Goal: Task Accomplishment & Management: Manage account settings

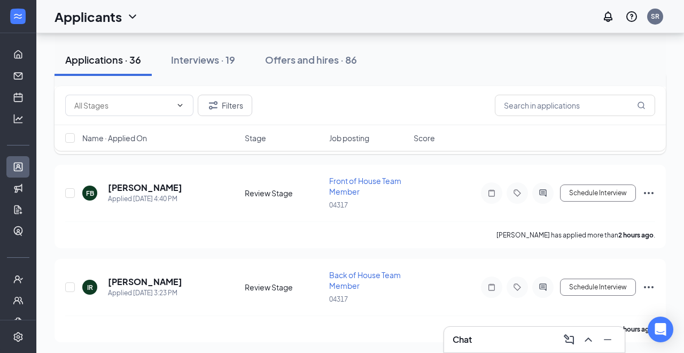
scroll to position [189, 0]
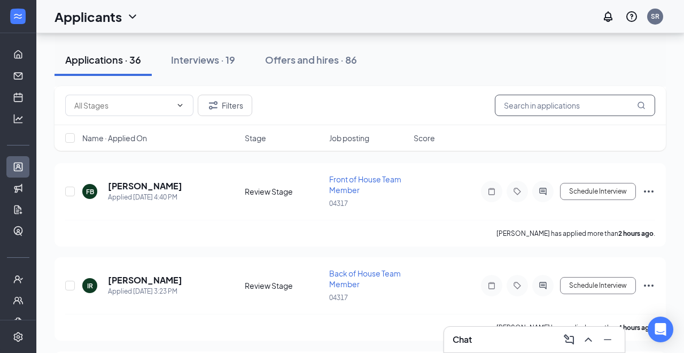
click at [559, 104] on input "text" at bounding box center [575, 105] width 160 height 21
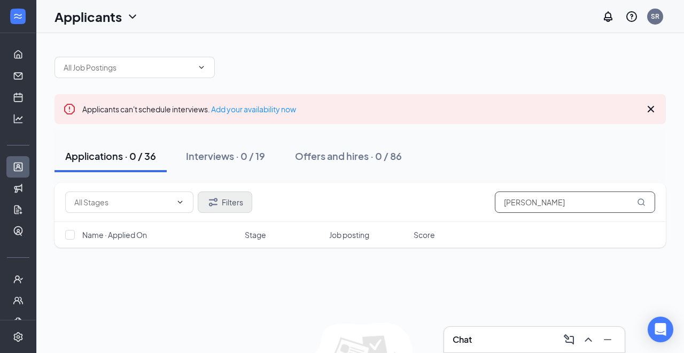
type input "Melgar"
click at [224, 207] on button "Filters" at bounding box center [225, 201] width 55 height 21
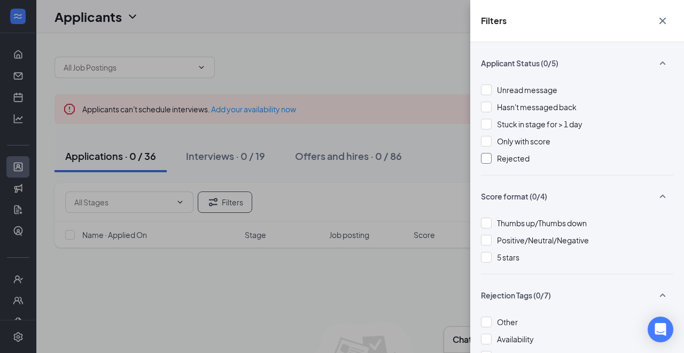
click at [490, 160] on div at bounding box center [486, 158] width 11 height 11
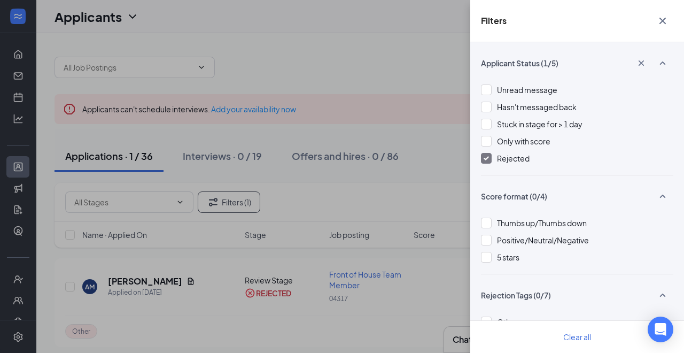
click at [143, 298] on div "Filters Applicant Status (1/5) Unread message Hasn't messaged back Stuck in sta…" at bounding box center [342, 176] width 684 height 353
click at [142, 281] on div "Filters Applicant Status (1/5) Unread message Hasn't messaged back Stuck in sta…" at bounding box center [342, 176] width 684 height 353
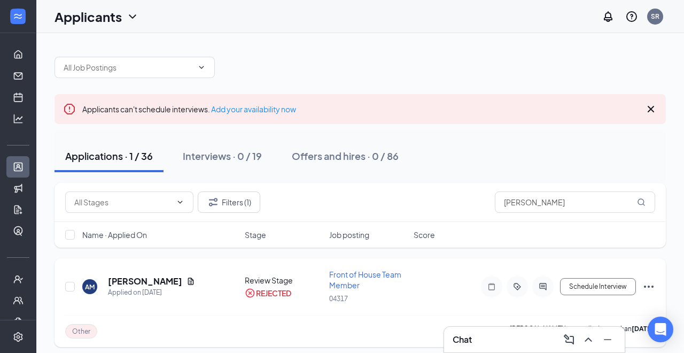
click at [142, 283] on h5 "Ada Melgar" at bounding box center [145, 281] width 74 height 12
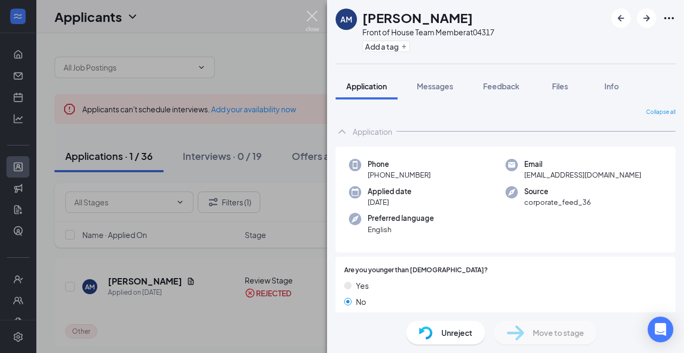
click at [314, 21] on img at bounding box center [312, 21] width 13 height 21
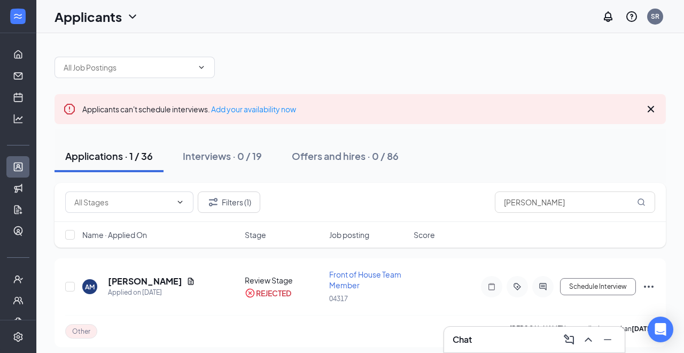
scroll to position [6, 0]
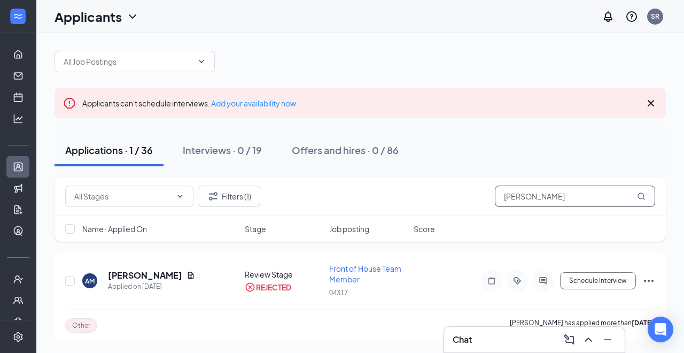
drag, startPoint x: 536, startPoint y: 196, endPoint x: 476, endPoint y: 186, distance: 60.6
click at [476, 187] on div "Filters (1) Melgar" at bounding box center [360, 195] width 590 height 21
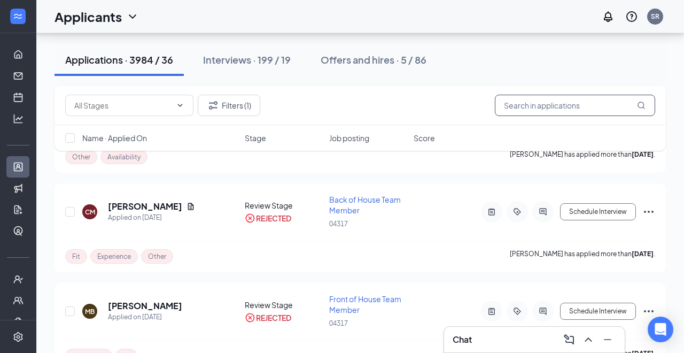
scroll to position [3751, 0]
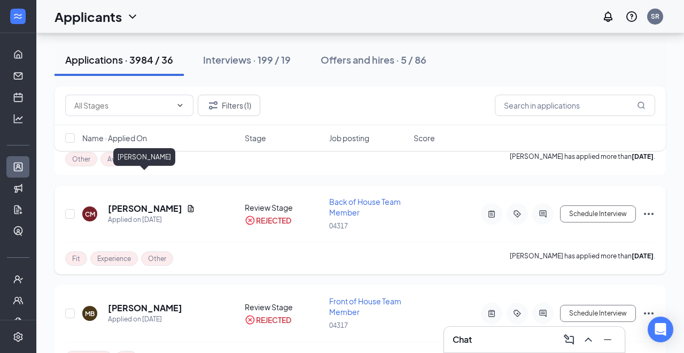
click at [135, 203] on h5 "Catherine Merrill" at bounding box center [145, 209] width 74 height 12
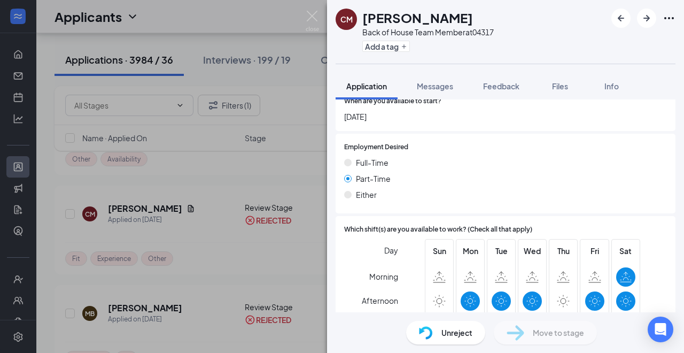
scroll to position [742, 0]
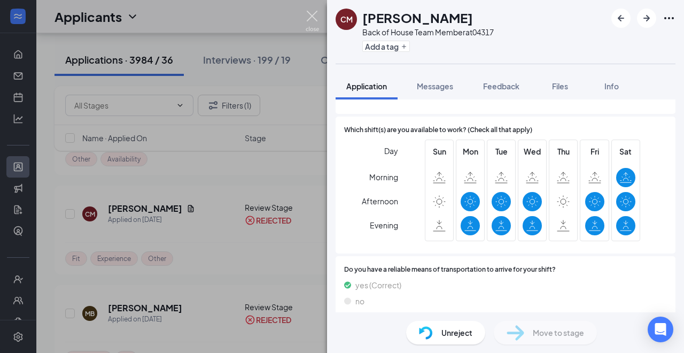
click at [309, 18] on img at bounding box center [312, 21] width 13 height 21
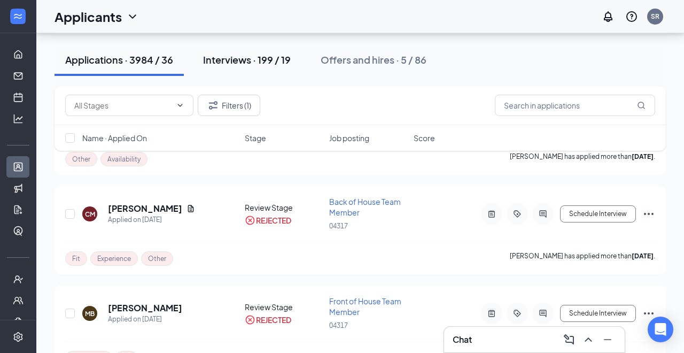
click at [263, 55] on div "Interviews · 199 / 19" at bounding box center [247, 59] width 88 height 13
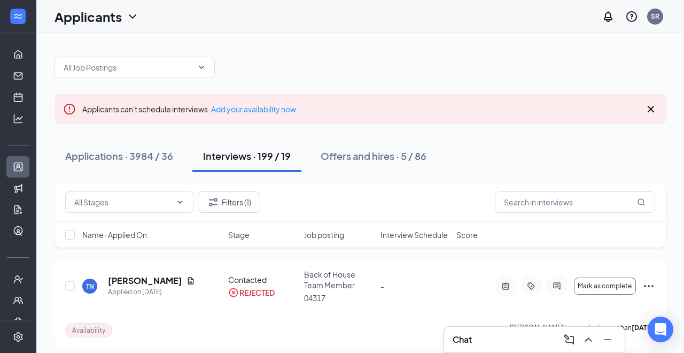
click at [650, 109] on icon "Cross" at bounding box center [651, 109] width 6 height 6
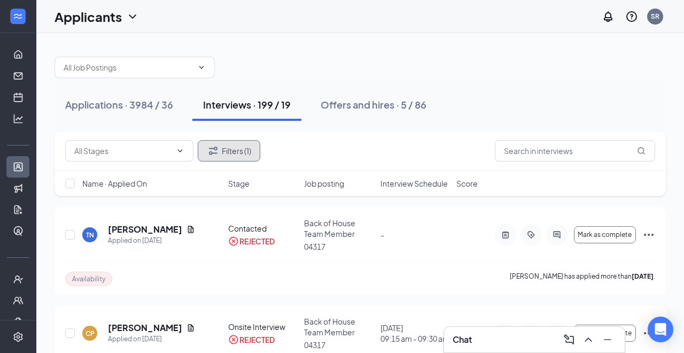
click at [235, 158] on button "Filters (1)" at bounding box center [229, 150] width 63 height 21
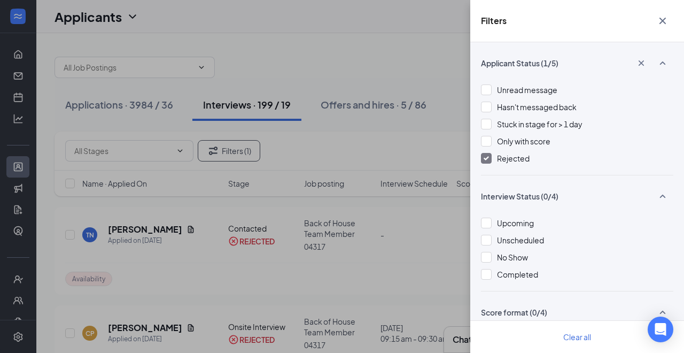
click at [488, 159] on img at bounding box center [486, 158] width 5 height 4
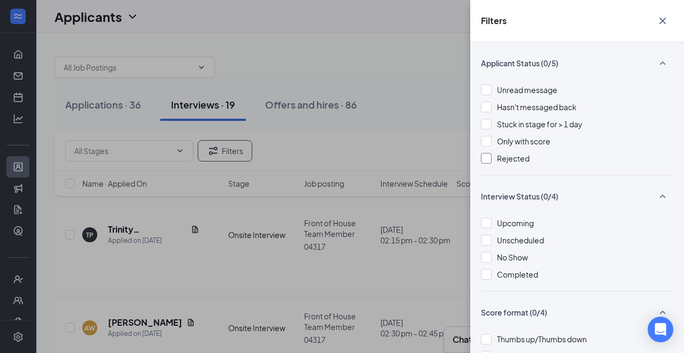
click at [97, 108] on div "Filters Applicant Status (0/5) Unread message Hasn't messaged back Stuck in sta…" at bounding box center [342, 176] width 684 height 353
click at [97, 105] on div "Filters Applicant Status (0/5) Unread message Hasn't messaged back Stuck in sta…" at bounding box center [342, 176] width 684 height 353
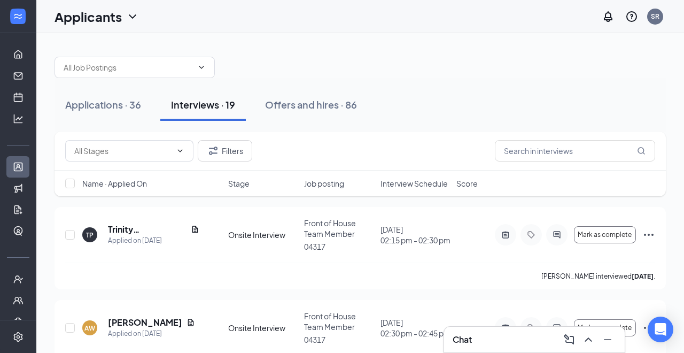
click at [97, 105] on div "Applications · 36" at bounding box center [103, 104] width 76 height 13
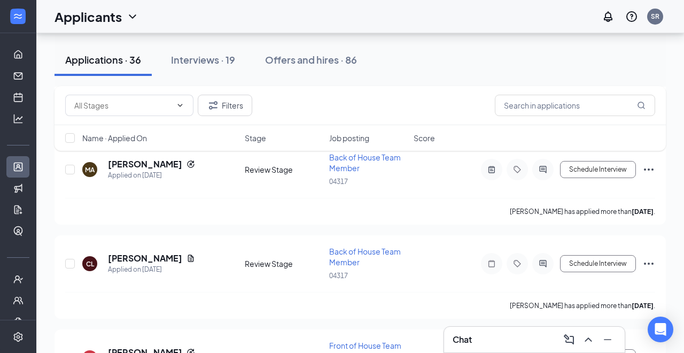
scroll to position [3214, 0]
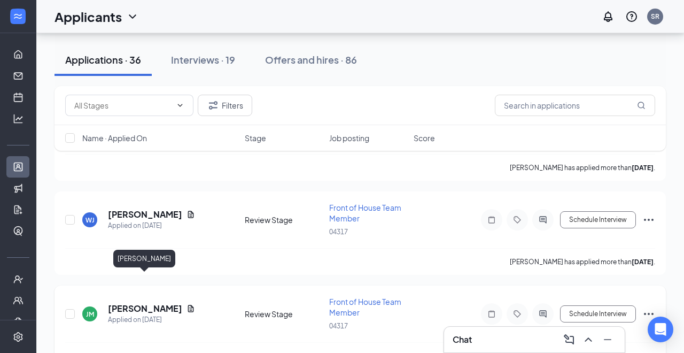
click at [144, 302] on h5 "Jocelyn Martinez" at bounding box center [145, 308] width 74 height 12
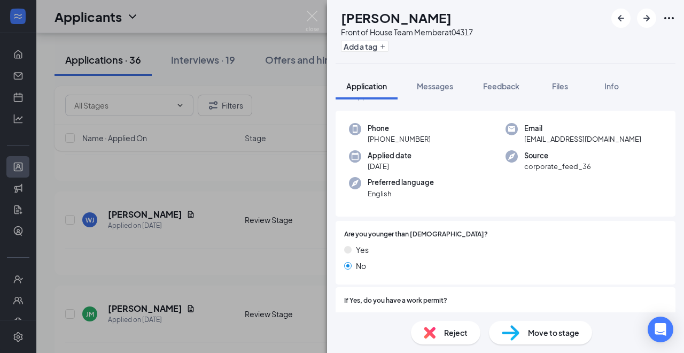
scroll to position [33, 0]
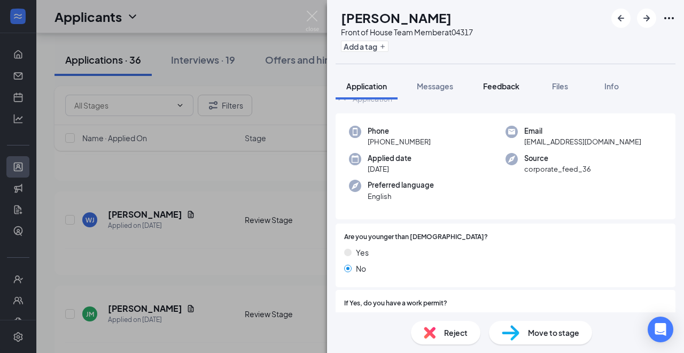
click at [498, 89] on span "Feedback" at bounding box center [501, 86] width 36 height 10
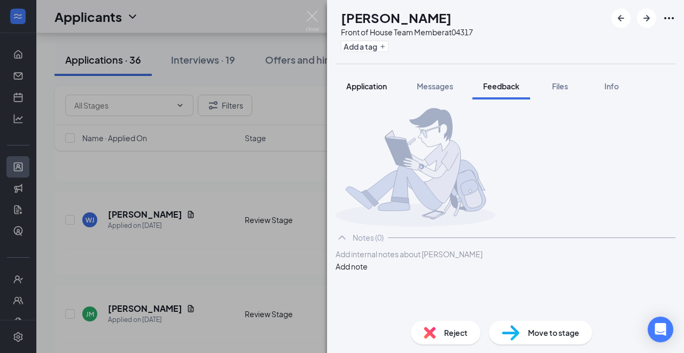
click at [367, 87] on span "Application" at bounding box center [366, 86] width 41 height 10
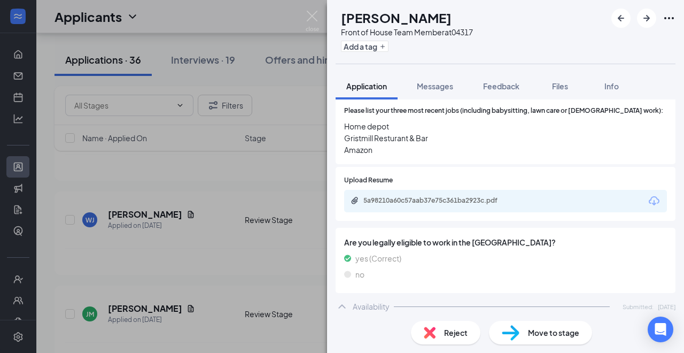
scroll to position [363, 0]
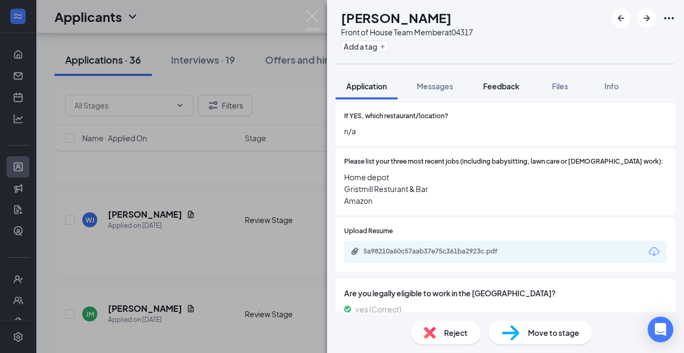
click at [508, 93] on button "Feedback" at bounding box center [501, 86] width 58 height 27
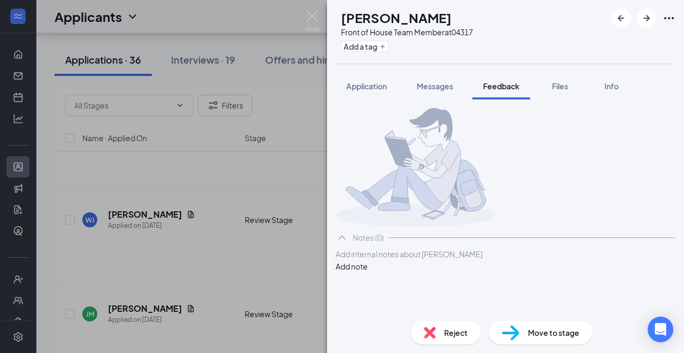
click at [397, 260] on div at bounding box center [505, 254] width 339 height 11
click at [368, 272] on button "Add note" at bounding box center [352, 266] width 32 height 12
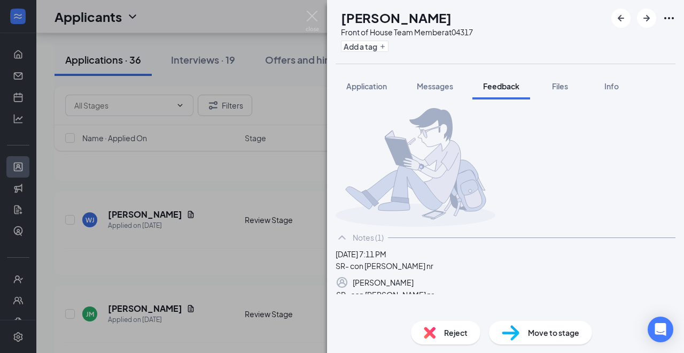
click at [427, 330] on div "JM Jocelyn Martinez Front of House Team Member at 04317 Add a tag Application M…" at bounding box center [505, 176] width 357 height 353
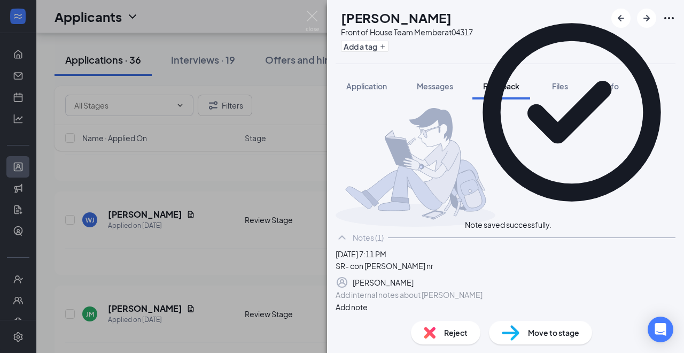
click at [427, 330] on img at bounding box center [430, 333] width 12 height 12
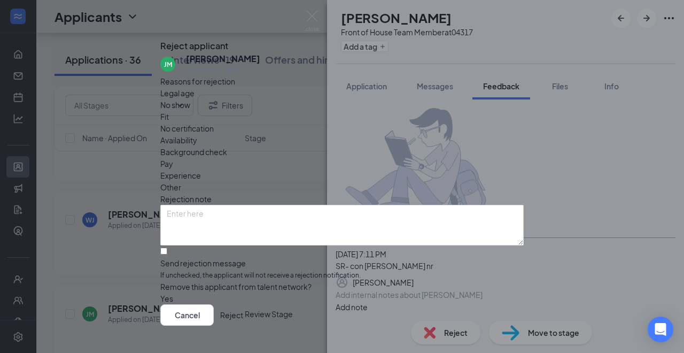
click at [181, 181] on span "Other" at bounding box center [170, 187] width 21 height 12
click at [167, 254] on input "Send rejection message If unchecked, the applicant will not receive a rejection…" at bounding box center [163, 250] width 7 height 7
checkbox input "true"
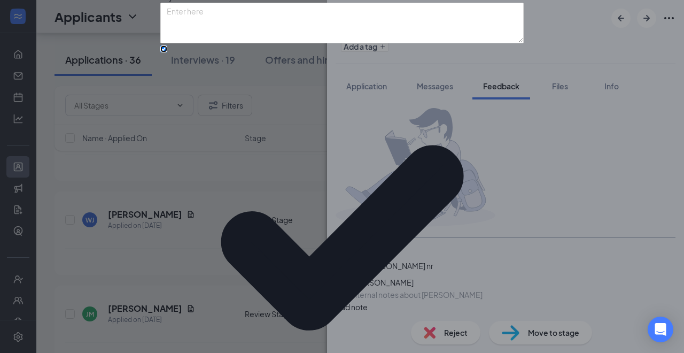
scroll to position [98, 0]
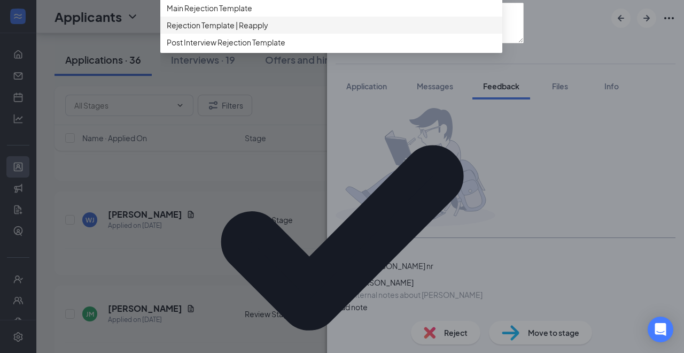
click at [259, 31] on span "Rejection Template | Reapply" at bounding box center [218, 25] width 102 height 12
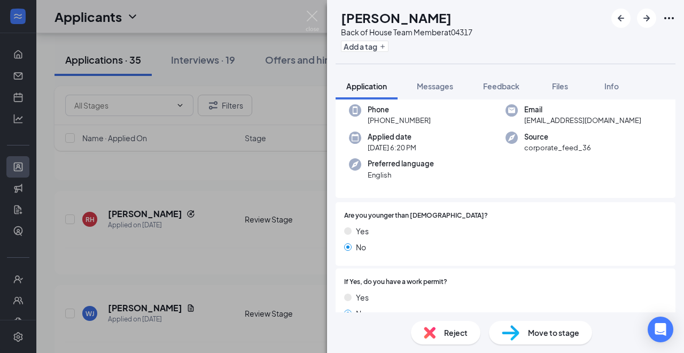
scroll to position [25, 0]
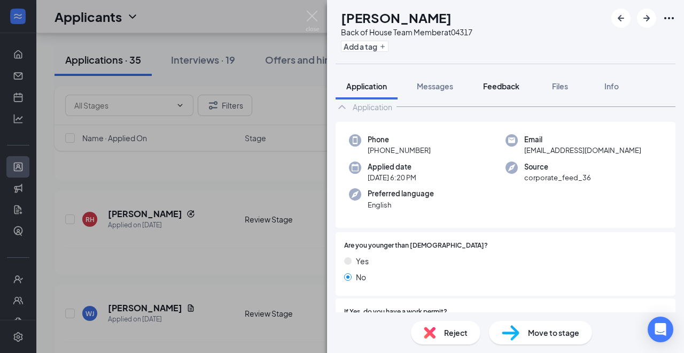
click at [509, 85] on span "Feedback" at bounding box center [501, 86] width 36 height 10
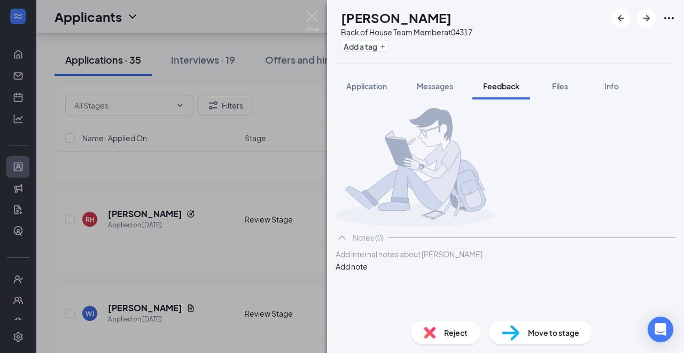
scroll to position [10, 0]
click at [421, 260] on div at bounding box center [505, 254] width 339 height 11
click at [368, 272] on button "Add note" at bounding box center [352, 266] width 32 height 12
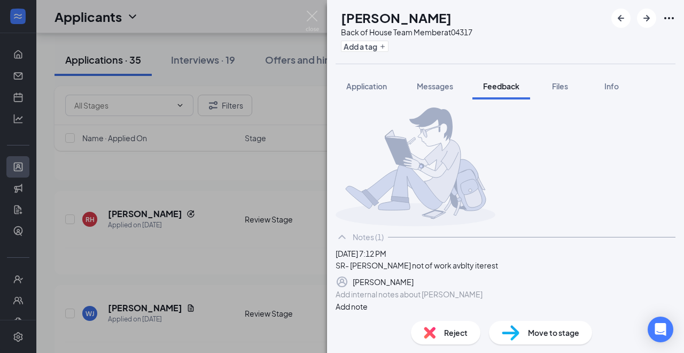
click at [457, 339] on div "Reject" at bounding box center [445, 333] width 69 height 24
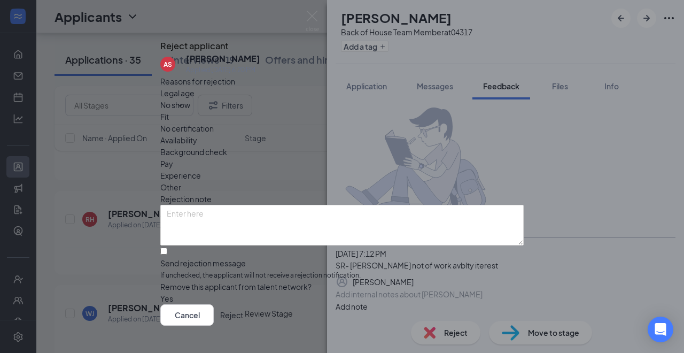
click at [197, 134] on span "Availability" at bounding box center [178, 140] width 37 height 12
click at [181, 181] on span "Other" at bounding box center [170, 187] width 21 height 12
click at [167, 254] on input "Send rejection message If unchecked, the applicant will not receive a rejection…" at bounding box center [163, 250] width 7 height 7
checkbox input "true"
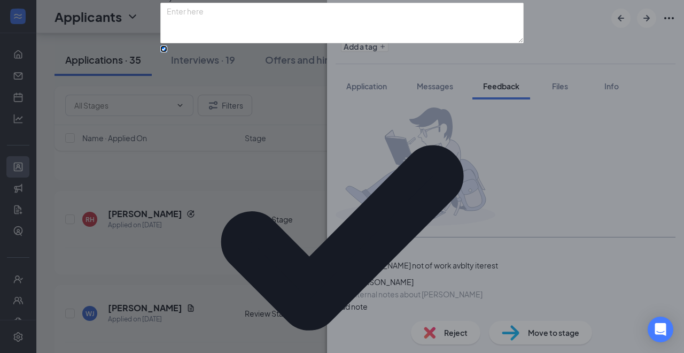
scroll to position [98, 0]
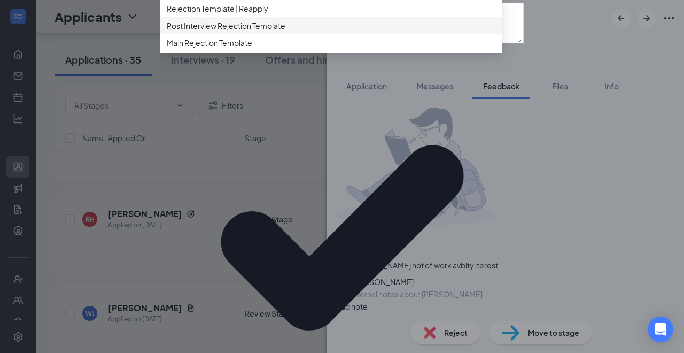
click at [273, 32] on span "Post Interview Rejection Template" at bounding box center [226, 26] width 119 height 12
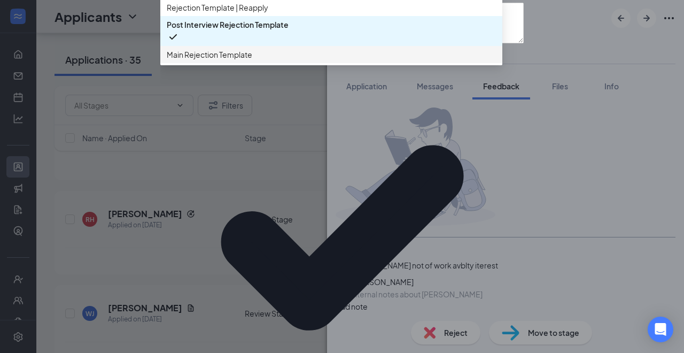
click at [278, 60] on span "Main Rejection Template" at bounding box center [331, 55] width 329 height 12
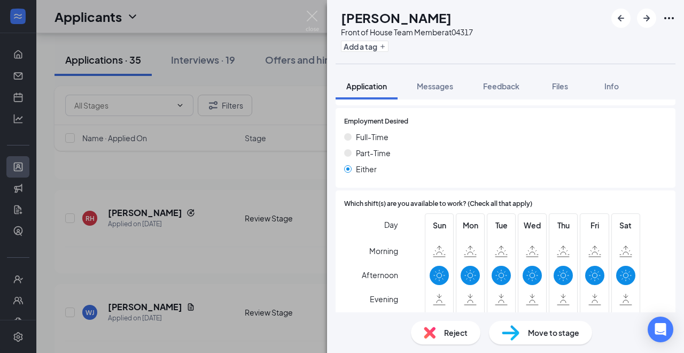
scroll to position [661, 0]
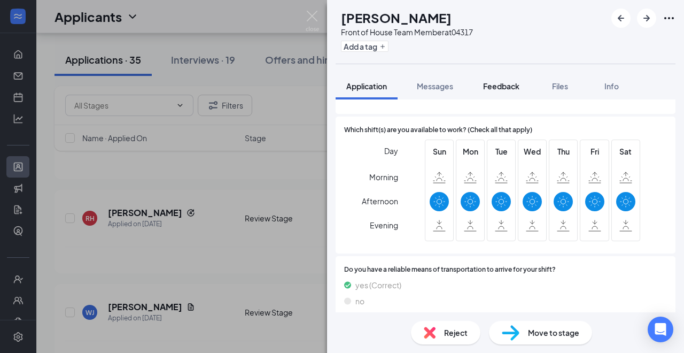
click at [493, 87] on span "Feedback" at bounding box center [501, 86] width 36 height 10
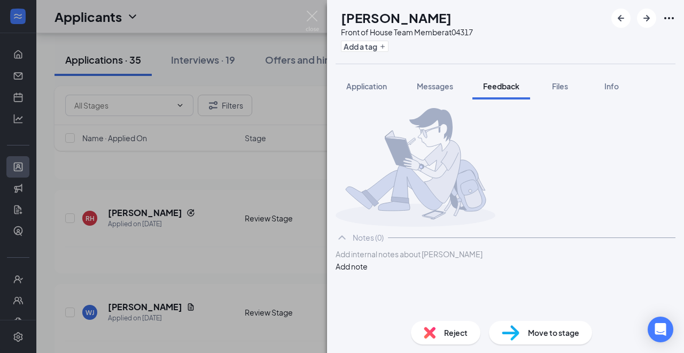
click at [393, 260] on div at bounding box center [505, 254] width 339 height 11
click at [368, 272] on button "Add note" at bounding box center [352, 266] width 32 height 12
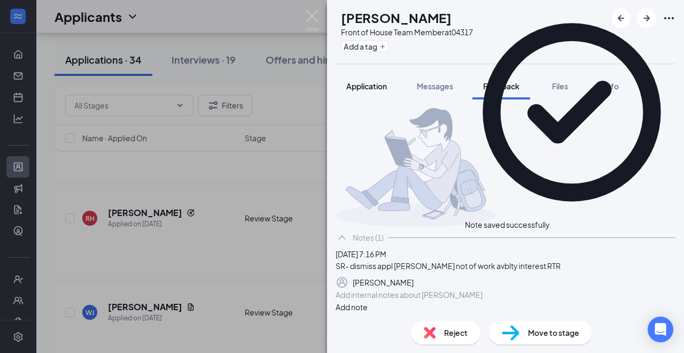
click at [360, 89] on span "Application" at bounding box center [366, 86] width 41 height 10
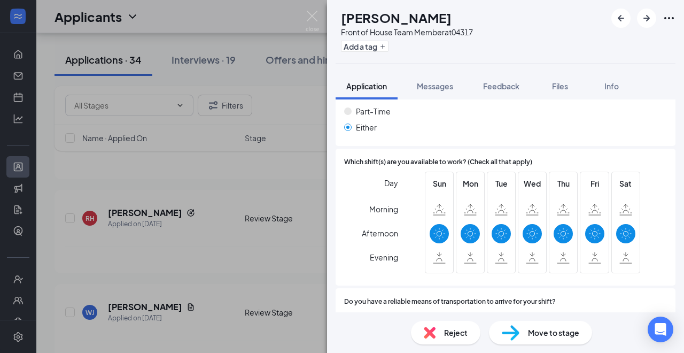
scroll to position [661, 0]
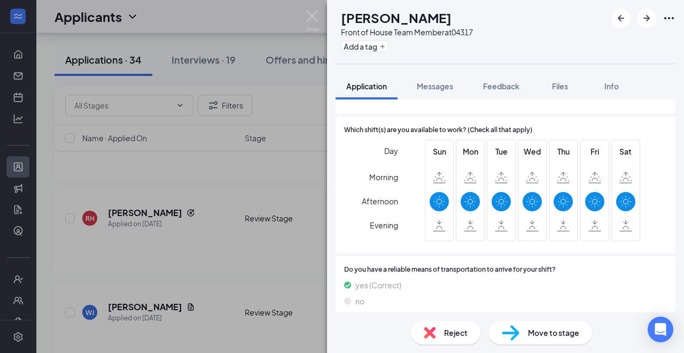
click at [438, 333] on div "Reject" at bounding box center [445, 333] width 69 height 24
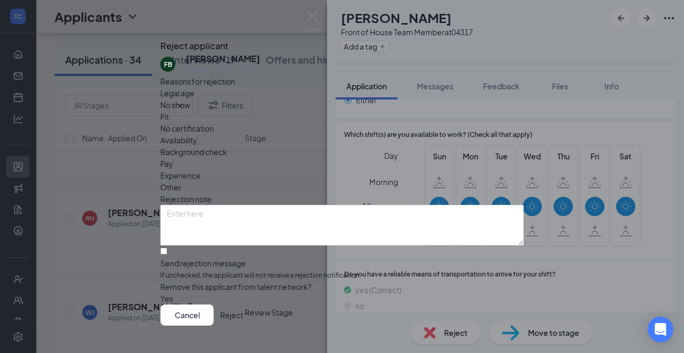
click at [181, 181] on span "Other" at bounding box center [170, 187] width 21 height 12
click at [197, 137] on span "Availability" at bounding box center [178, 140] width 37 height 12
click at [169, 122] on span "Fit" at bounding box center [164, 117] width 9 height 12
click at [167, 254] on input "Send rejection message If unchecked, the applicant will not receive a rejection…" at bounding box center [163, 250] width 7 height 7
checkbox input "true"
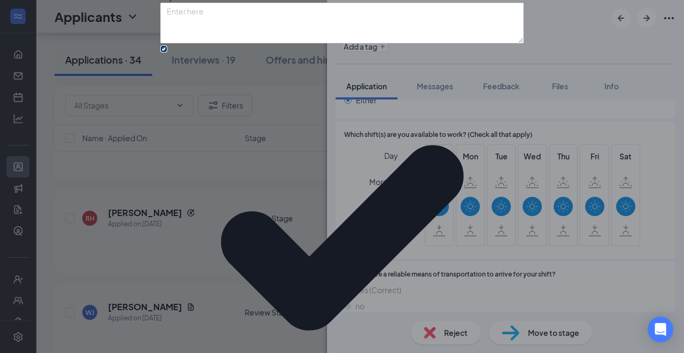
scroll to position [98, 0]
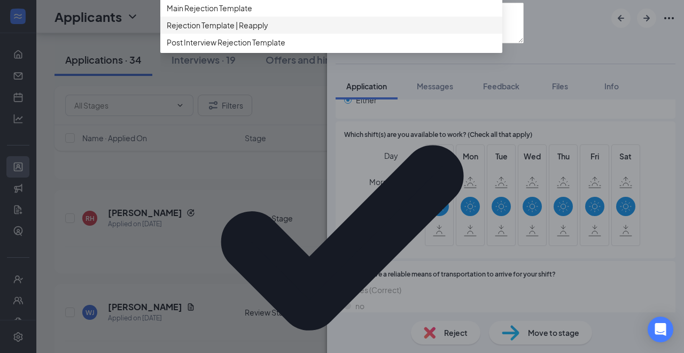
click at [247, 34] on div "Rejection Template | Reapply" at bounding box center [331, 25] width 342 height 17
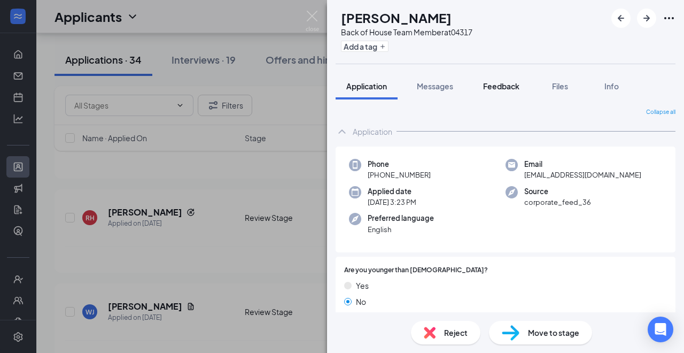
click at [502, 84] on span "Feedback" at bounding box center [501, 86] width 36 height 10
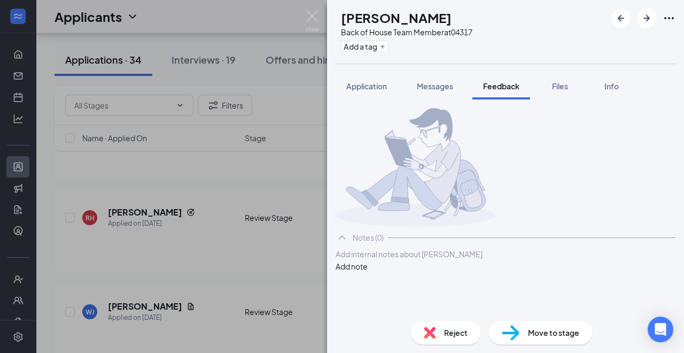
scroll to position [10, 0]
click at [405, 260] on div at bounding box center [505, 254] width 339 height 11
click at [368, 272] on button "Add note" at bounding box center [352, 266] width 32 height 12
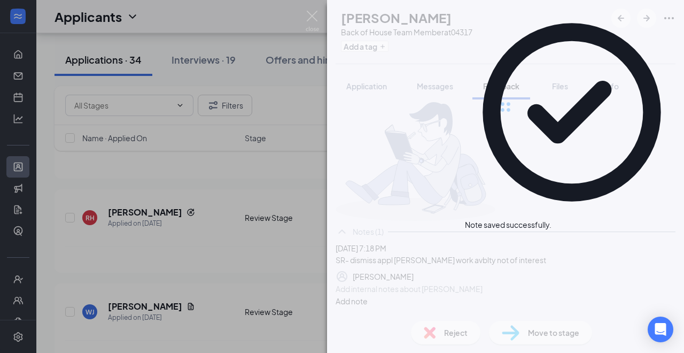
click at [444, 331] on div "IR Ian Rogers Back of House Team Member at 04317 Add a tag Application Messages…" at bounding box center [505, 176] width 357 height 353
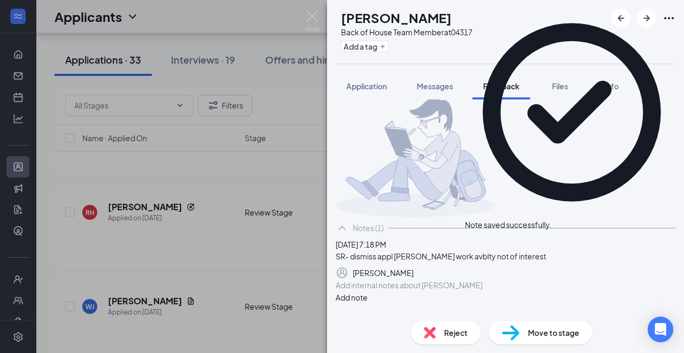
scroll to position [2934, 0]
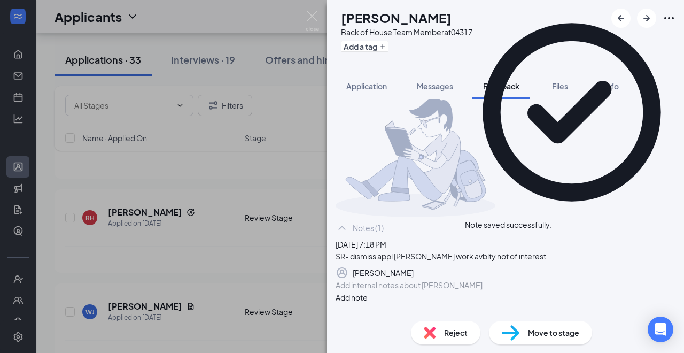
click at [438, 328] on div "Reject" at bounding box center [445, 333] width 69 height 24
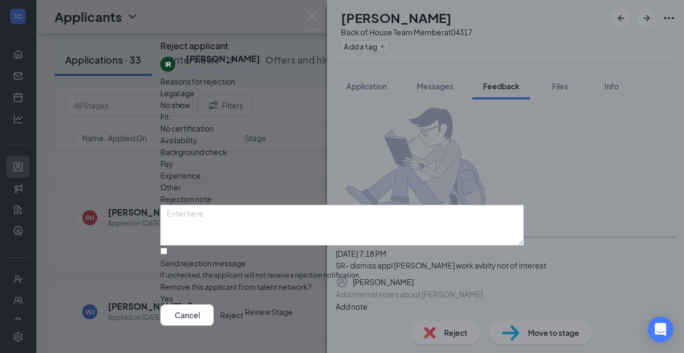
click at [197, 134] on span "Availability" at bounding box center [178, 140] width 37 height 12
click at [181, 181] on span "Other" at bounding box center [170, 187] width 21 height 12
click at [169, 122] on span "Fit" at bounding box center [164, 117] width 9 height 12
click at [167, 247] on input "Send rejection message If unchecked, the applicant will not receive a rejection…" at bounding box center [163, 250] width 7 height 7
checkbox input "true"
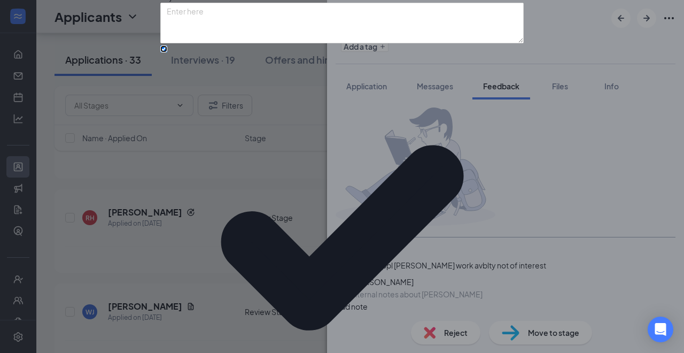
scroll to position [98, 0]
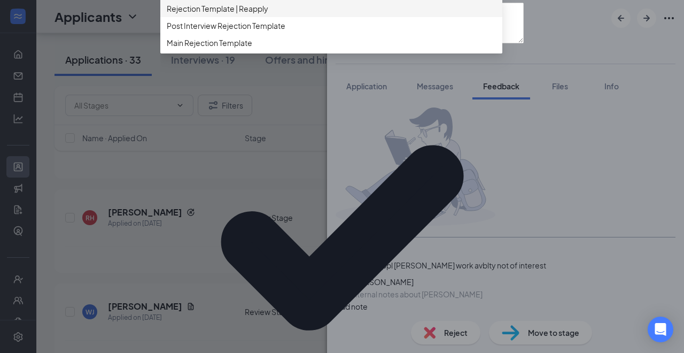
click at [246, 17] on div "Rejection Template | Reapply" at bounding box center [331, 8] width 342 height 17
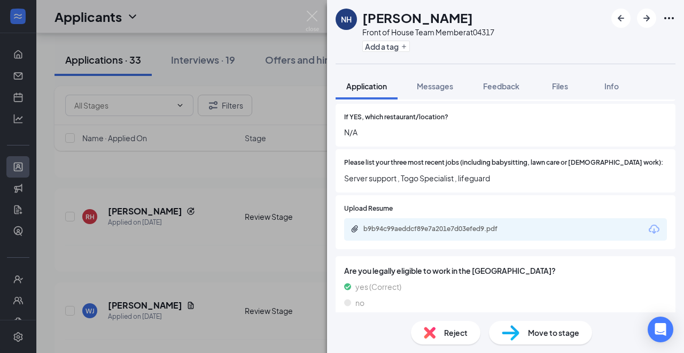
scroll to position [375, 0]
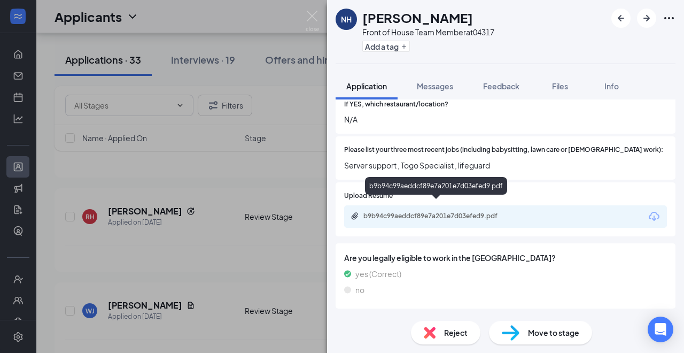
click at [458, 212] on div "b9b94c99aeddcf89e7a201e7d03efed9.pdf" at bounding box center [438, 216] width 150 height 9
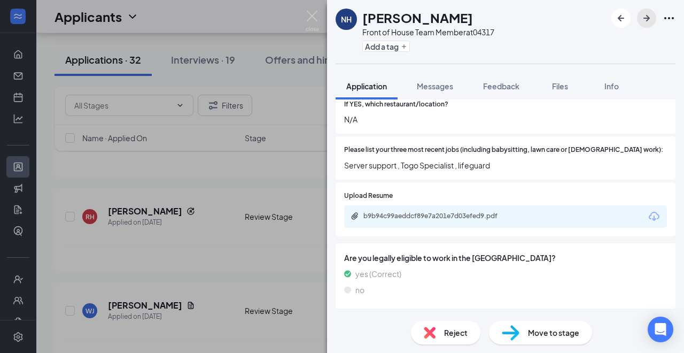
click at [639, 21] on button "button" at bounding box center [646, 18] width 19 height 19
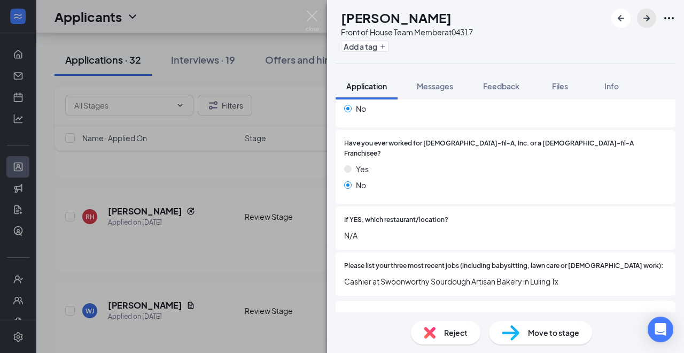
scroll to position [349, 0]
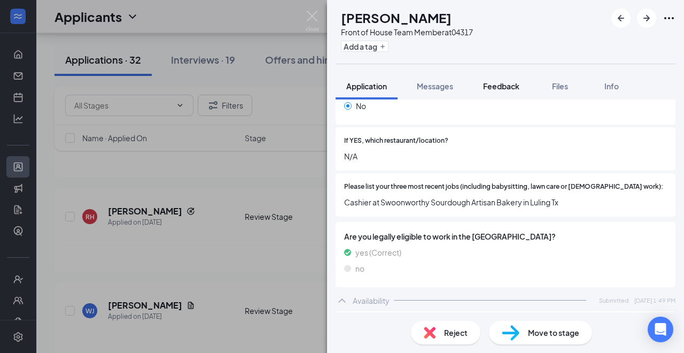
click at [500, 88] on span "Feedback" at bounding box center [501, 86] width 36 height 10
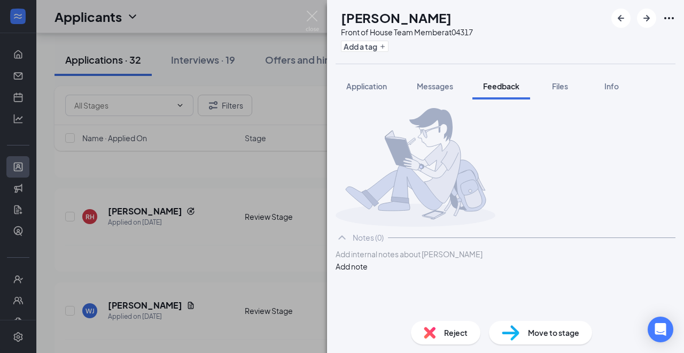
scroll to position [10, 0]
click at [409, 260] on div at bounding box center [505, 254] width 339 height 11
click at [368, 272] on button "Add note" at bounding box center [352, 266] width 32 height 12
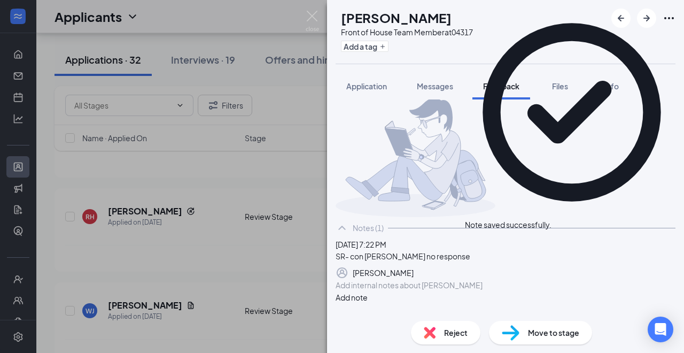
click at [522, 333] on div "Move to stage" at bounding box center [540, 333] width 103 height 24
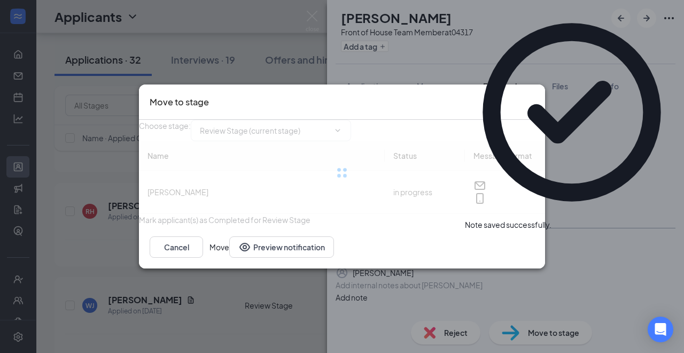
type input "Contacted (next stage)"
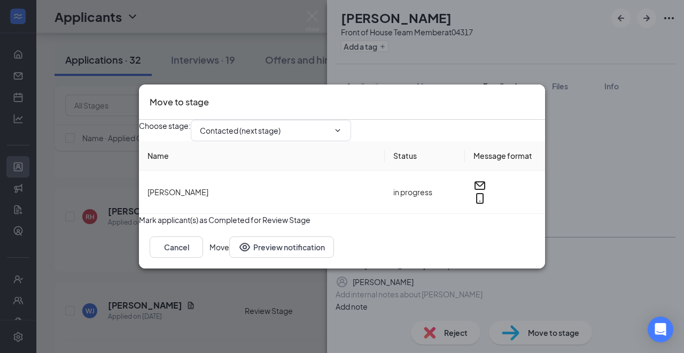
click at [229, 258] on button "Move" at bounding box center [220, 246] width 20 height 21
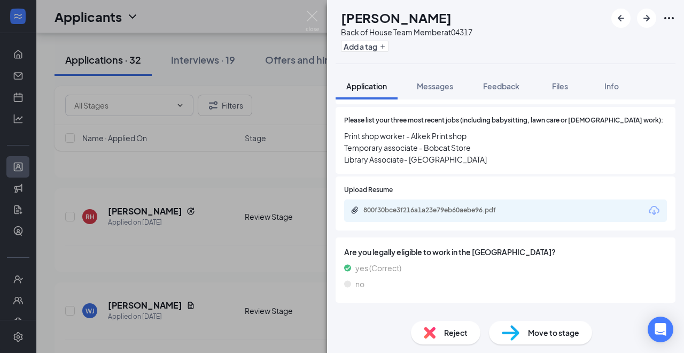
scroll to position [438, 0]
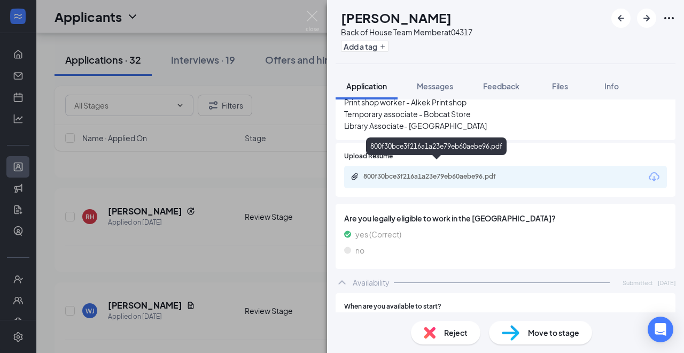
click at [467, 172] on div "800f30bce3f216a1a23e79eb60aebe96.pdf" at bounding box center [438, 176] width 150 height 9
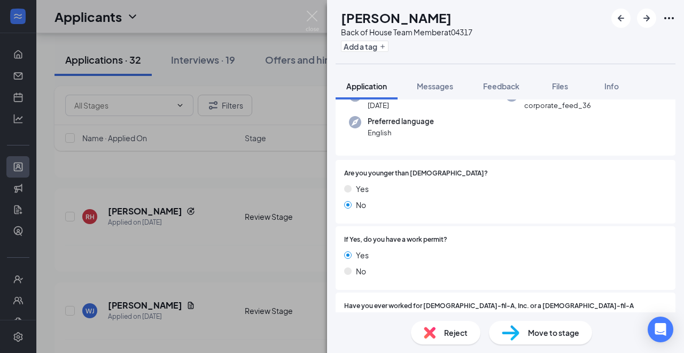
scroll to position [0, 0]
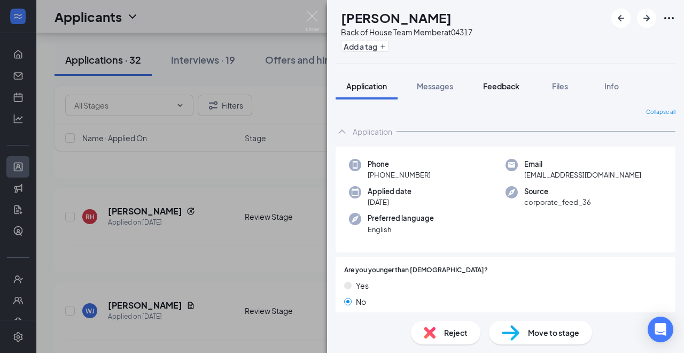
click at [494, 85] on span "Feedback" at bounding box center [501, 86] width 36 height 10
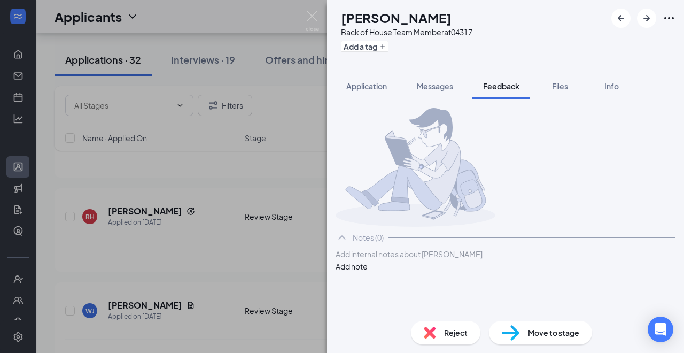
click at [397, 260] on div at bounding box center [505, 254] width 339 height 11
click at [368, 272] on button "Add note" at bounding box center [352, 266] width 32 height 12
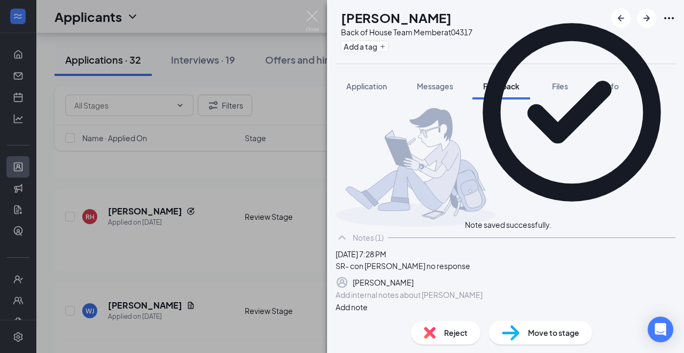
click at [552, 219] on icon "Cross" at bounding box center [552, 219] width 0 height 0
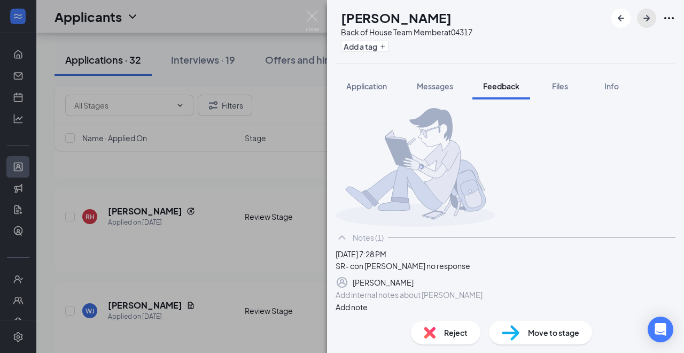
click at [642, 17] on icon "ArrowRight" at bounding box center [646, 18] width 13 height 13
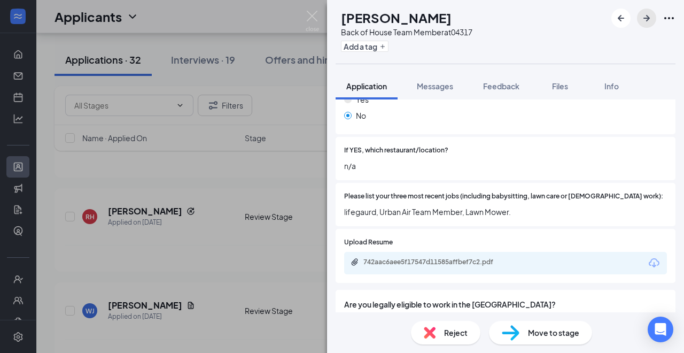
scroll to position [336, 0]
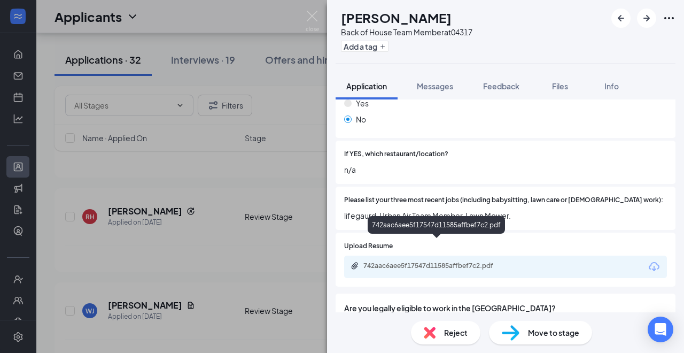
click at [480, 261] on div "742aac6aee5f17547d11585affbef7c2.pdf" at bounding box center [438, 265] width 150 height 9
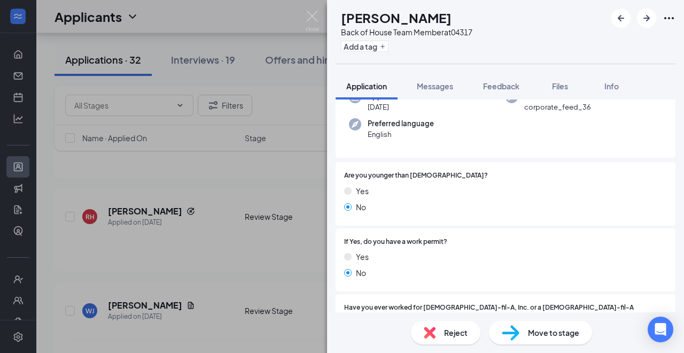
scroll to position [0, 0]
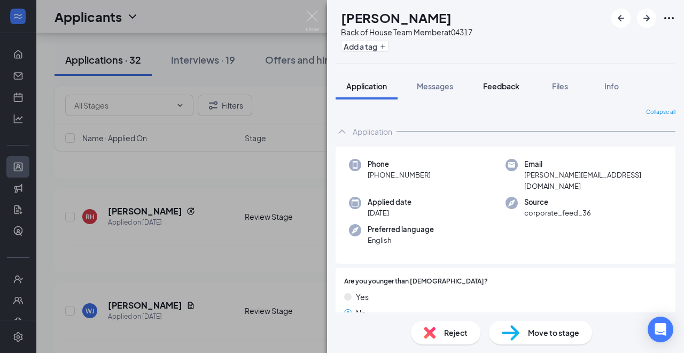
click at [500, 84] on span "Feedback" at bounding box center [501, 86] width 36 height 10
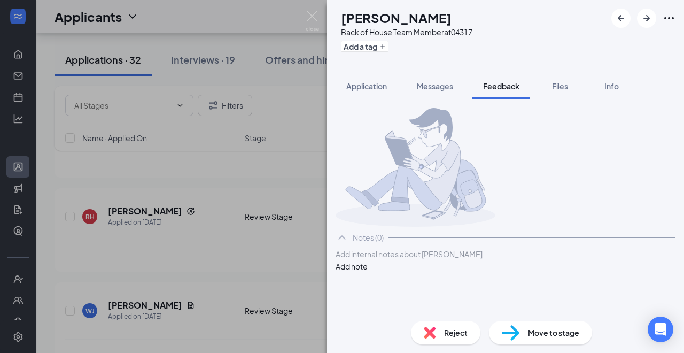
scroll to position [10, 0]
click at [388, 260] on div at bounding box center [505, 254] width 339 height 11
click at [368, 283] on button "Add note" at bounding box center [352, 277] width 32 height 12
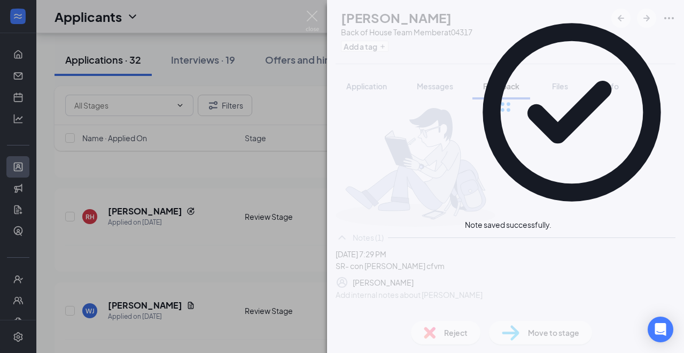
click at [515, 345] on div "MH Michael Henderson Back of House Team Member at 04317 Add a tag Application M…" at bounding box center [505, 176] width 357 height 353
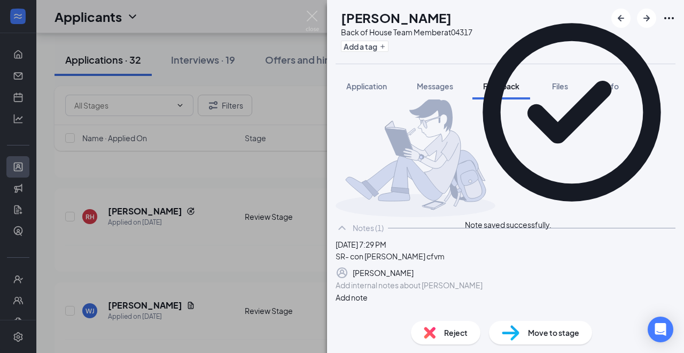
click at [517, 333] on img at bounding box center [511, 332] width 18 height 15
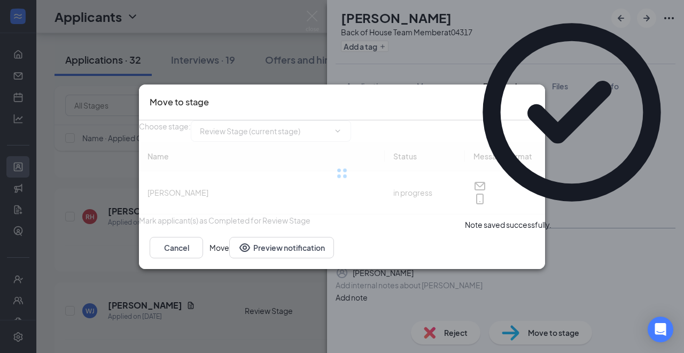
type input "Contacted (next stage)"
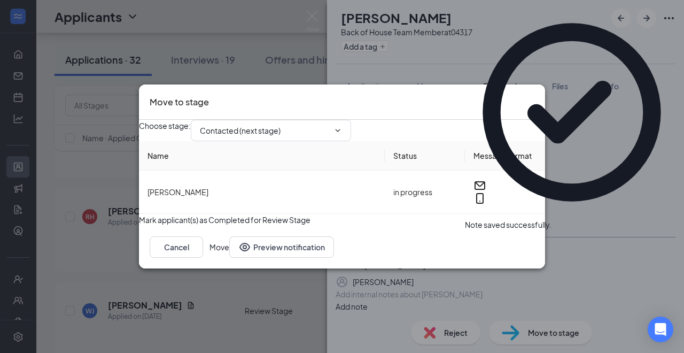
click at [229, 258] on button "Move" at bounding box center [220, 246] width 20 height 21
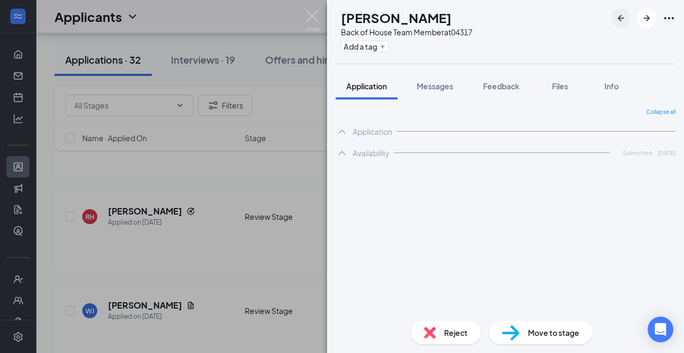
click at [621, 22] on icon "ArrowLeftNew" at bounding box center [621, 18] width 13 height 13
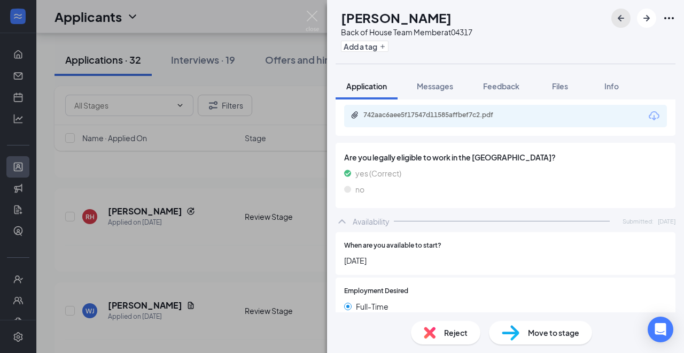
scroll to position [488, 0]
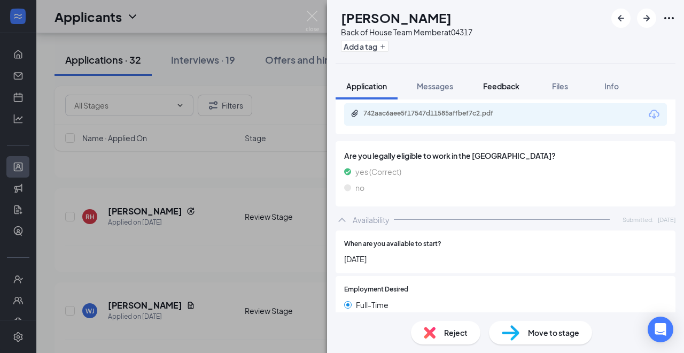
click at [502, 91] on div "Feedback" at bounding box center [501, 86] width 36 height 11
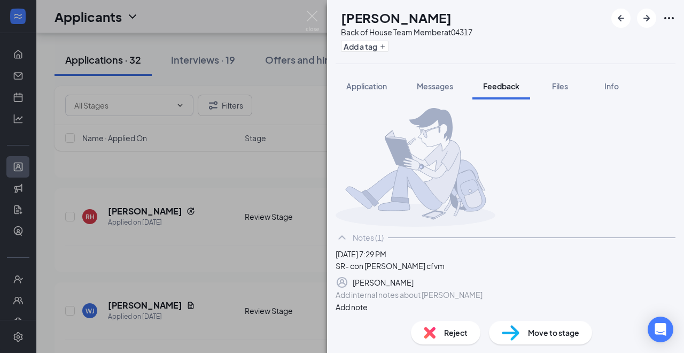
scroll to position [94, 0]
click at [437, 294] on div at bounding box center [505, 294] width 339 height 11
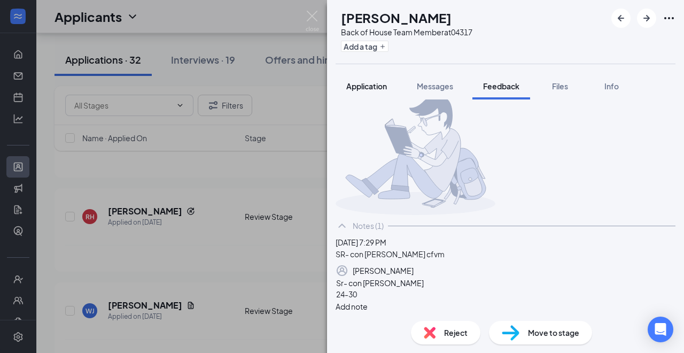
click at [362, 85] on span "Application" at bounding box center [366, 86] width 41 height 10
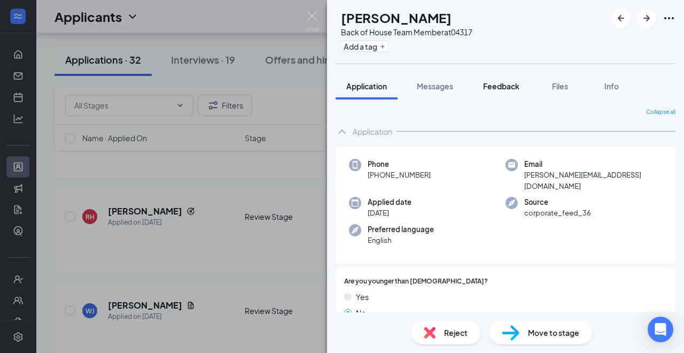
click at [508, 84] on span "Feedback" at bounding box center [501, 86] width 36 height 10
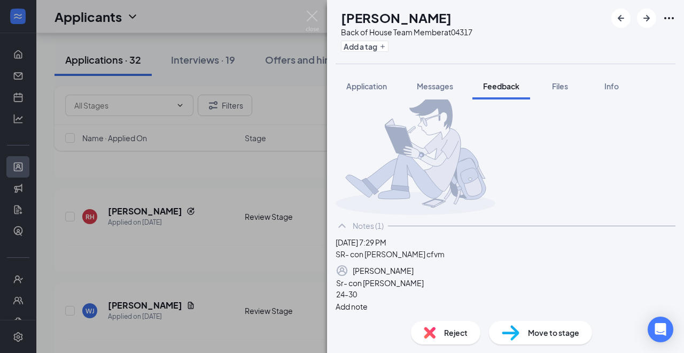
scroll to position [103, 0]
click at [400, 289] on div "24-30" at bounding box center [505, 294] width 339 height 11
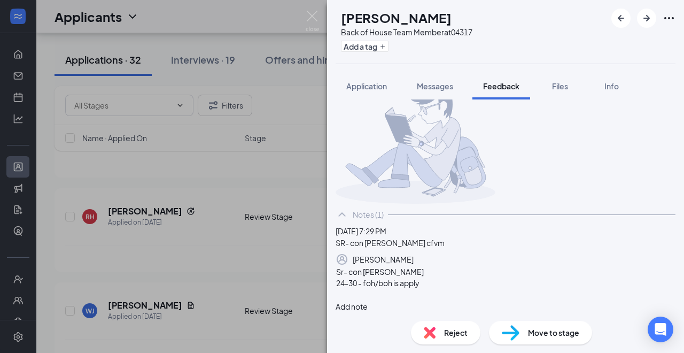
scroll to position [114, 0]
click at [368, 300] on button "Add note" at bounding box center [352, 306] width 32 height 12
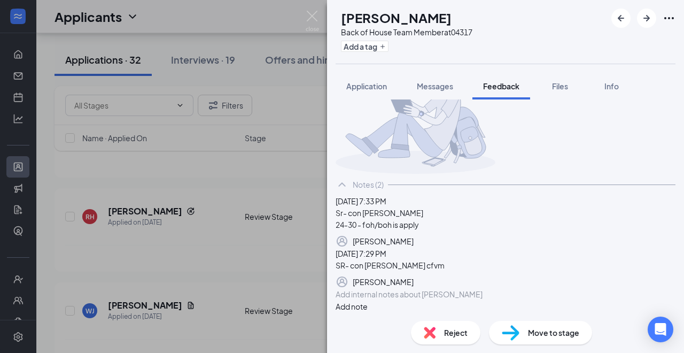
click at [414, 241] on icon "Pen" at bounding box center [414, 241] width 0 height 0
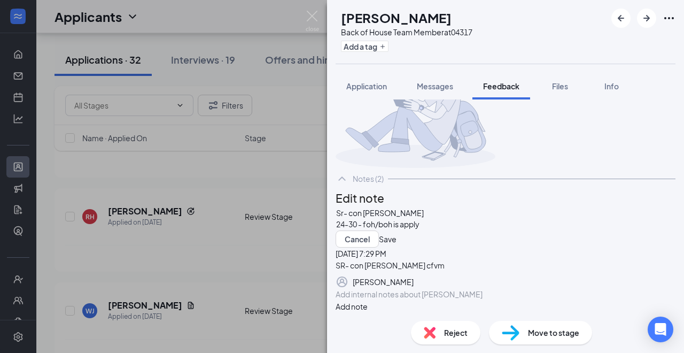
click at [465, 226] on div "24-30 - foh/boh is apply" at bounding box center [505, 224] width 339 height 11
click at [397, 247] on button "Save" at bounding box center [388, 238] width 18 height 17
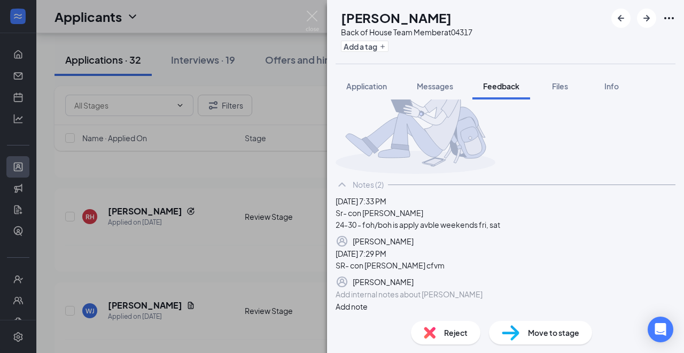
click at [538, 330] on span "Move to stage" at bounding box center [553, 333] width 51 height 12
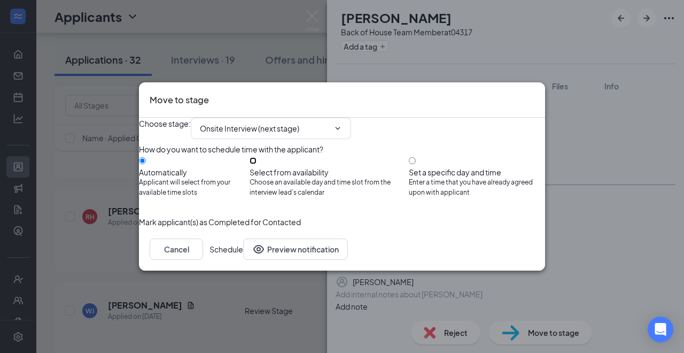
click at [257, 164] on input "Select from availability Choose an available day and time slot from the intervi…" at bounding box center [253, 160] width 7 height 7
radio input "true"
radio input "false"
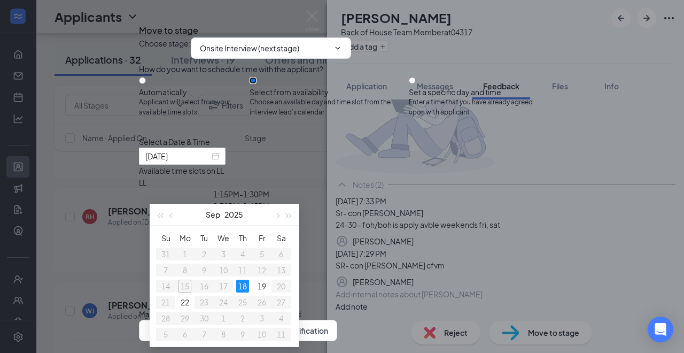
scroll to position [122, 0]
click at [344, 188] on div "1:15PM - 1:30PM" at bounding box center [241, 194] width 205 height 12
click at [232, 320] on button "Schedule" at bounding box center [216, 330] width 34 height 21
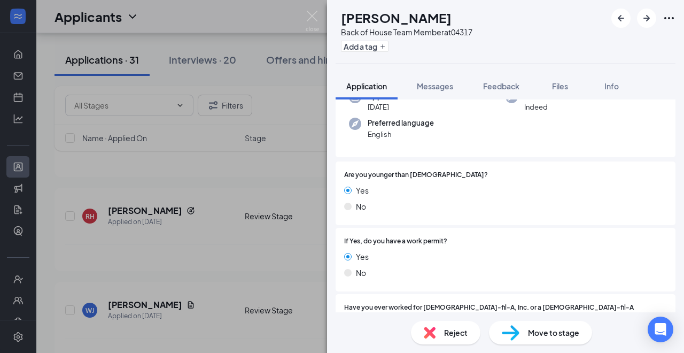
scroll to position [106, 0]
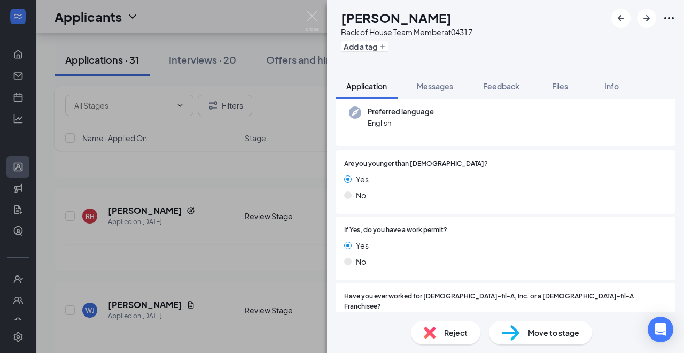
click at [304, 17] on div "MG Miguel Garcia Back of House Team Member at 04317 Add a tag Application Messa…" at bounding box center [342, 176] width 684 height 353
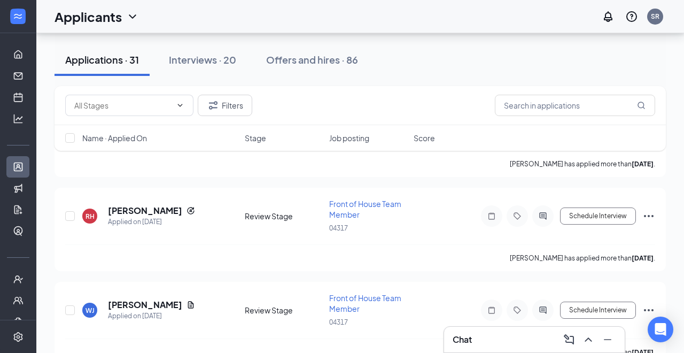
click at [311, 18] on div "Applicants SR" at bounding box center [360, 16] width 648 height 33
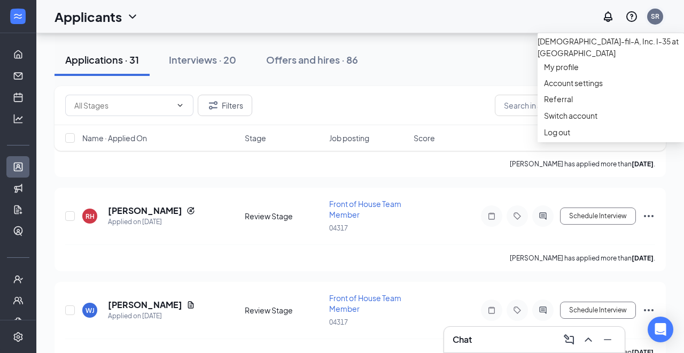
click at [657, 18] on div "SR" at bounding box center [655, 16] width 9 height 9
click at [583, 120] on link "Switch account" at bounding box center [570, 116] width 53 height 10
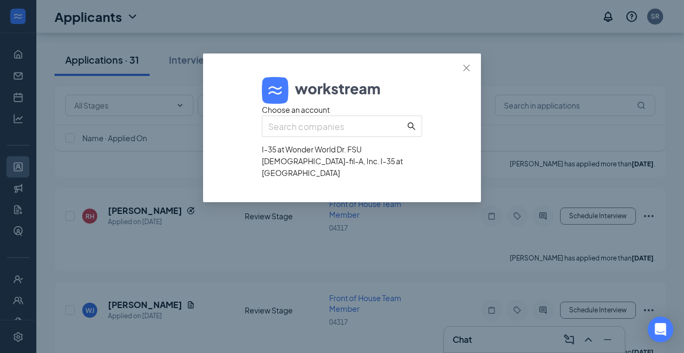
click at [353, 155] on div "I-35 at Wonder World Dr. FSU" at bounding box center [342, 149] width 160 height 12
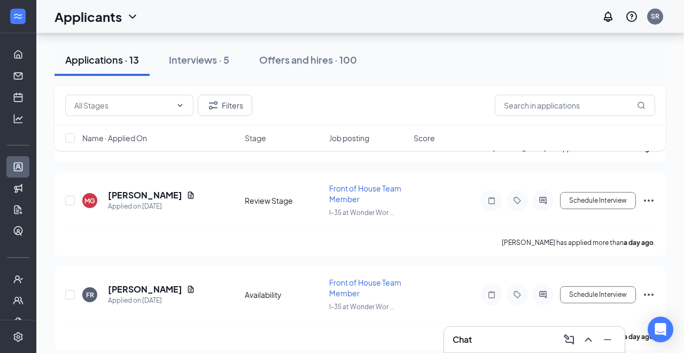
scroll to position [933, 0]
click at [130, 189] on h5 "[PERSON_NAME]" at bounding box center [145, 195] width 74 height 12
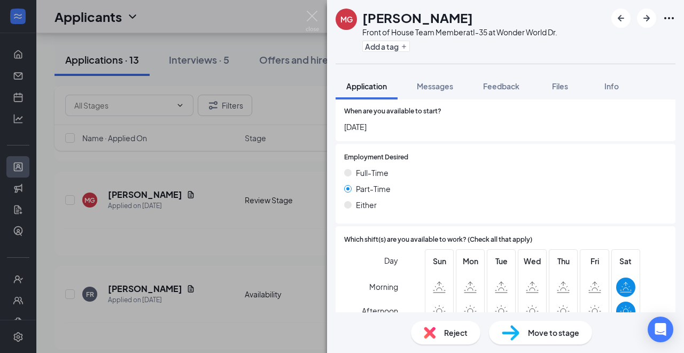
scroll to position [657, 0]
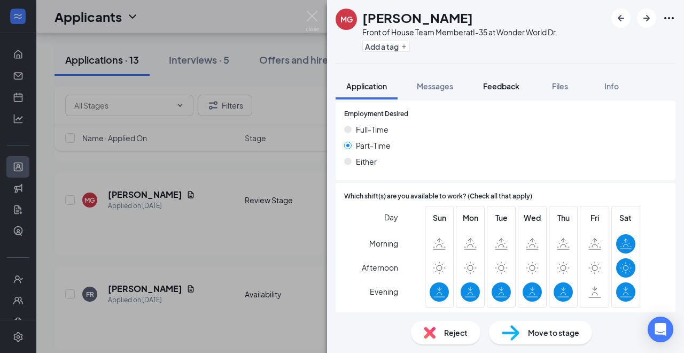
click at [505, 84] on span "Feedback" at bounding box center [501, 86] width 36 height 10
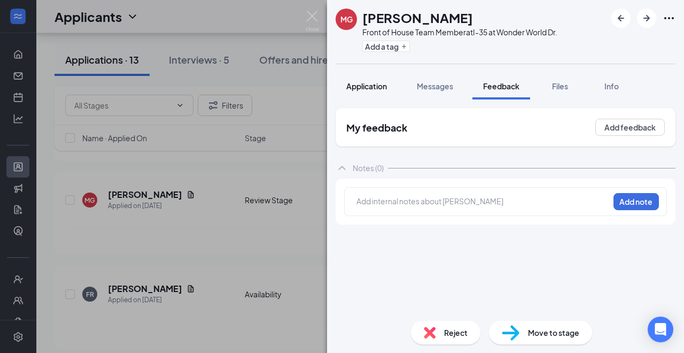
click at [383, 89] on span "Application" at bounding box center [366, 86] width 41 height 10
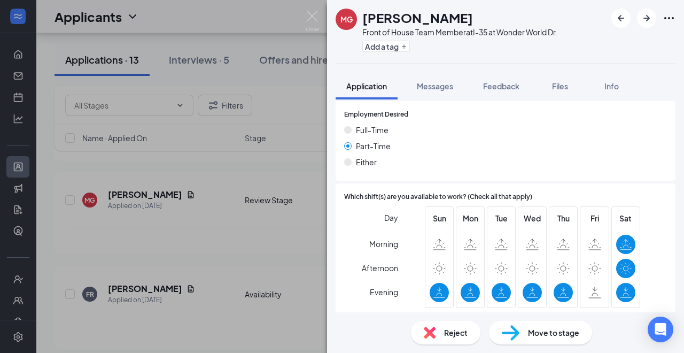
scroll to position [657, 0]
click at [511, 83] on span "Feedback" at bounding box center [501, 86] width 36 height 10
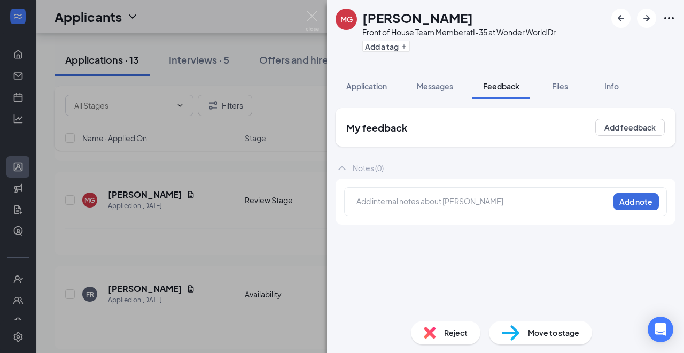
click at [423, 204] on div at bounding box center [483, 201] width 252 height 11
click at [378, 206] on div "SR-" at bounding box center [367, 200] width 22 height 11
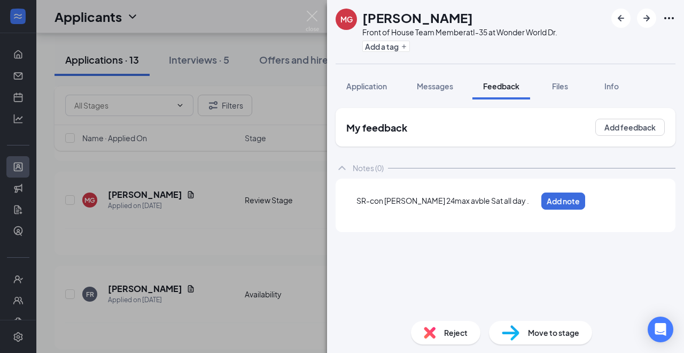
click at [509, 204] on div "SR-con candi 24max avble Sat all day ." at bounding box center [446, 200] width 180 height 11
click at [503, 201] on div "SR-con candi 24max avble Sat all day ." at bounding box center [446, 200] width 180 height 11
click at [629, 201] on button "Add note" at bounding box center [636, 201] width 45 height 17
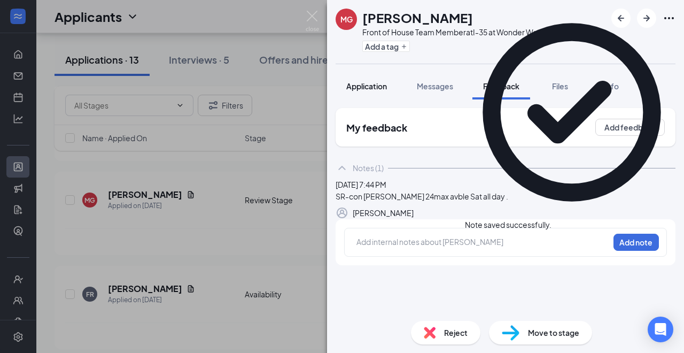
click at [363, 87] on span "Application" at bounding box center [366, 86] width 41 height 10
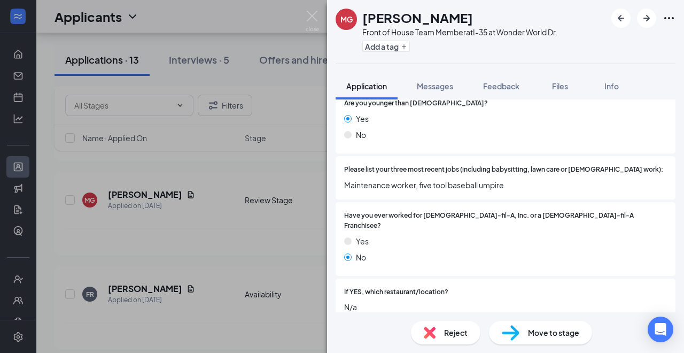
scroll to position [166, 0]
click at [509, 84] on span "Feedback" at bounding box center [501, 86] width 36 height 10
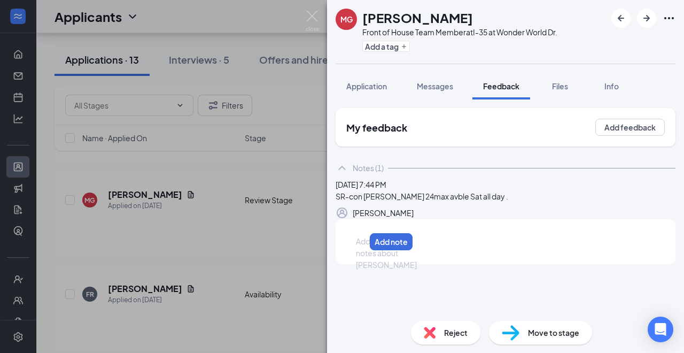
click at [365, 247] on div at bounding box center [360, 241] width 9 height 11
click at [367, 89] on span "Application" at bounding box center [366, 86] width 41 height 10
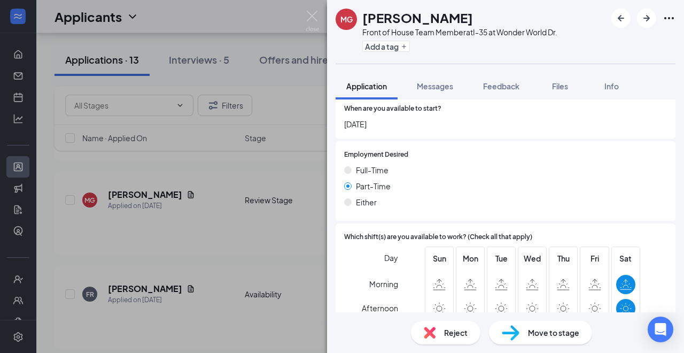
scroll to position [657, 0]
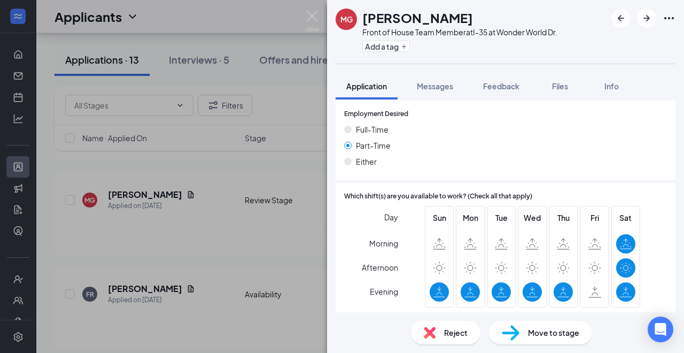
click at [537, 335] on span "Move to stage" at bounding box center [553, 333] width 51 height 12
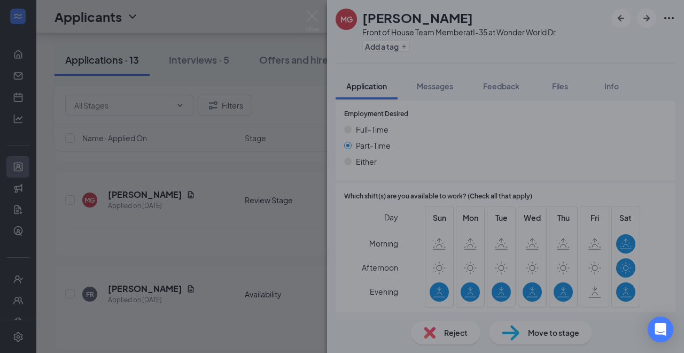
scroll to position [653, 0]
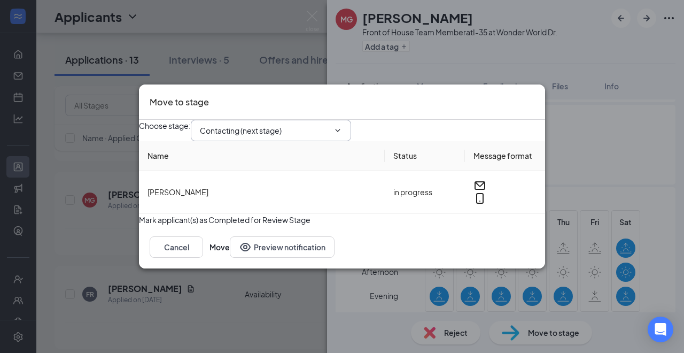
click at [329, 126] on input "Contacting (next stage)" at bounding box center [264, 131] width 129 height 12
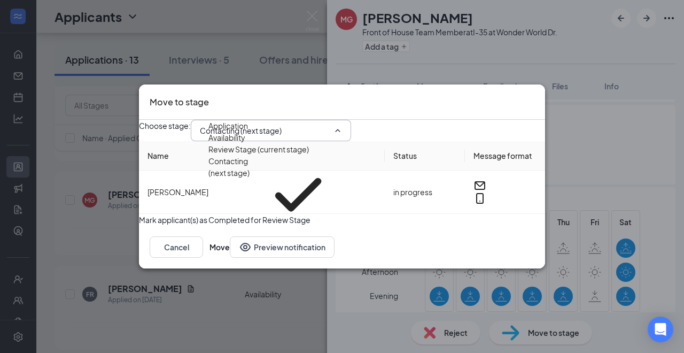
click at [266, 235] on div "Onsite Interview" at bounding box center [236, 241] width 57 height 12
type input "Onsite Interview"
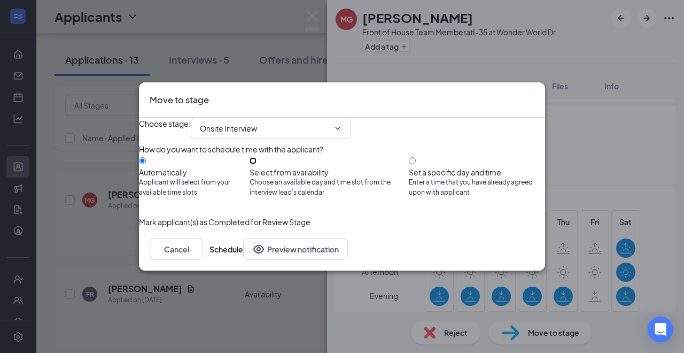
click at [257, 164] on input "Select from availability Choose an available day and time slot from the intervi…" at bounding box center [253, 160] width 7 height 7
radio input "true"
radio input "false"
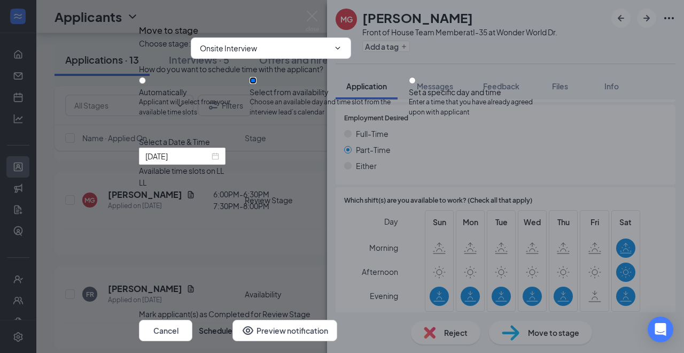
type input "Sep 18, 2025"
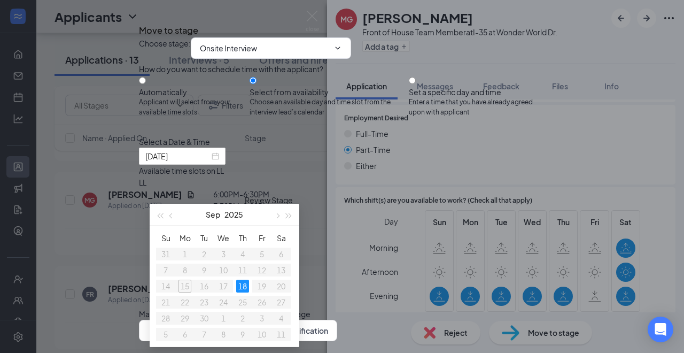
click at [344, 200] on div "6:00PM - 6:30PM" at bounding box center [241, 194] width 205 height 12
click at [232, 320] on button "Schedule" at bounding box center [216, 330] width 34 height 21
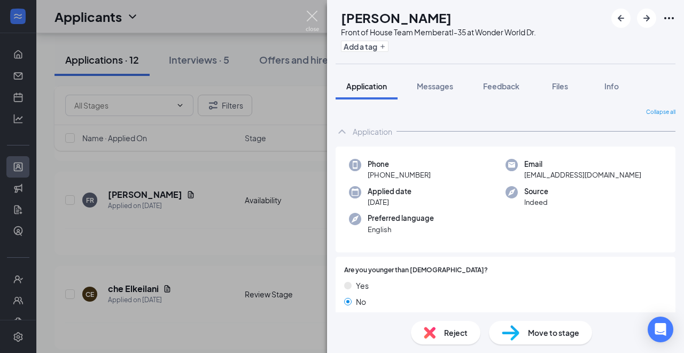
click at [311, 16] on img at bounding box center [312, 21] width 13 height 21
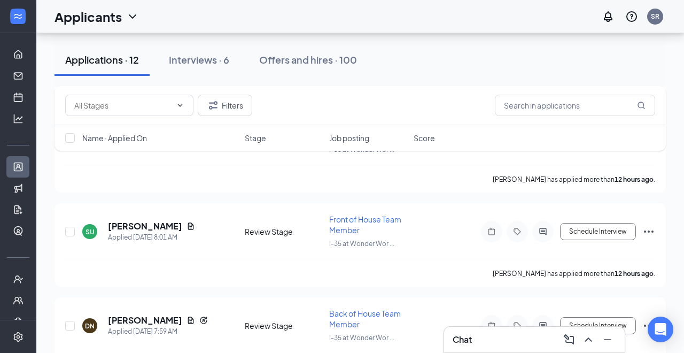
scroll to position [712, 0]
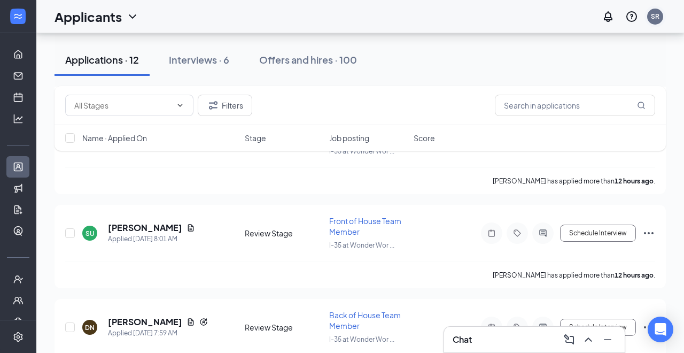
click at [653, 14] on div "SR" at bounding box center [655, 16] width 9 height 9
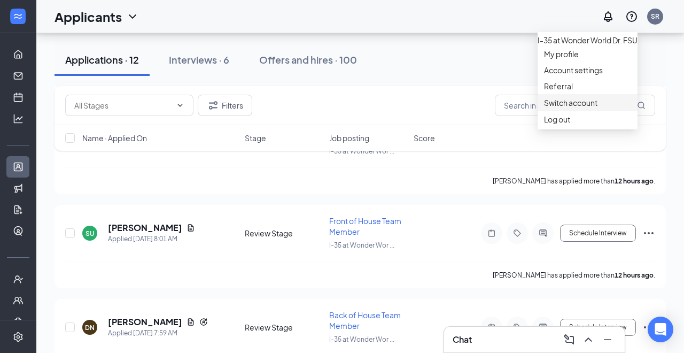
click at [568, 107] on link "Switch account" at bounding box center [570, 103] width 53 height 10
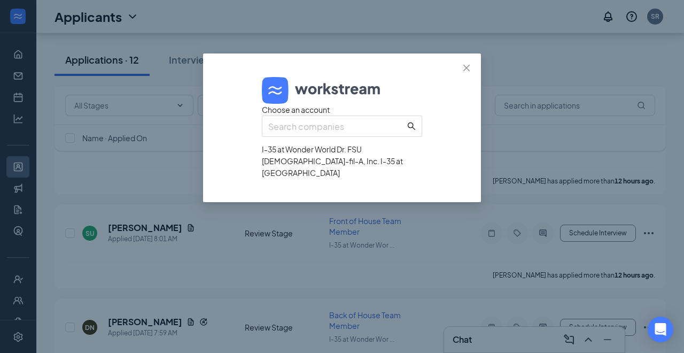
click at [390, 179] on div "Chick-fil-A, Inc. I-35 at Aquarena Springs" at bounding box center [342, 167] width 160 height 24
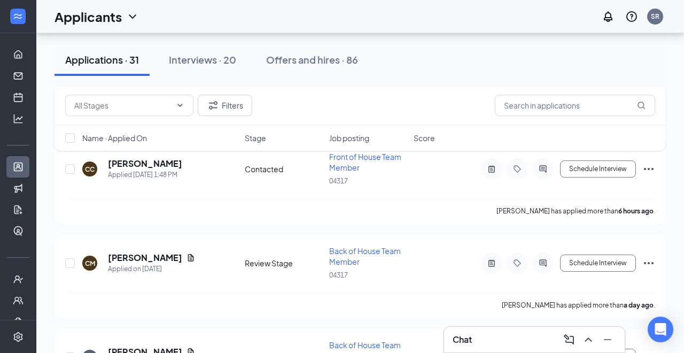
scroll to position [215, 0]
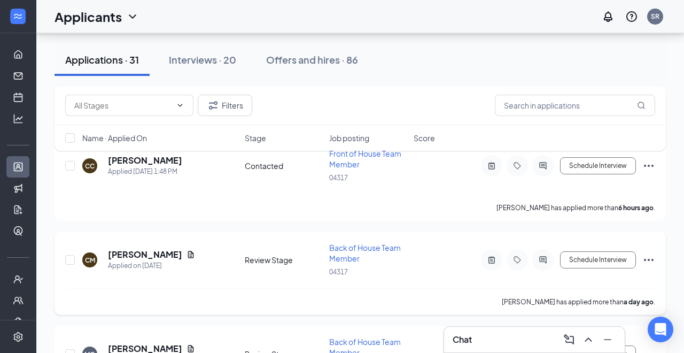
click at [648, 259] on icon "Ellipses" at bounding box center [649, 260] width 10 height 2
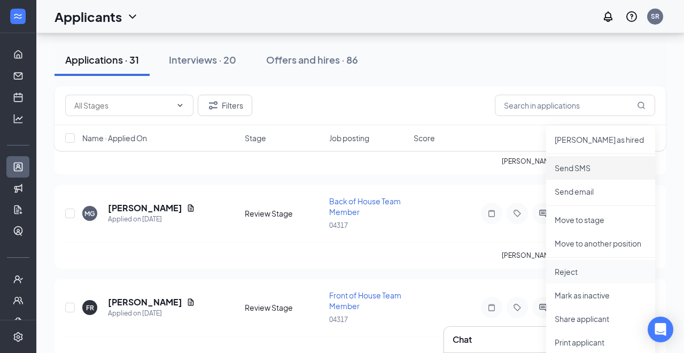
scroll to position [368, 0]
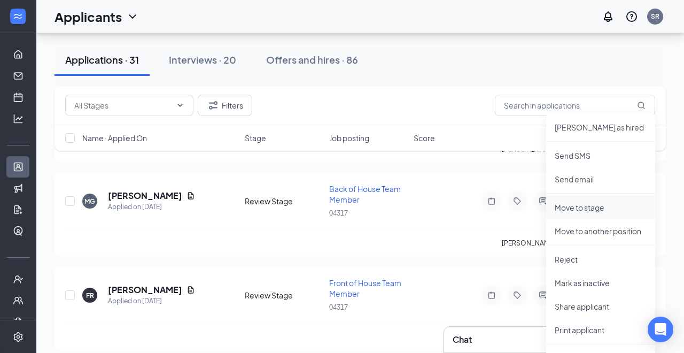
click at [568, 204] on p "Move to stage" at bounding box center [601, 207] width 92 height 11
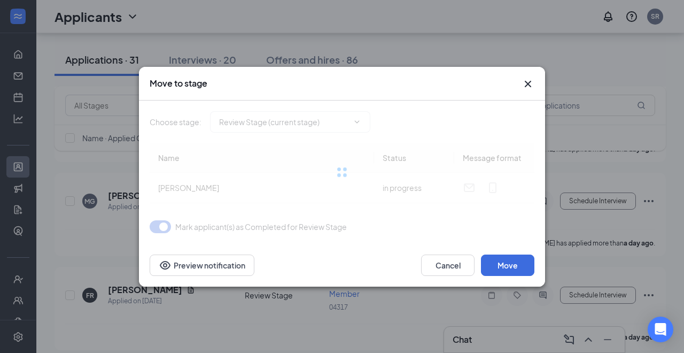
type input "Contacted (next stage)"
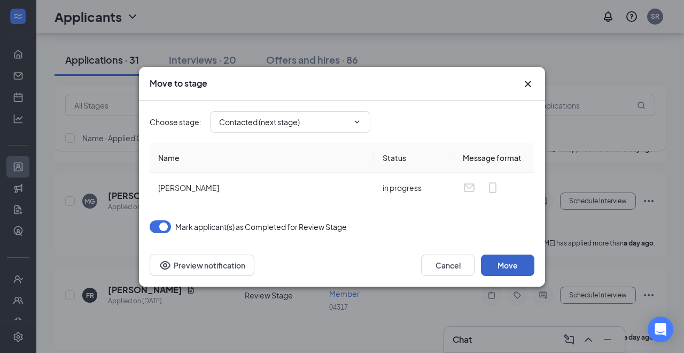
click at [502, 263] on button "Move" at bounding box center [507, 264] width 53 height 21
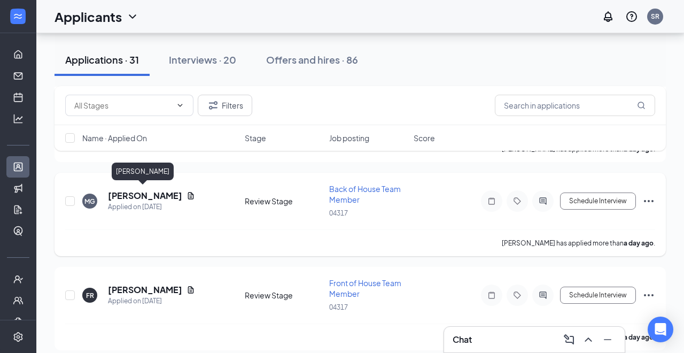
click at [133, 195] on h5 "Miguel Garcia" at bounding box center [145, 196] width 74 height 12
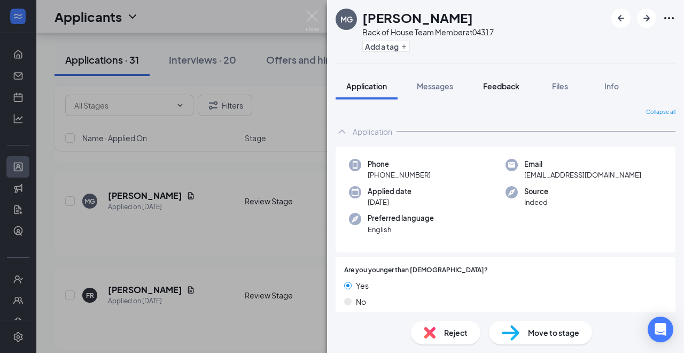
click at [496, 87] on span "Feedback" at bounding box center [501, 86] width 36 height 10
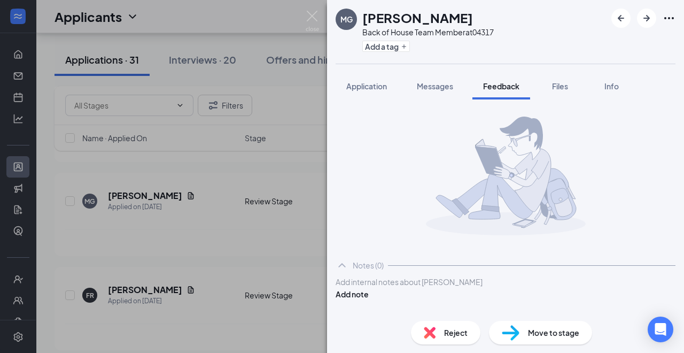
scroll to position [10, 0]
click at [412, 285] on div at bounding box center [505, 281] width 339 height 11
click at [369, 293] on button "Add note" at bounding box center [352, 294] width 33 height 12
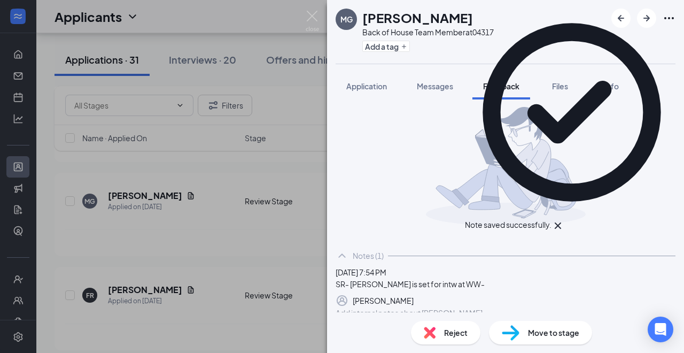
click at [436, 339] on div "Reject" at bounding box center [445, 333] width 69 height 24
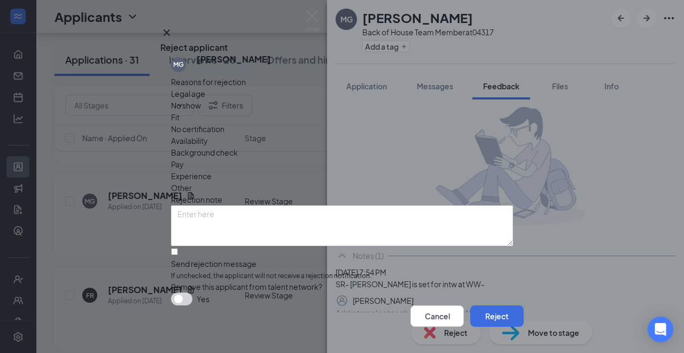
click at [192, 182] on span "Other" at bounding box center [181, 188] width 21 height 12
click at [480, 308] on button "Reject" at bounding box center [496, 315] width 53 height 21
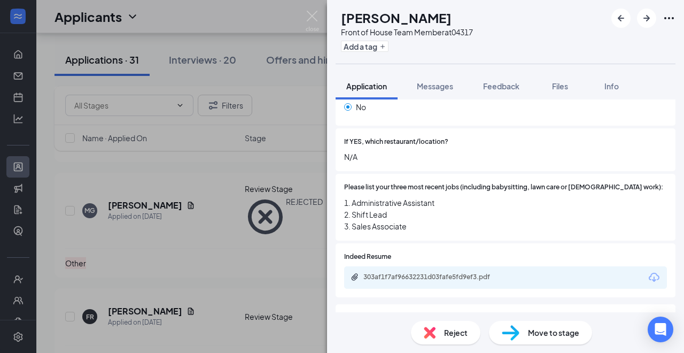
scroll to position [309, 0]
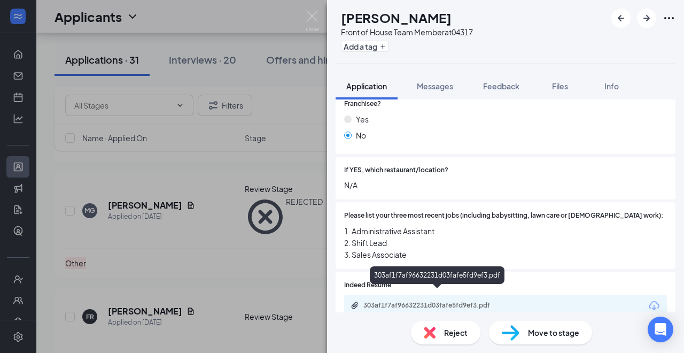
click at [415, 301] on div "303af1f7af96632231d03fafe5fd9ef3.pdf" at bounding box center [438, 305] width 150 height 9
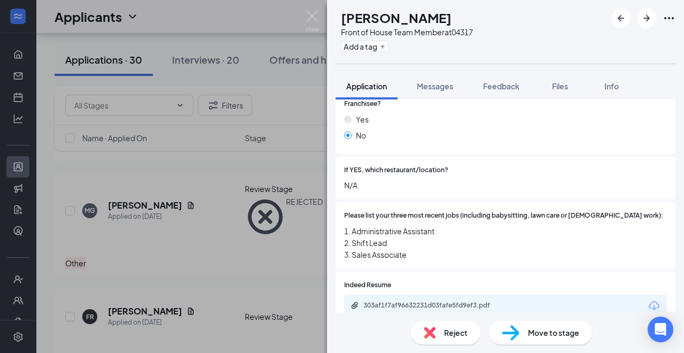
click at [311, 19] on img at bounding box center [312, 21] width 13 height 21
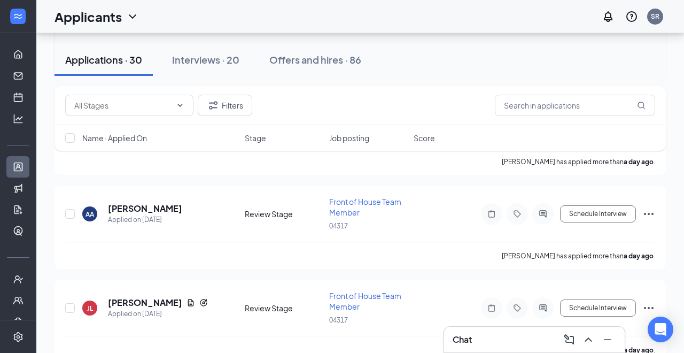
scroll to position [545, 0]
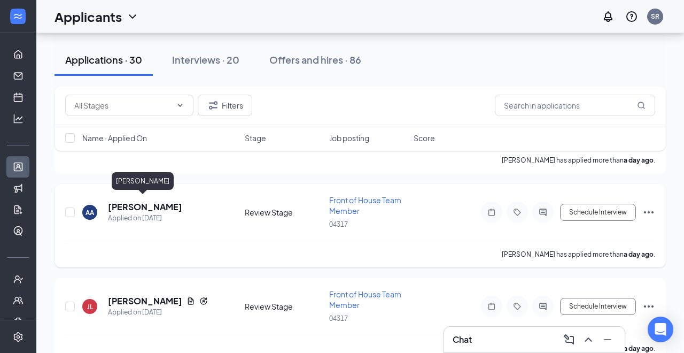
click at [136, 202] on h5 "[PERSON_NAME]" at bounding box center [145, 207] width 74 height 12
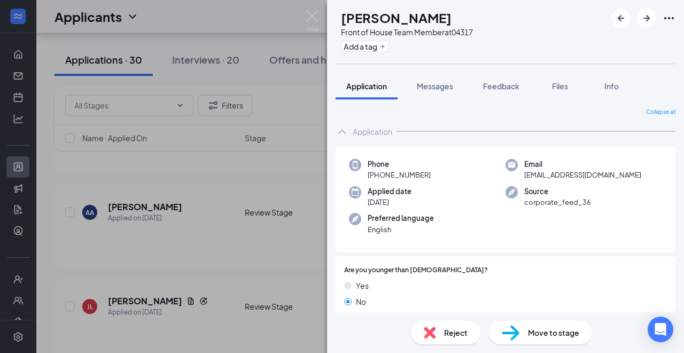
click at [529, 331] on span "Move to stage" at bounding box center [553, 333] width 51 height 12
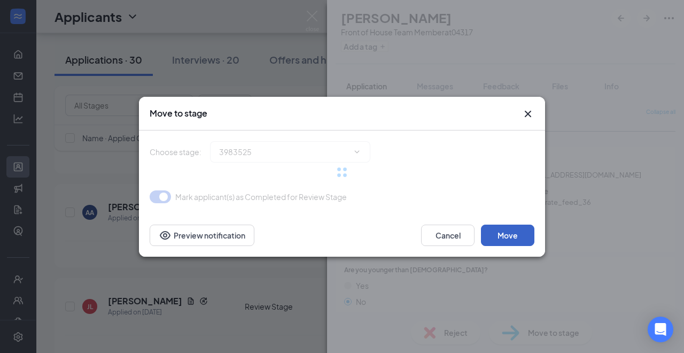
click at [496, 237] on button "Move" at bounding box center [507, 234] width 53 height 21
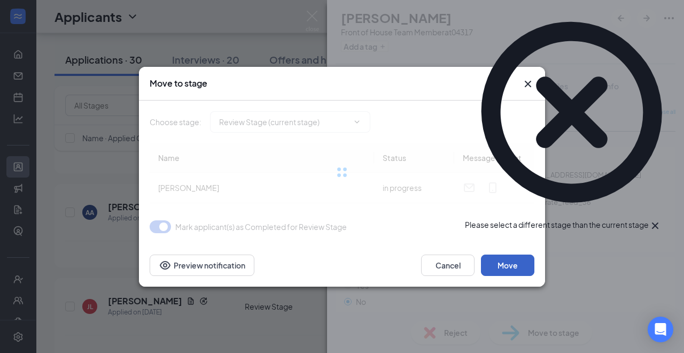
type input "Contacted (next stage)"
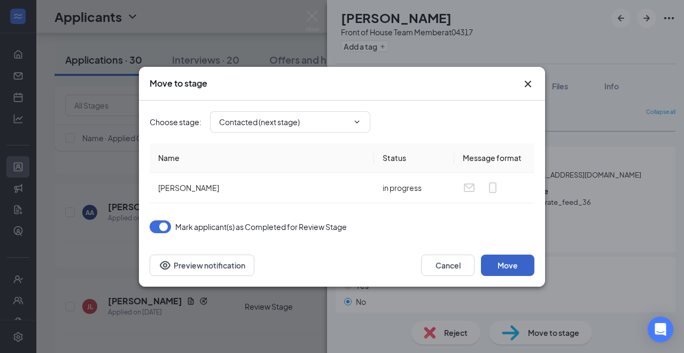
click at [513, 265] on button "Move" at bounding box center [507, 264] width 53 height 21
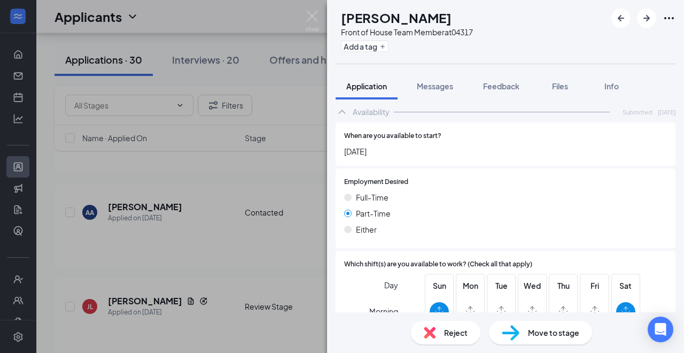
scroll to position [749, 0]
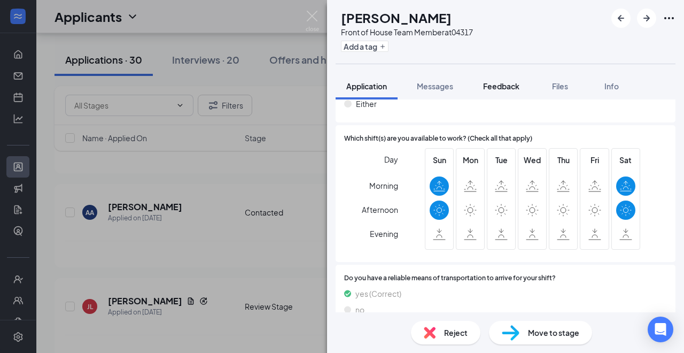
click at [506, 86] on span "Feedback" at bounding box center [501, 86] width 36 height 10
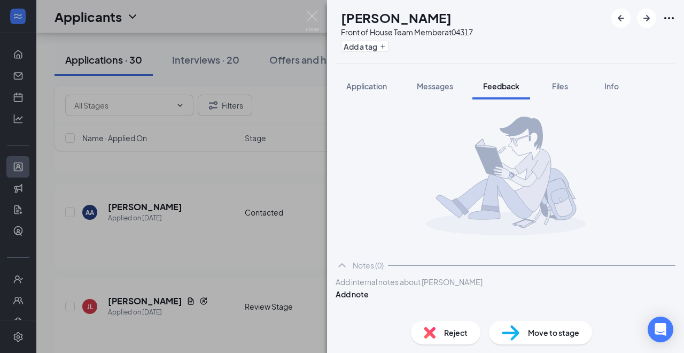
scroll to position [9, 0]
click at [431, 285] on div at bounding box center [505, 281] width 339 height 11
click at [369, 288] on button "Add note" at bounding box center [352, 294] width 33 height 12
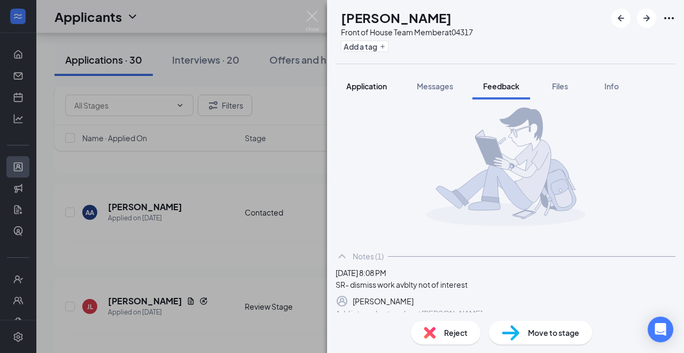
click at [361, 85] on span "Application" at bounding box center [366, 86] width 41 height 10
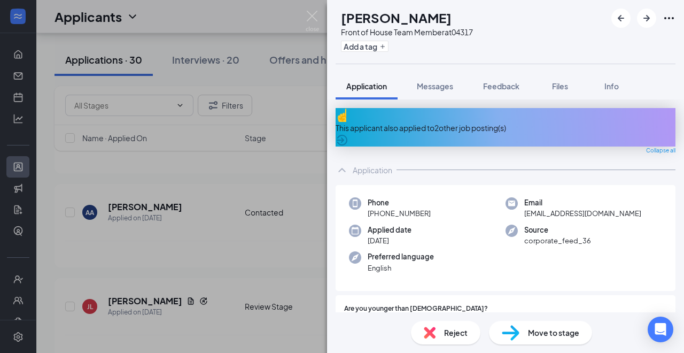
click at [454, 123] on div "This applicant also applied to 2 other job posting(s)" at bounding box center [506, 128] width 340 height 12
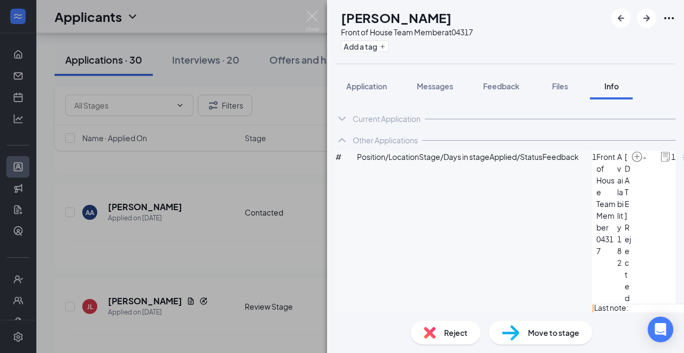
click at [437, 338] on div "Reject" at bounding box center [445, 333] width 69 height 24
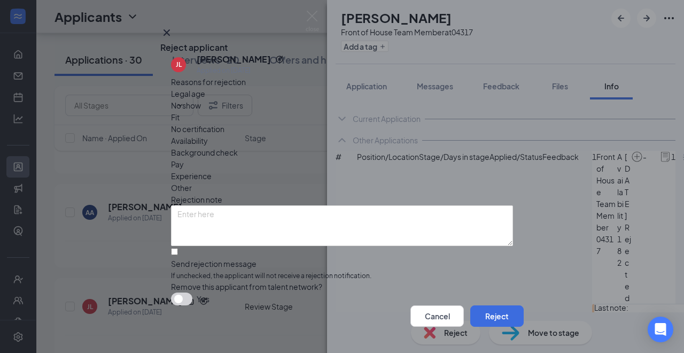
click at [208, 135] on span "Availability" at bounding box center [189, 141] width 37 height 12
click at [192, 182] on span "Other" at bounding box center [181, 188] width 21 height 12
click at [178, 255] on input "Send rejection message If unchecked, the applicant will not receive a rejection…" at bounding box center [174, 251] width 7 height 7
checkbox input "true"
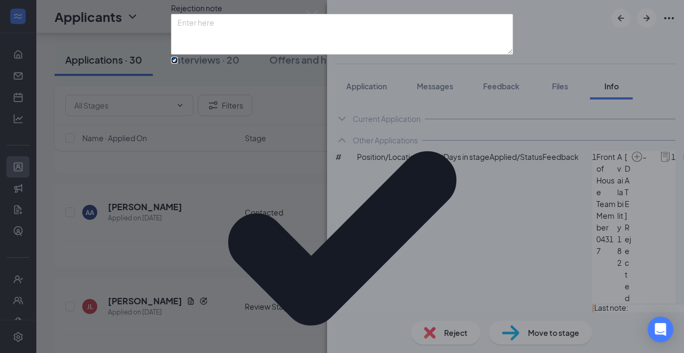
scroll to position [98, 0]
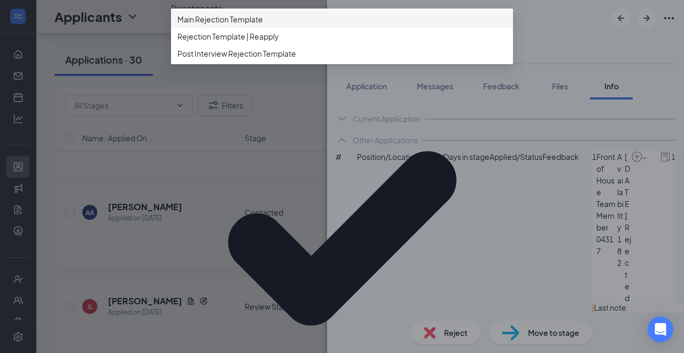
click at [258, 28] on div "Main Rejection Template" at bounding box center [342, 19] width 342 height 17
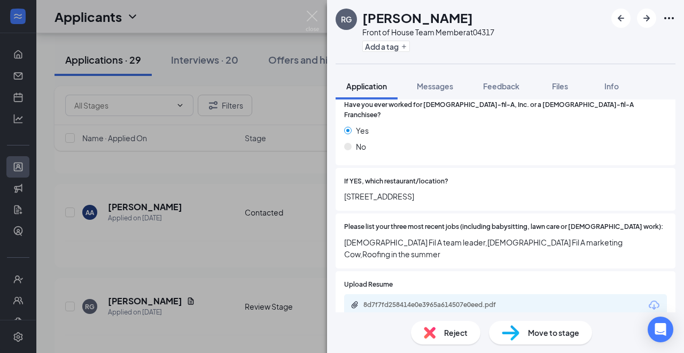
scroll to position [296, 0]
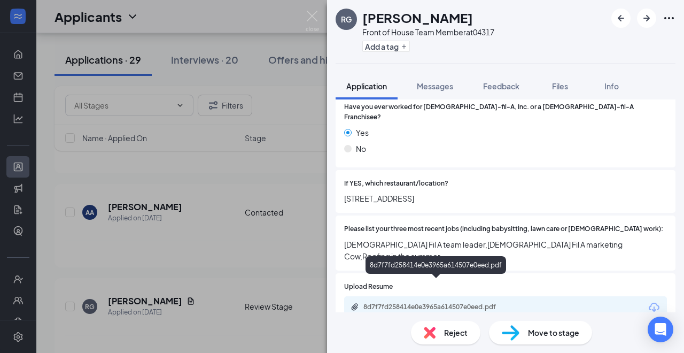
click at [474, 302] on div "8d7f7fd258414e0e3965a614507e0eed.pdf" at bounding box center [438, 306] width 150 height 9
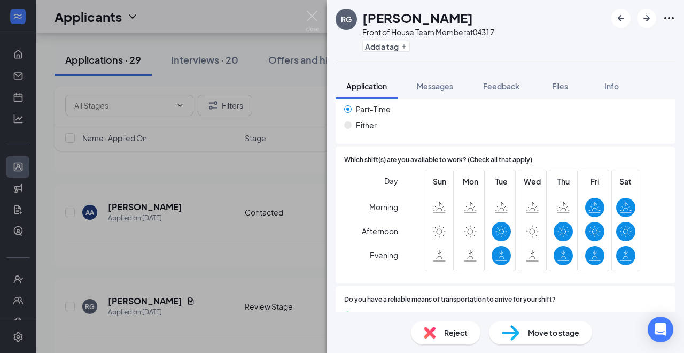
scroll to position [702, 0]
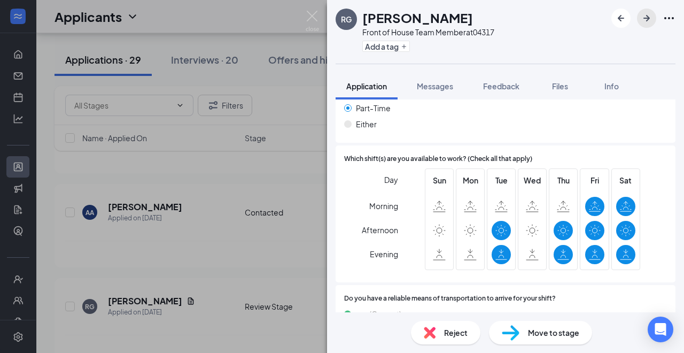
click at [651, 25] on button "button" at bounding box center [646, 18] width 19 height 19
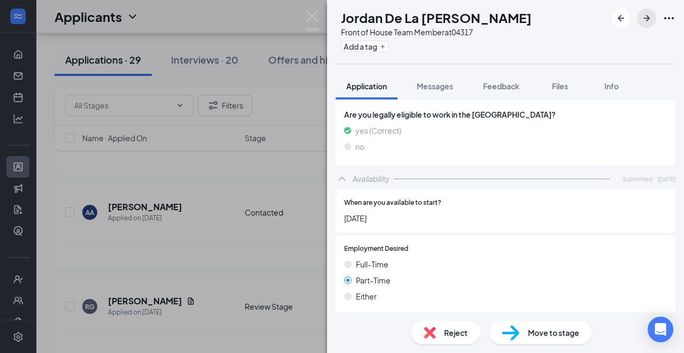
scroll to position [719, 0]
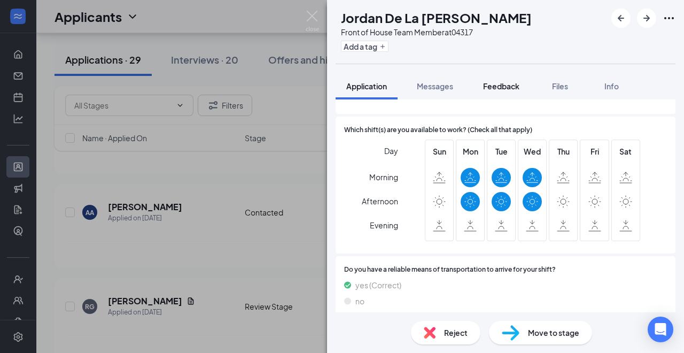
click at [507, 89] on span "Feedback" at bounding box center [501, 86] width 36 height 10
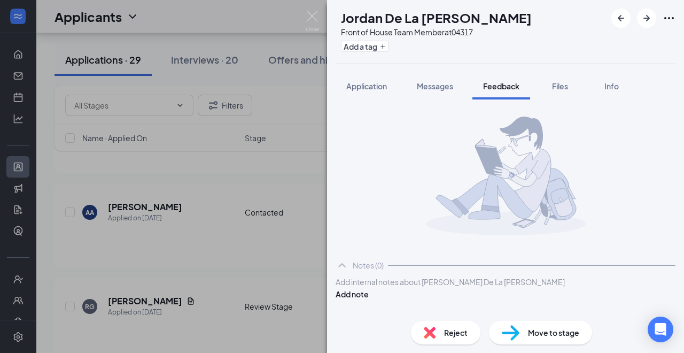
click at [407, 288] on div at bounding box center [505, 281] width 339 height 11
click at [369, 298] on button "Add note" at bounding box center [352, 294] width 33 height 12
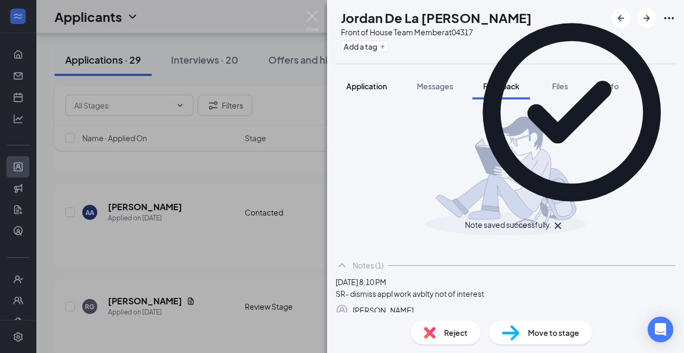
click at [362, 85] on span "Application" at bounding box center [366, 86] width 41 height 10
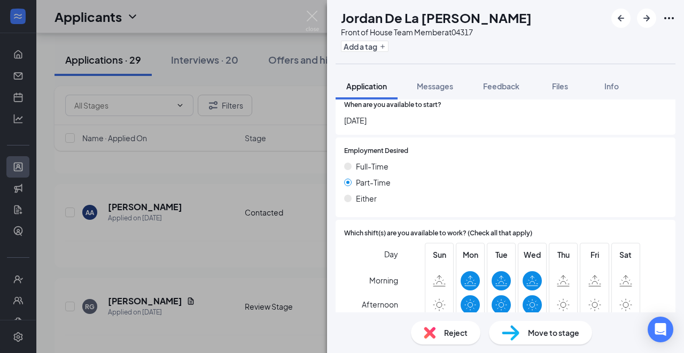
scroll to position [719, 0]
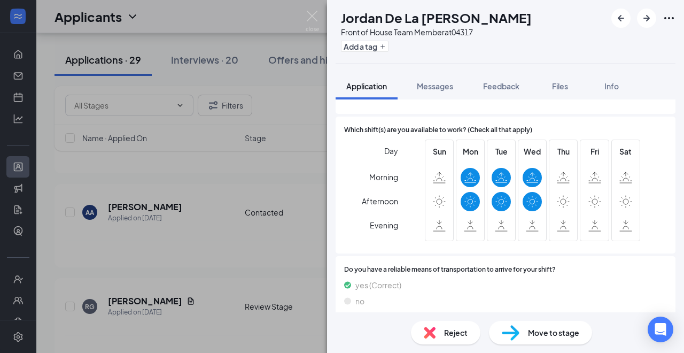
click at [457, 335] on span "Reject" at bounding box center [456, 333] width 24 height 12
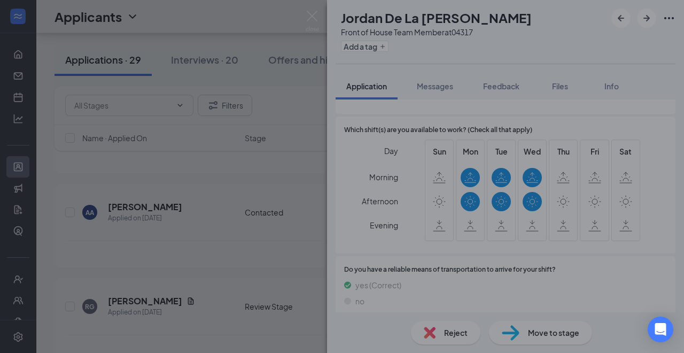
scroll to position [714, 0]
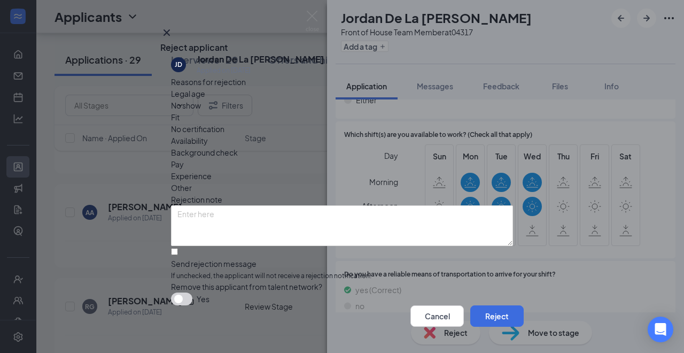
click at [208, 135] on span "Availability" at bounding box center [189, 141] width 37 height 12
click at [192, 182] on span "Other" at bounding box center [181, 188] width 21 height 12
click at [178, 254] on input "Send rejection message If unchecked, the applicant will not receive a rejection…" at bounding box center [174, 251] width 7 height 7
checkbox input "true"
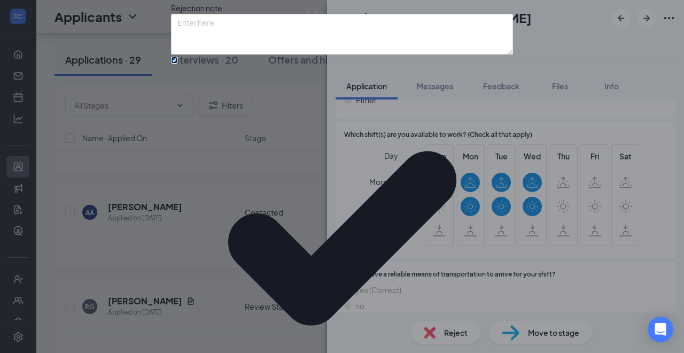
scroll to position [98, 0]
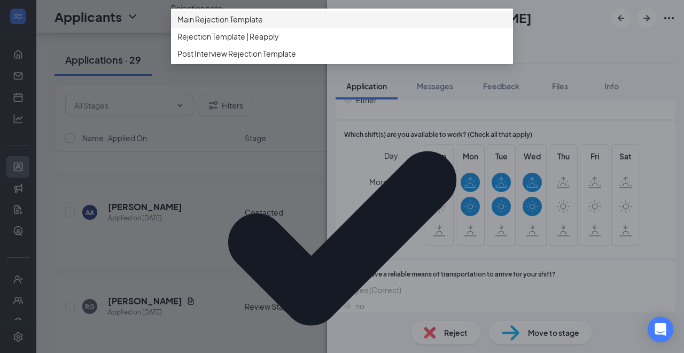
click at [244, 28] on div "Main Rejection Template" at bounding box center [342, 19] width 342 height 17
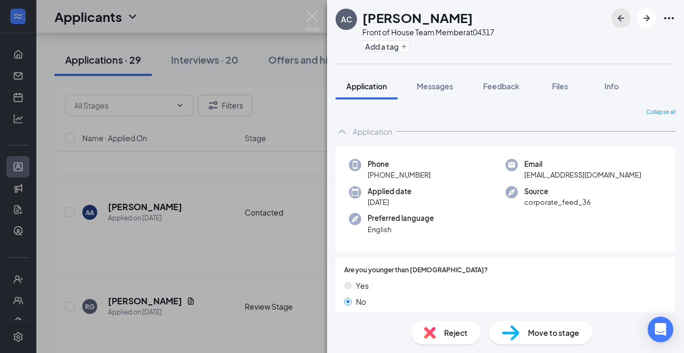
click at [620, 20] on icon "ArrowLeftNew" at bounding box center [621, 18] width 6 height 6
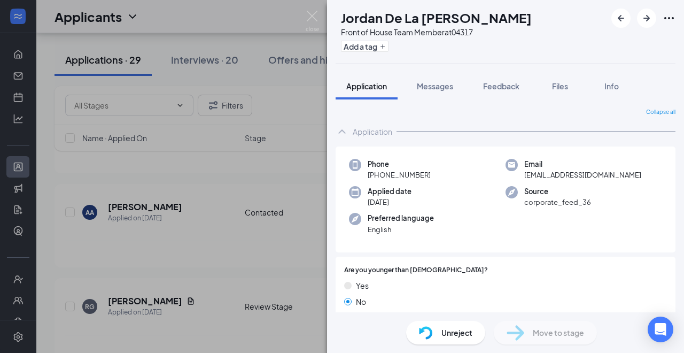
click at [643, 29] on div "JD Jordan De La Rosa Front of House Team Member at 04317 Add a tag" at bounding box center [505, 32] width 357 height 64
click at [648, 17] on icon "ArrowRight" at bounding box center [646, 18] width 6 height 6
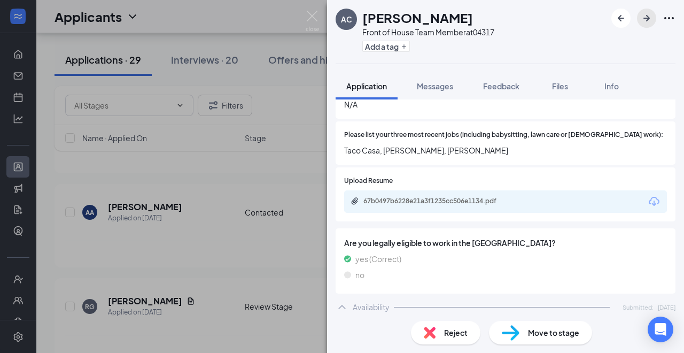
scroll to position [178, 0]
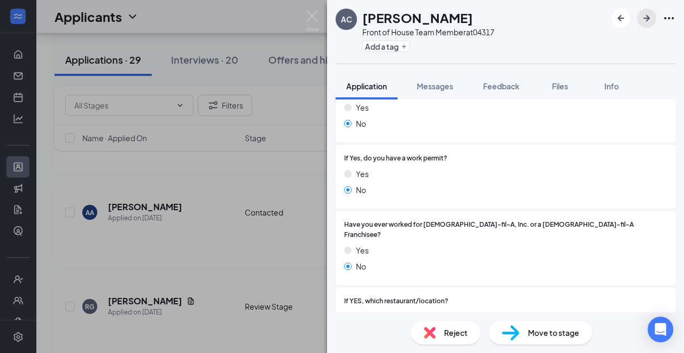
click at [642, 19] on icon "ArrowRight" at bounding box center [646, 18] width 13 height 13
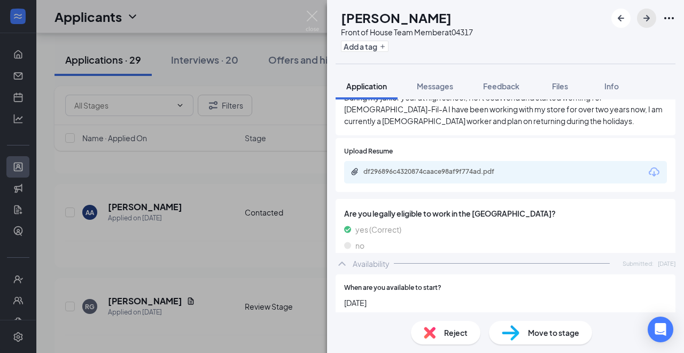
scroll to position [778, 0]
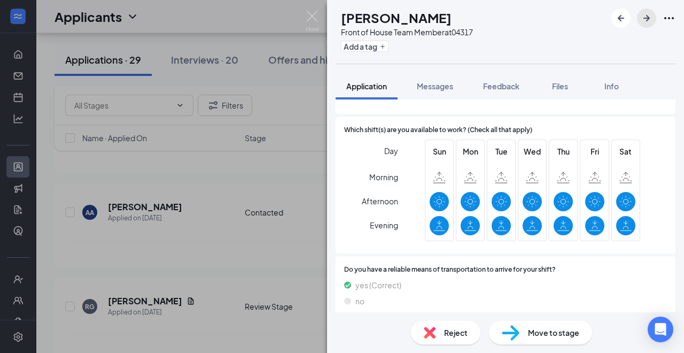
click at [647, 20] on icon "ArrowRight" at bounding box center [646, 18] width 6 height 6
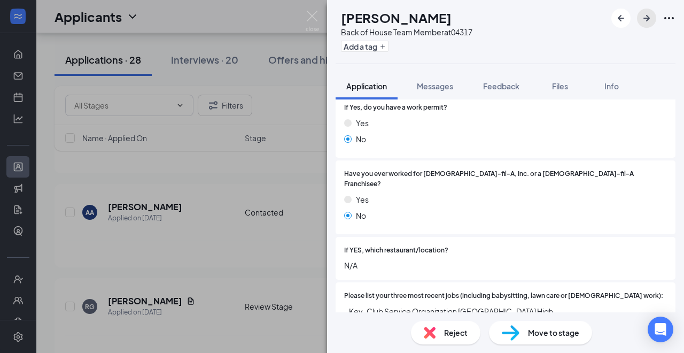
scroll to position [385, 0]
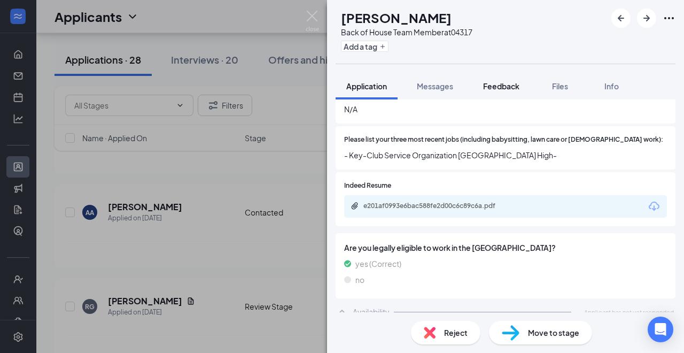
click at [509, 85] on span "Feedback" at bounding box center [501, 86] width 36 height 10
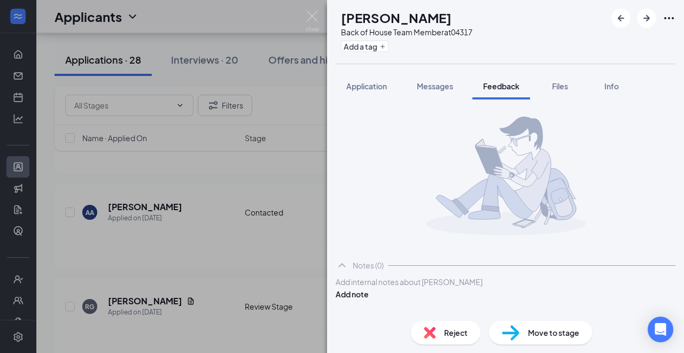
scroll to position [10, 0]
click at [422, 288] on div at bounding box center [505, 281] width 339 height 11
click at [369, 299] on button "Add note" at bounding box center [352, 305] width 33 height 12
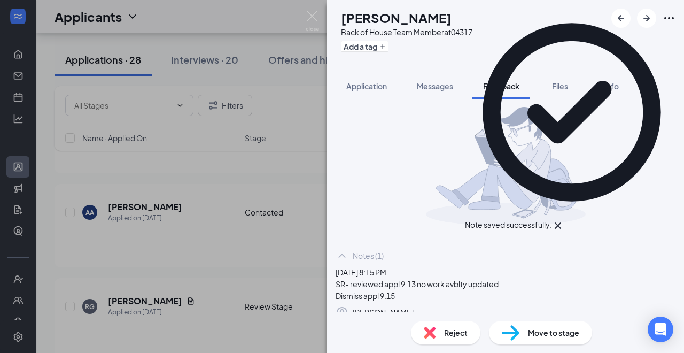
click at [442, 334] on div "Reject" at bounding box center [445, 333] width 69 height 24
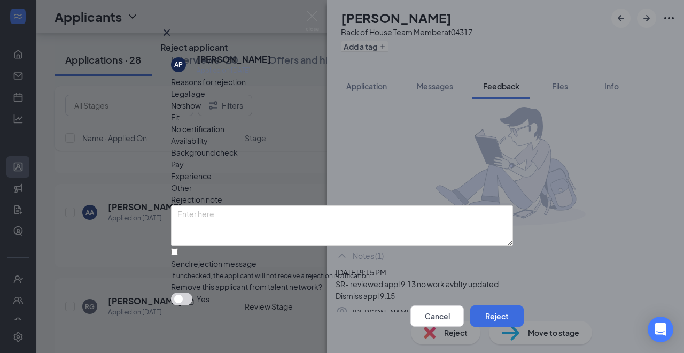
click at [192, 182] on span "Other" at bounding box center [181, 188] width 21 height 12
click at [208, 135] on span "Availability" at bounding box center [189, 141] width 37 height 12
click at [178, 255] on input "Send rejection message If unchecked, the applicant will not receive a rejection…" at bounding box center [174, 251] width 7 height 7
checkbox input "true"
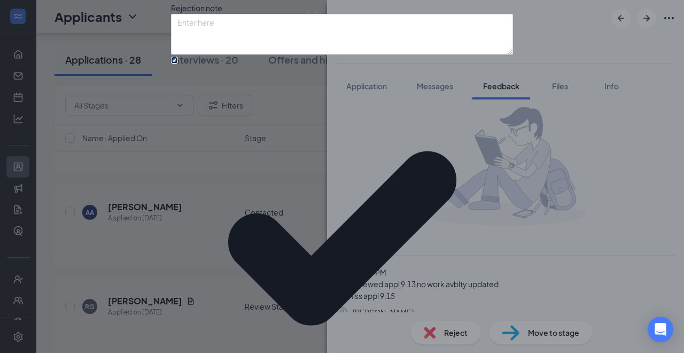
scroll to position [98, 0]
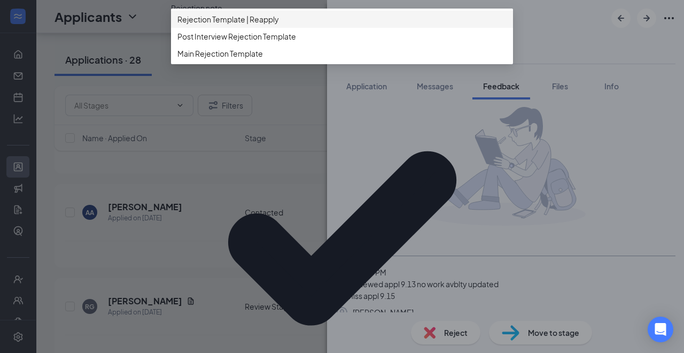
click at [311, 25] on span "Rejection Template | Reapply" at bounding box center [341, 19] width 329 height 12
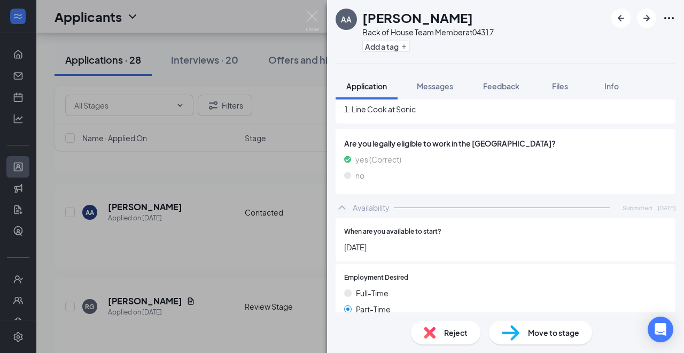
scroll to position [690, 0]
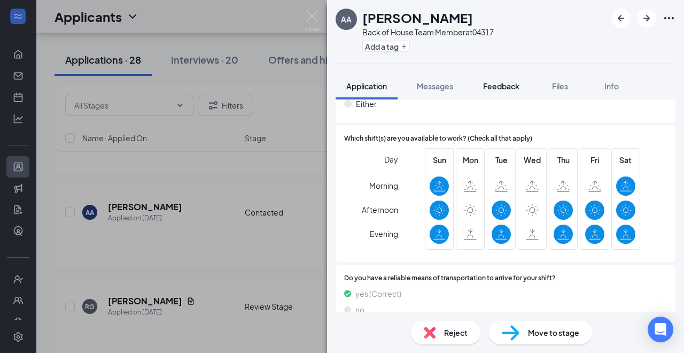
click at [506, 83] on span "Feedback" at bounding box center [501, 86] width 36 height 10
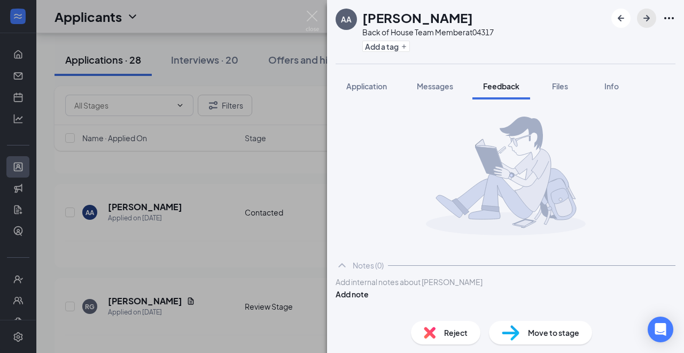
click at [643, 21] on icon "ArrowRight" at bounding box center [646, 18] width 13 height 13
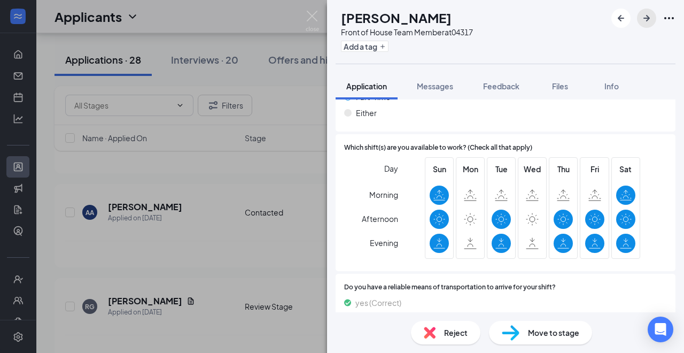
scroll to position [690, 0]
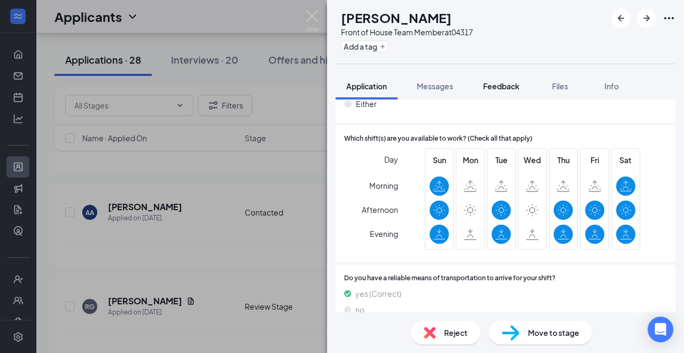
click at [499, 91] on button "Feedback" at bounding box center [501, 86] width 58 height 27
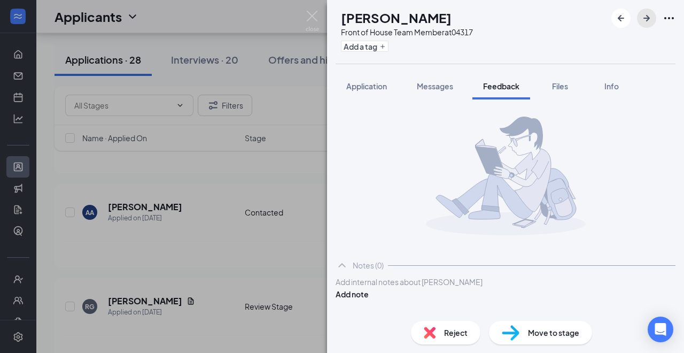
click at [642, 17] on icon "ArrowRight" at bounding box center [646, 18] width 13 height 13
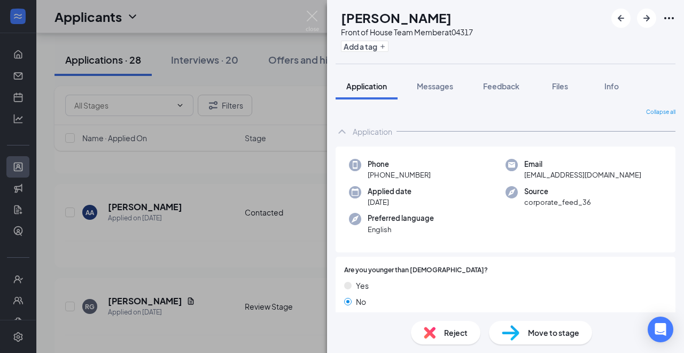
click at [458, 175] on div "Phone +1 (361) 218-5900" at bounding box center [427, 170] width 157 height 22
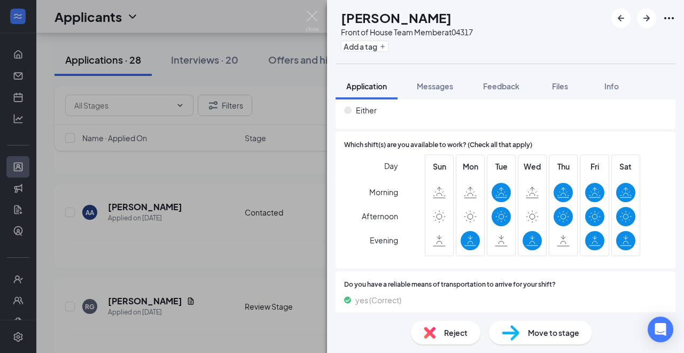
scroll to position [742, 0]
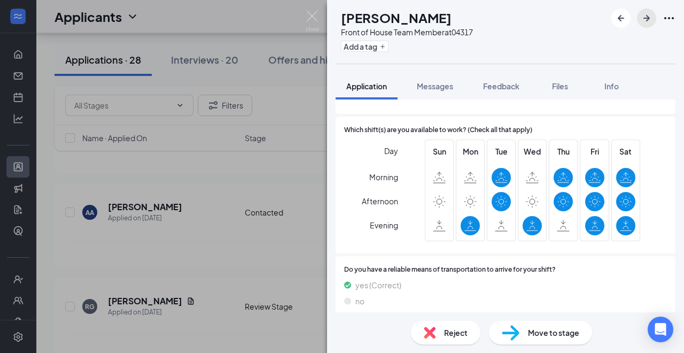
click at [647, 18] on icon "ArrowRight" at bounding box center [646, 18] width 6 height 6
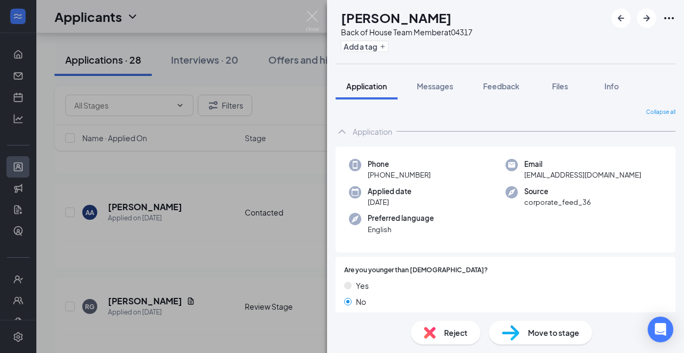
click at [207, 58] on div "ED Emma Davis Back of House Team Member at 04317 Add a tag Application Messages…" at bounding box center [342, 176] width 684 height 353
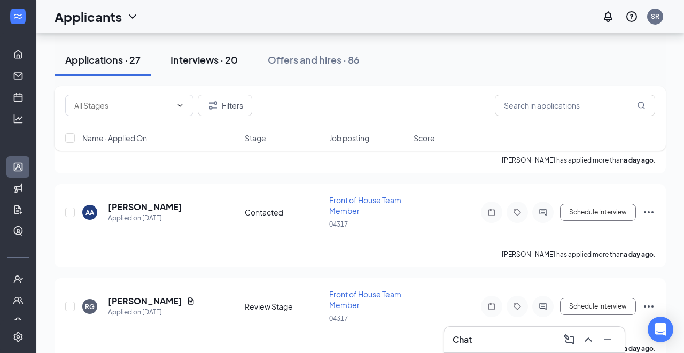
click at [192, 64] on div "Interviews · 20" at bounding box center [203, 59] width 67 height 13
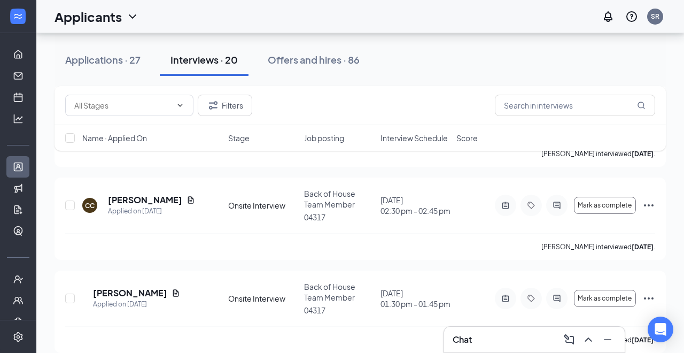
scroll to position [843, 0]
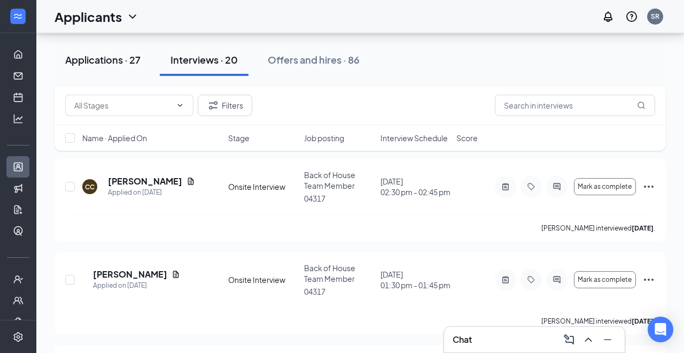
click at [93, 55] on div "Applications · 27" at bounding box center [102, 59] width 75 height 13
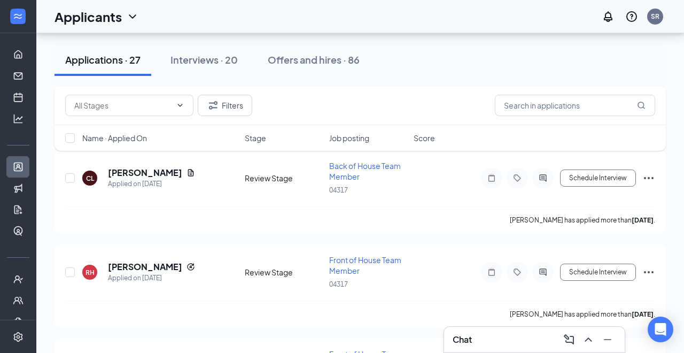
scroll to position [2425, 0]
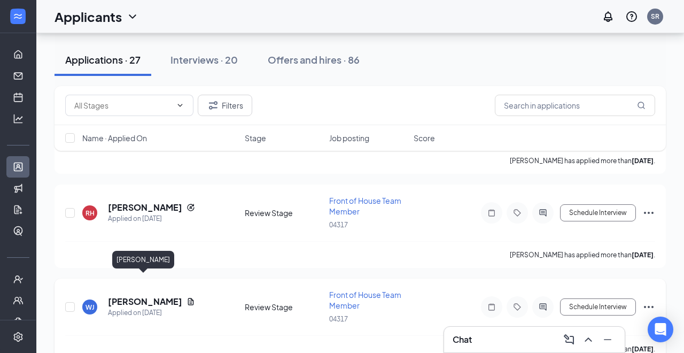
click at [156, 307] on div "Applied on Sep 10" at bounding box center [151, 312] width 87 height 11
click at [150, 296] on h5 "Wesley Jandoc" at bounding box center [145, 302] width 74 height 12
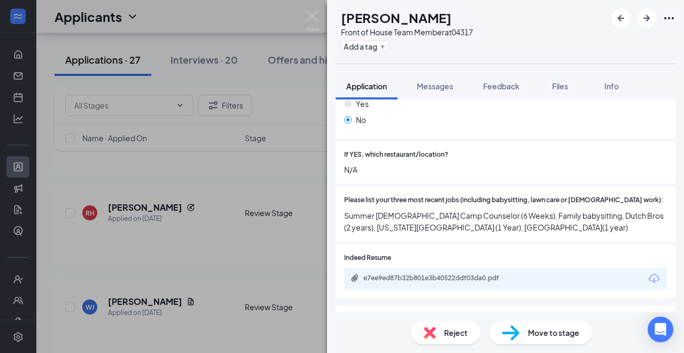
scroll to position [328, 0]
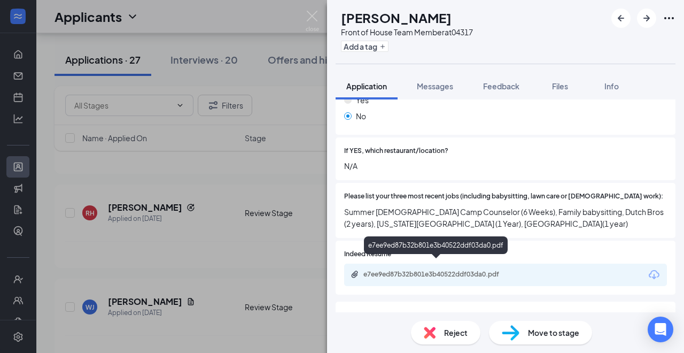
click at [453, 270] on div "e7ee9ed87b32b801e3b40522ddf03da0.pdf" at bounding box center [438, 274] width 150 height 9
click at [514, 89] on span "Feedback" at bounding box center [501, 86] width 36 height 10
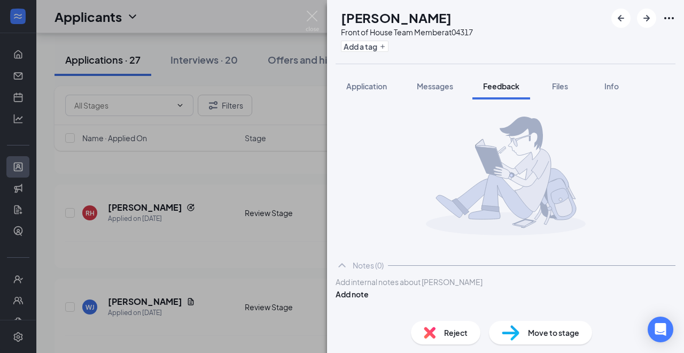
scroll to position [10, 0]
click at [425, 288] on div at bounding box center [505, 281] width 339 height 11
click at [369, 292] on button "Add note" at bounding box center [352, 294] width 33 height 12
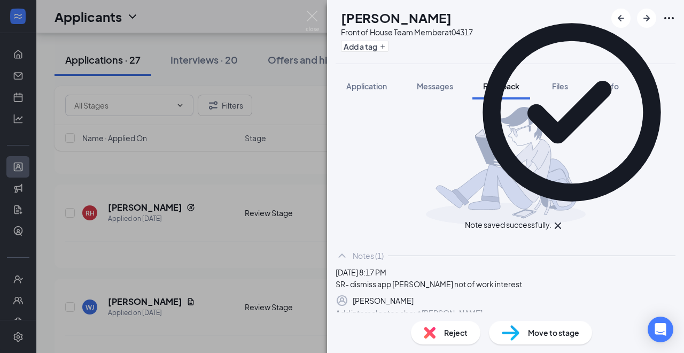
click at [445, 332] on span "Reject" at bounding box center [456, 333] width 24 height 12
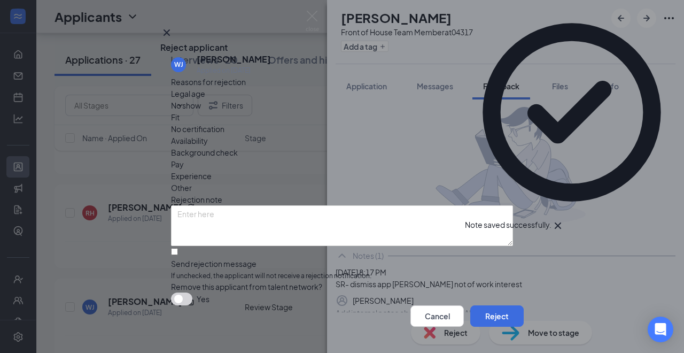
click at [192, 182] on span "Other" at bounding box center [181, 188] width 21 height 12
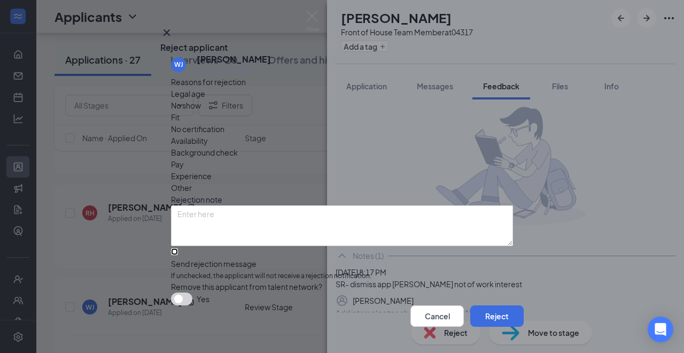
click at [178, 248] on input "Send rejection message If unchecked, the applicant will not receive a rejection…" at bounding box center [174, 251] width 7 height 7
checkbox input "true"
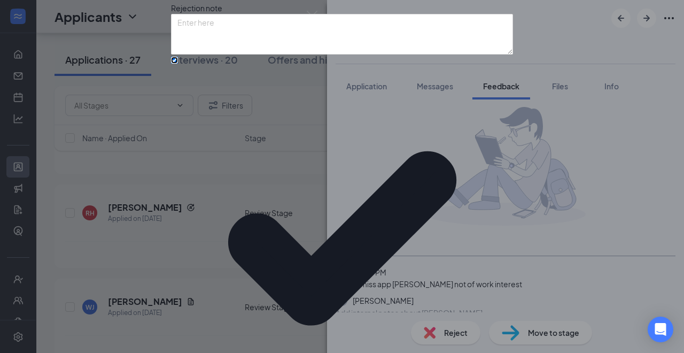
scroll to position [98, 0]
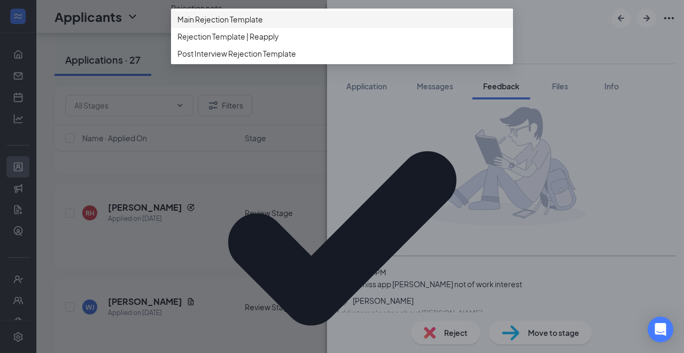
click at [262, 25] on span "Main Rejection Template" at bounding box center [220, 19] width 86 height 12
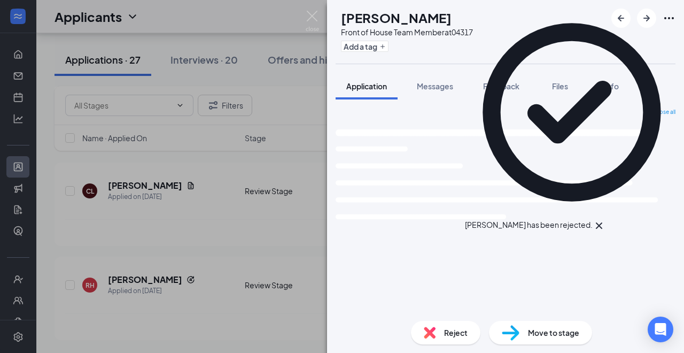
scroll to position [2332, 0]
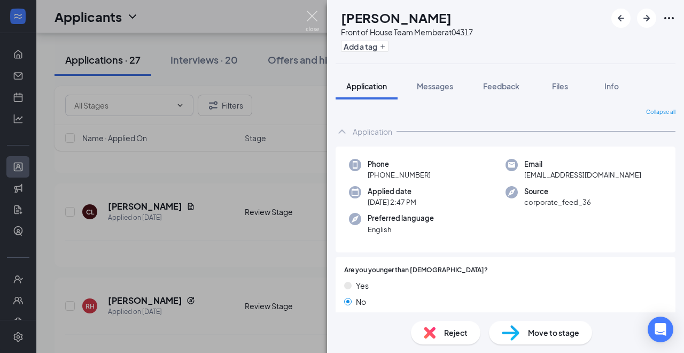
click at [310, 28] on img at bounding box center [312, 21] width 13 height 21
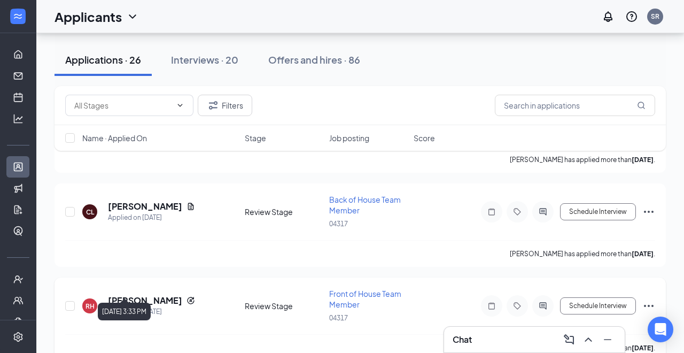
click at [139, 306] on div "Applied on Sep 10" at bounding box center [151, 311] width 87 height 11
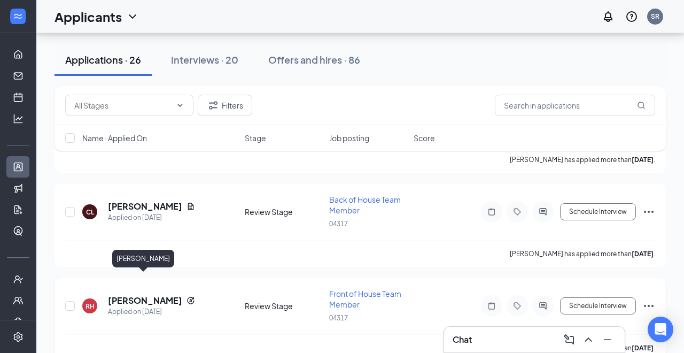
click at [139, 294] on h5 "Russell Hansen" at bounding box center [145, 300] width 74 height 12
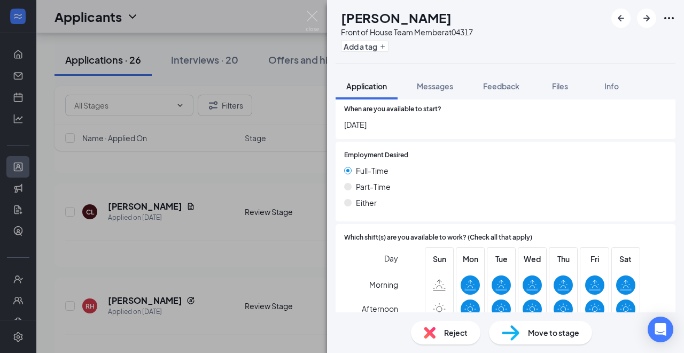
scroll to position [690, 0]
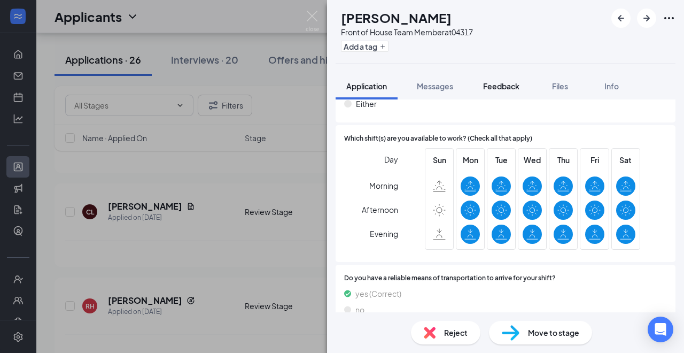
click at [503, 81] on span "Feedback" at bounding box center [501, 86] width 36 height 10
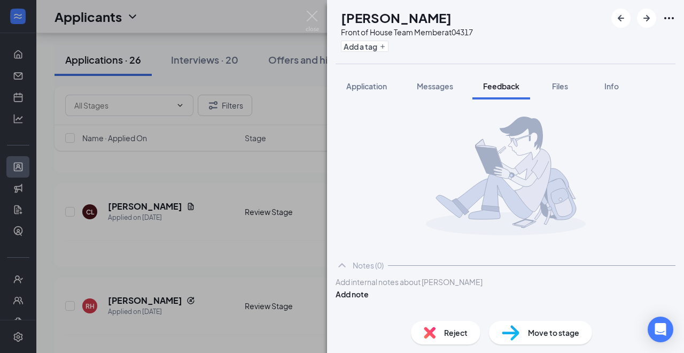
scroll to position [10, 0]
click at [617, 16] on icon "ArrowLeftNew" at bounding box center [621, 18] width 13 height 13
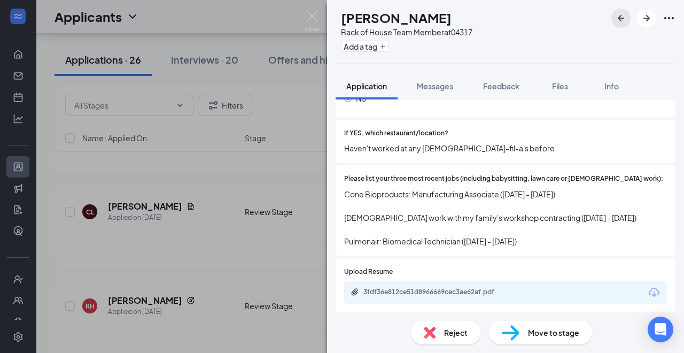
scroll to position [344, 0]
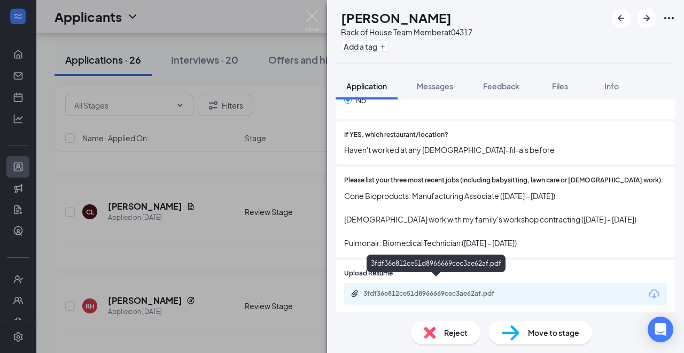
click at [480, 289] on div "3fdf36e812ce51d8966669cec3ae62af.pdf" at bounding box center [438, 293] width 150 height 9
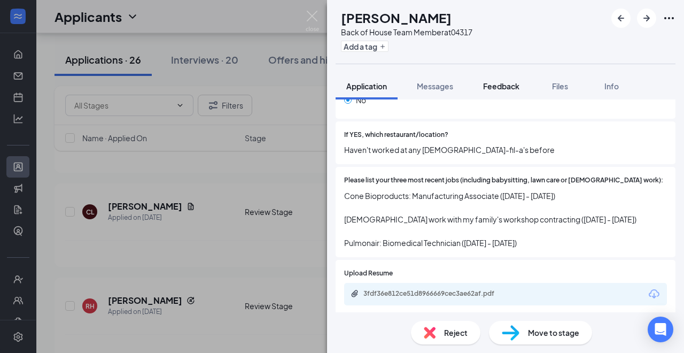
click at [506, 87] on span "Feedback" at bounding box center [501, 86] width 36 height 10
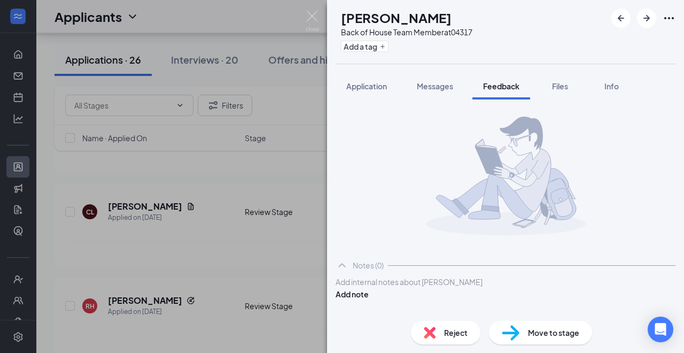
click at [450, 288] on div at bounding box center [505, 281] width 339 height 11
click at [369, 300] on button "Add note" at bounding box center [352, 294] width 33 height 12
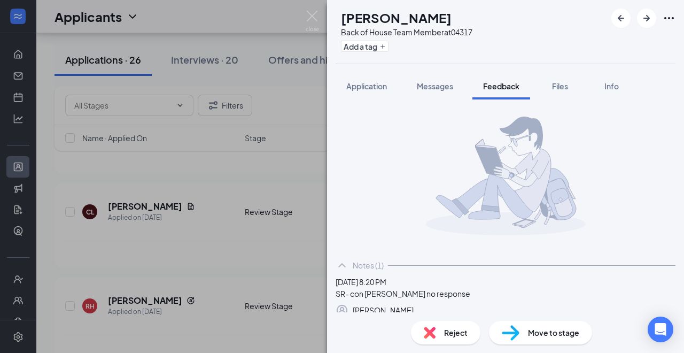
click at [435, 332] on div "Reject" at bounding box center [445, 333] width 69 height 24
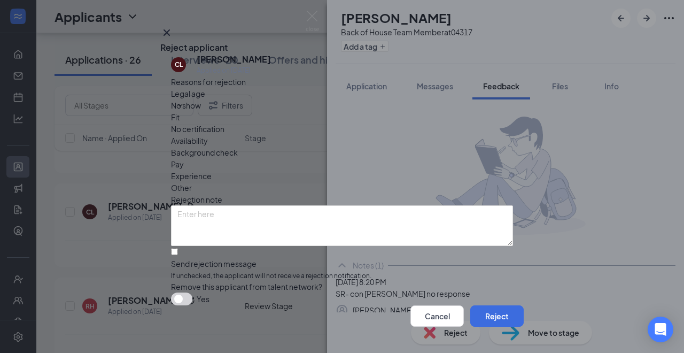
click at [192, 182] on span "Other" at bounding box center [181, 188] width 21 height 12
click at [178, 254] on input "Send rejection message If unchecked, the applicant will not receive a rejection…" at bounding box center [174, 251] width 7 height 7
checkbox input "true"
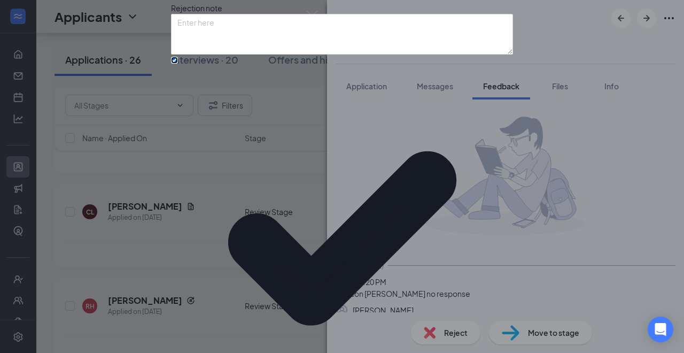
scroll to position [98, 0]
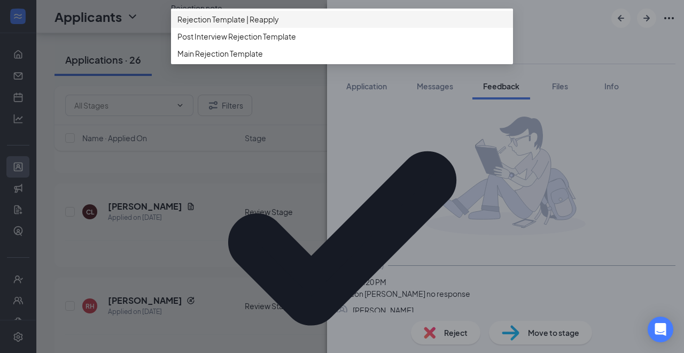
click at [290, 25] on span "Rejection Template | Reapply" at bounding box center [341, 19] width 329 height 12
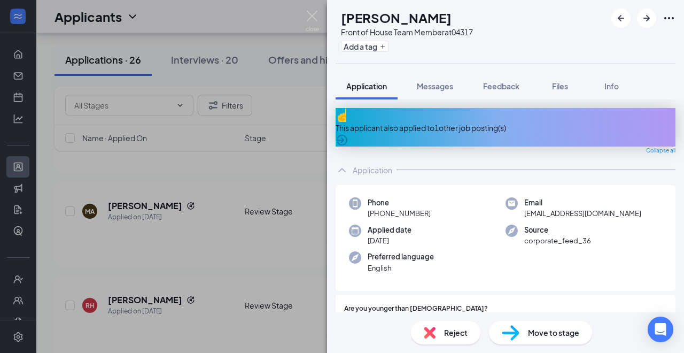
click at [443, 128] on div "This applicant also applied to 1 other job posting(s)" at bounding box center [506, 127] width 340 height 38
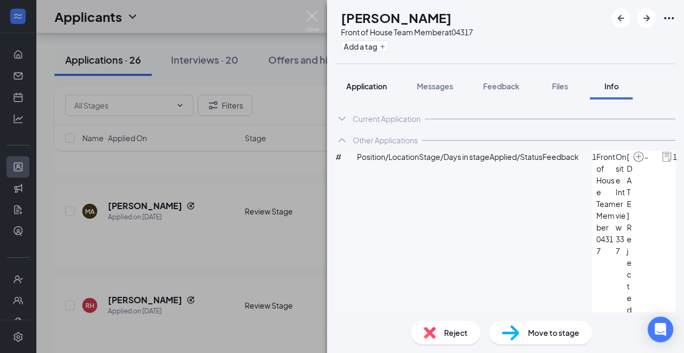
click at [375, 87] on span "Application" at bounding box center [366, 86] width 41 height 10
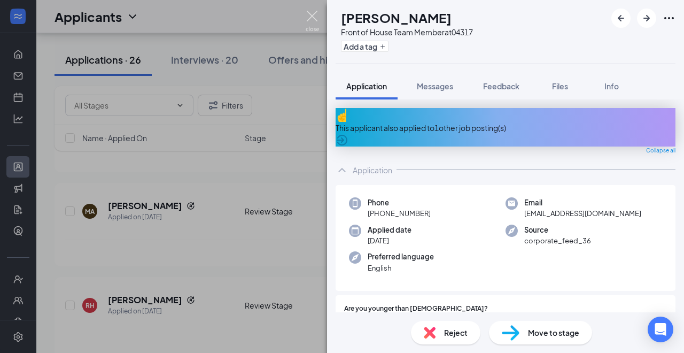
click at [316, 20] on img at bounding box center [312, 21] width 13 height 21
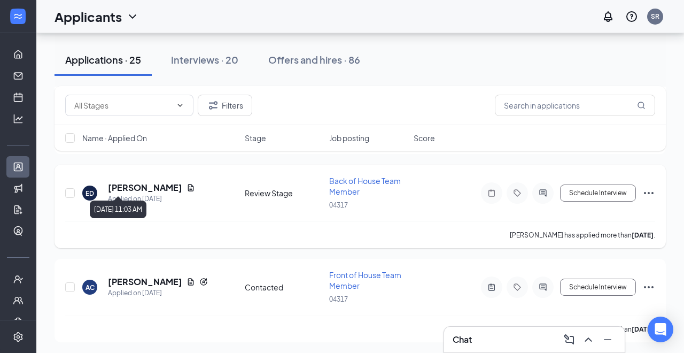
scroll to position [1326, 0]
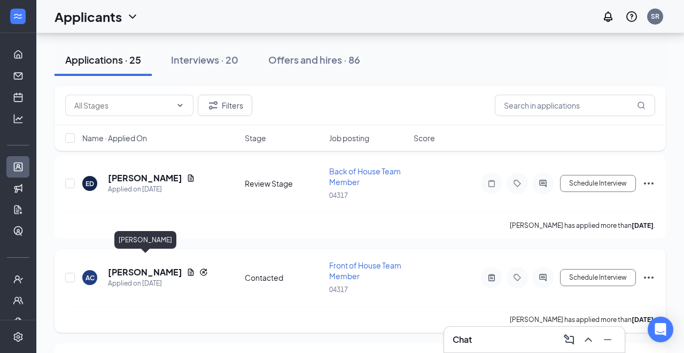
click at [143, 266] on h5 "Angel Covarrubias" at bounding box center [145, 272] width 74 height 12
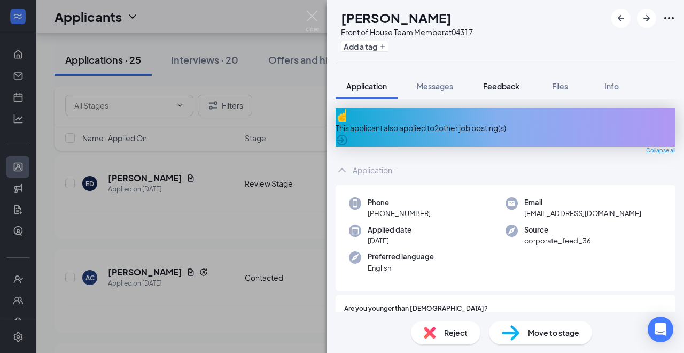
click at [510, 84] on span "Feedback" at bounding box center [501, 86] width 36 height 10
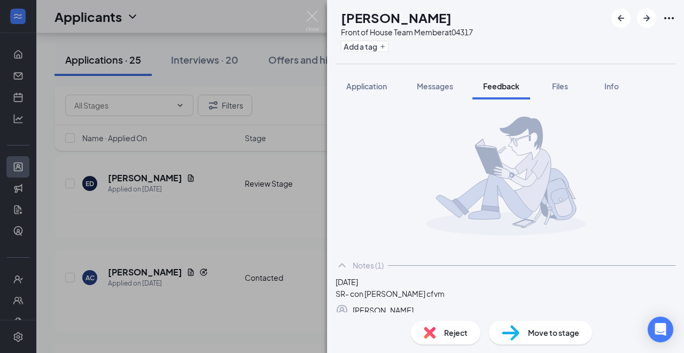
scroll to position [94, 0]
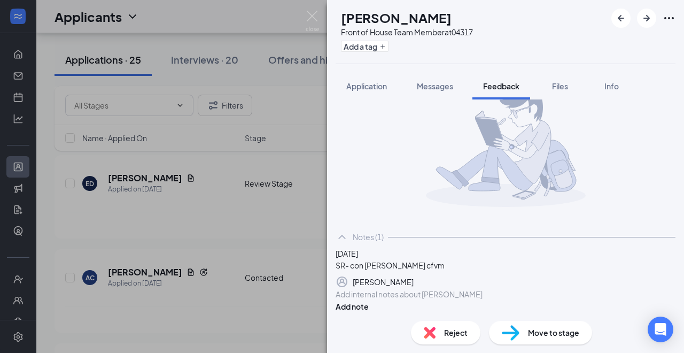
click at [449, 333] on span "Reject" at bounding box center [456, 333] width 24 height 12
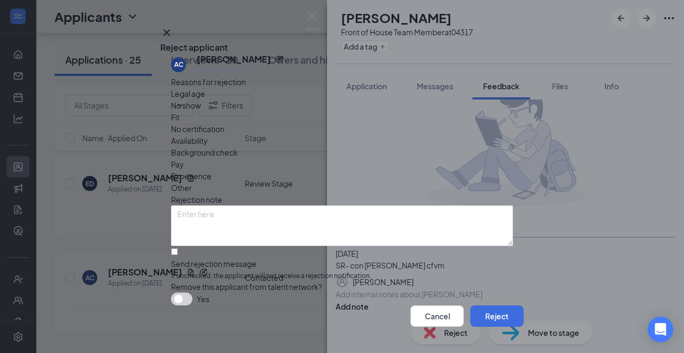
click at [192, 182] on span "Other" at bounding box center [181, 188] width 21 height 12
click at [178, 255] on input "Send rejection message If unchecked, the applicant will not receive a rejection…" at bounding box center [174, 251] width 7 height 7
checkbox input "true"
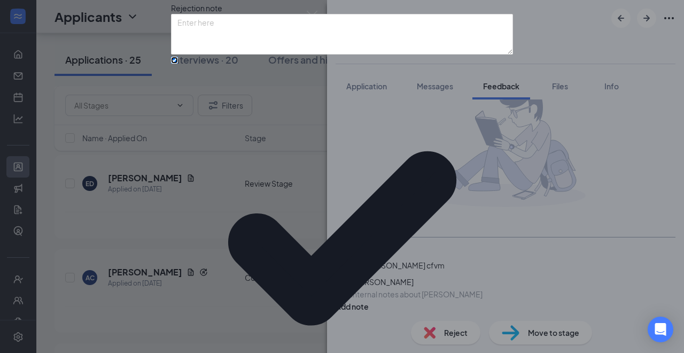
scroll to position [98, 0]
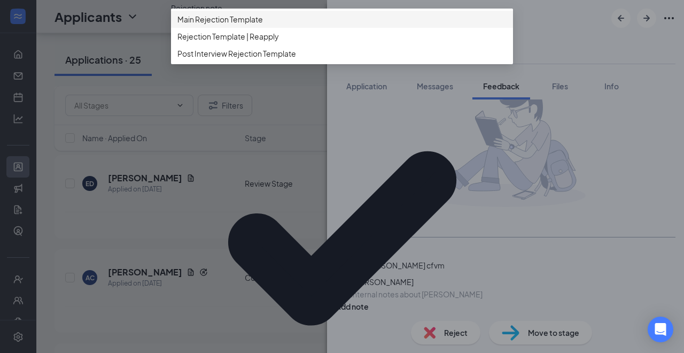
click at [270, 28] on div "Main Rejection Template" at bounding box center [342, 19] width 342 height 17
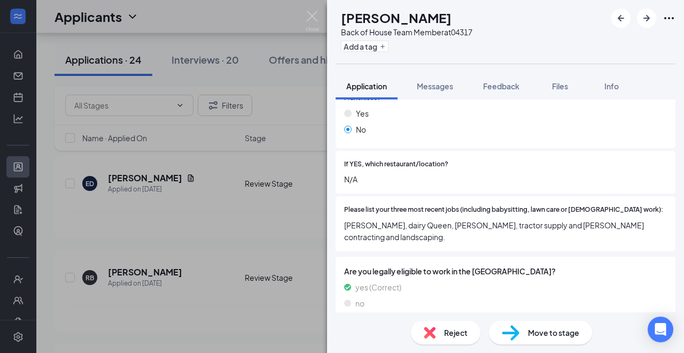
scroll to position [311, 0]
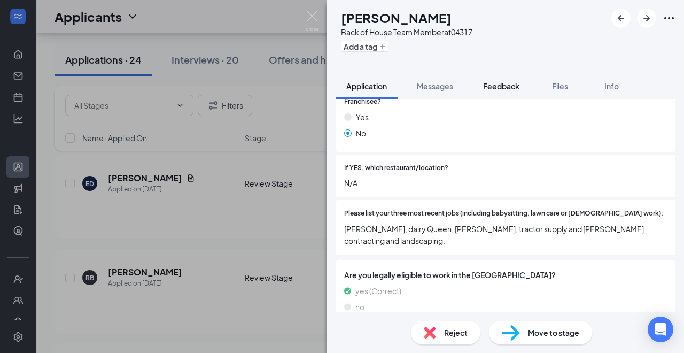
click at [500, 87] on span "Feedback" at bounding box center [501, 86] width 36 height 10
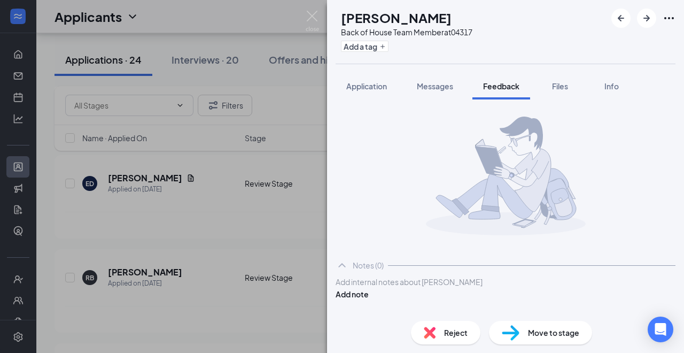
click at [416, 288] on div at bounding box center [505, 281] width 339 height 11
click at [369, 297] on button "Add note" at bounding box center [352, 294] width 33 height 12
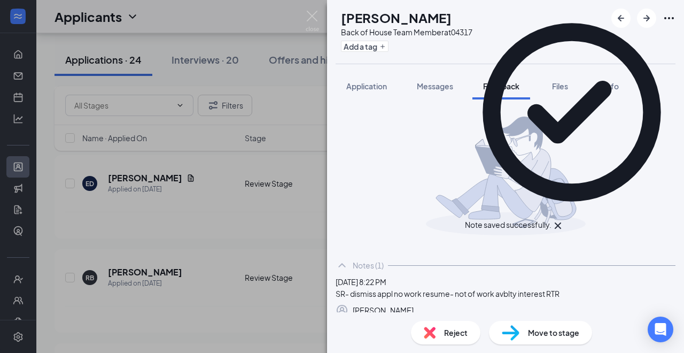
click at [433, 330] on img at bounding box center [430, 333] width 12 height 12
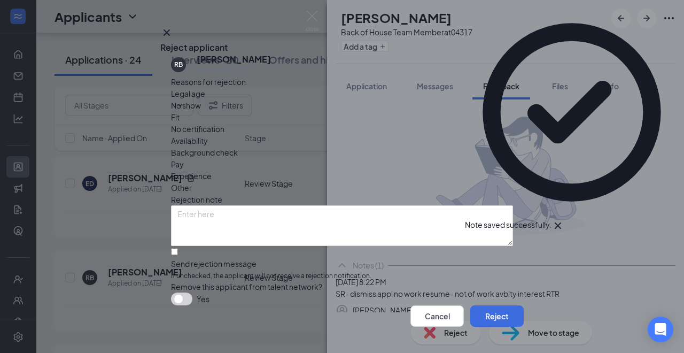
click at [381, 182] on div "Other" at bounding box center [342, 188] width 342 height 12
click at [208, 137] on span "Availability" at bounding box center [189, 141] width 37 height 12
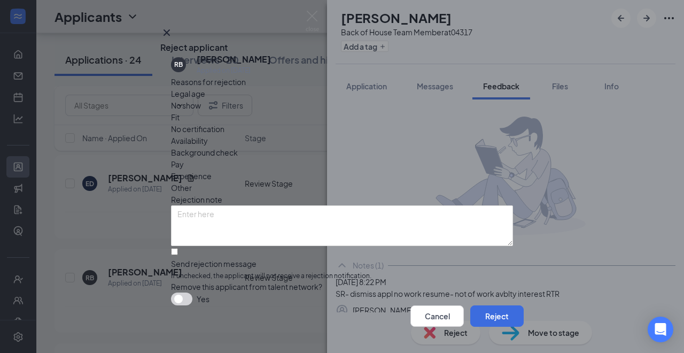
click at [180, 123] on span "Fit" at bounding box center [175, 117] width 9 height 12
click at [212, 170] on span "Experience" at bounding box center [191, 176] width 41 height 12
click at [244, 268] on div "Reasons for rejection Legal age No show Fit No certification Availability Backg…" at bounding box center [342, 191] width 342 height 230
click at [178, 255] on input "Send rejection message If unchecked, the applicant will not receive a rejection…" at bounding box center [174, 251] width 7 height 7
checkbox input "true"
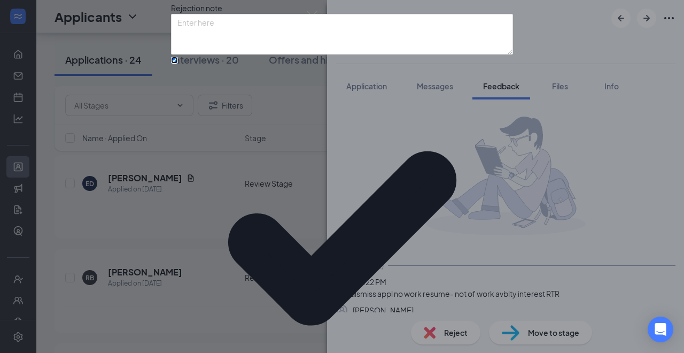
scroll to position [98, 0]
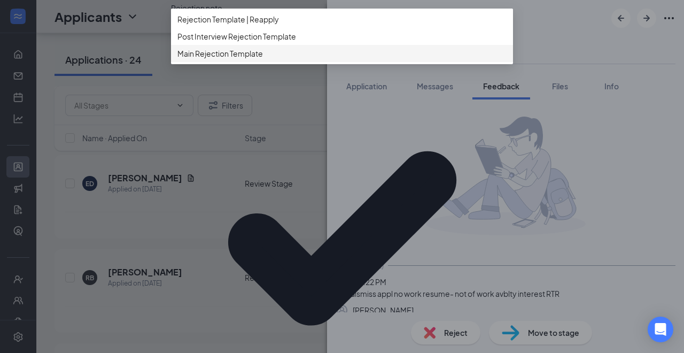
click at [254, 59] on span "Main Rejection Template" at bounding box center [220, 54] width 86 height 12
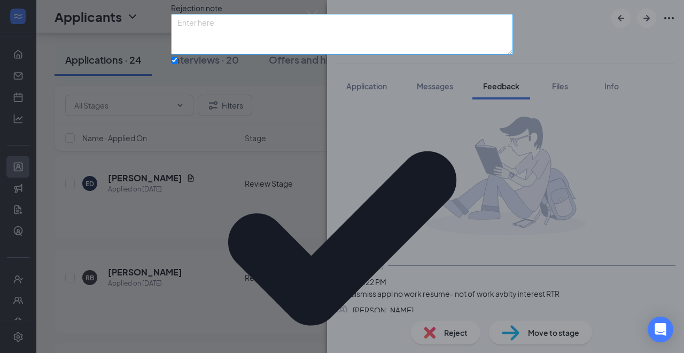
scroll to position [0, 0]
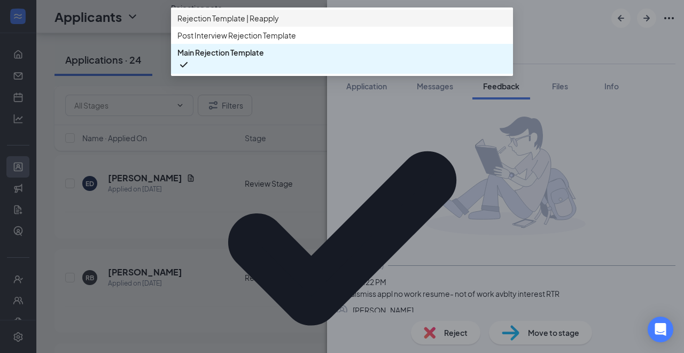
click at [296, 24] on span "Rejection Template | Reapply" at bounding box center [341, 18] width 329 height 12
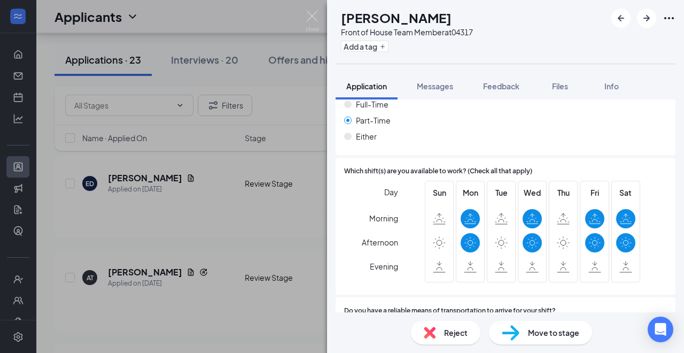
scroll to position [721, 0]
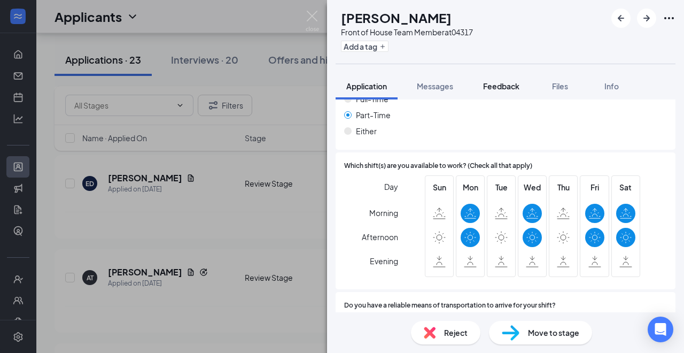
click at [500, 86] on span "Feedback" at bounding box center [501, 86] width 36 height 10
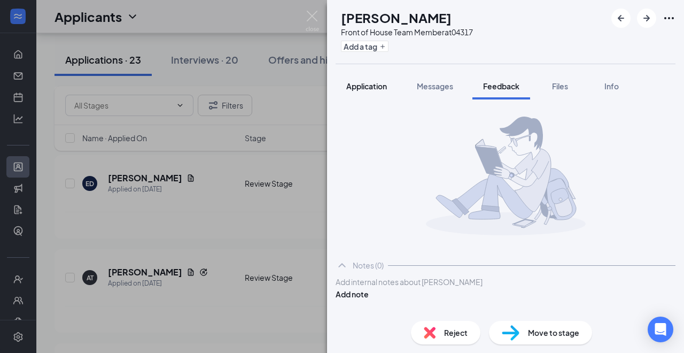
click at [369, 90] on span "Application" at bounding box center [366, 86] width 41 height 10
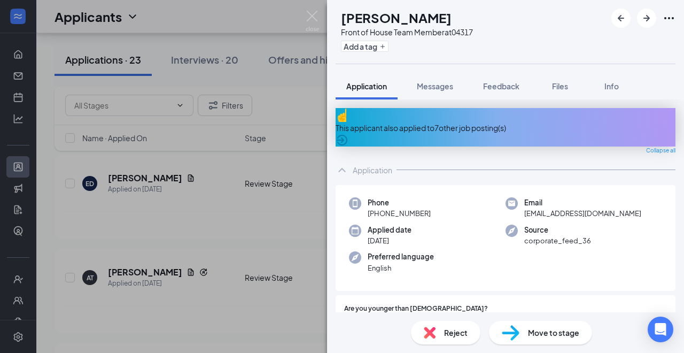
click at [415, 125] on div "This applicant also applied to 7 other job posting(s)" at bounding box center [506, 127] width 340 height 38
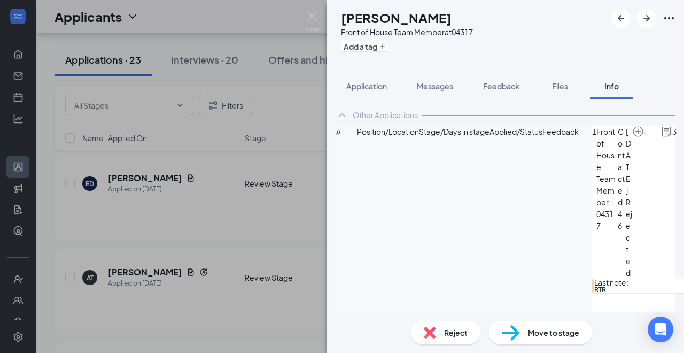
scroll to position [208, 0]
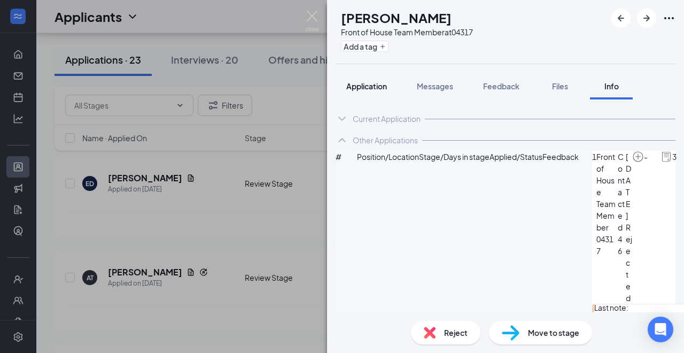
click at [362, 82] on span "Application" at bounding box center [366, 86] width 41 height 10
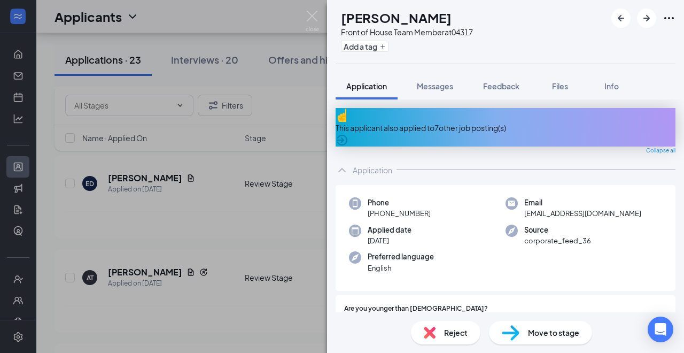
click at [511, 82] on span "Feedback" at bounding box center [501, 86] width 36 height 10
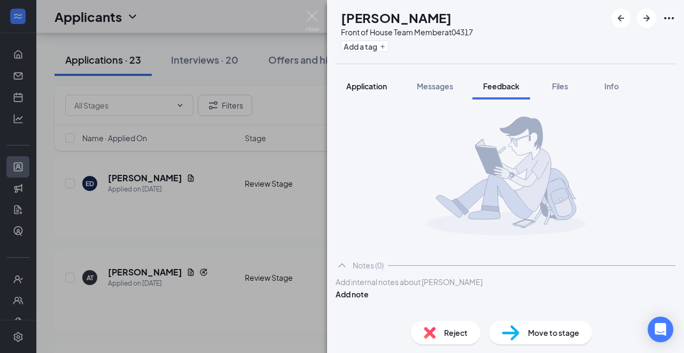
click at [361, 83] on span "Application" at bounding box center [366, 86] width 41 height 10
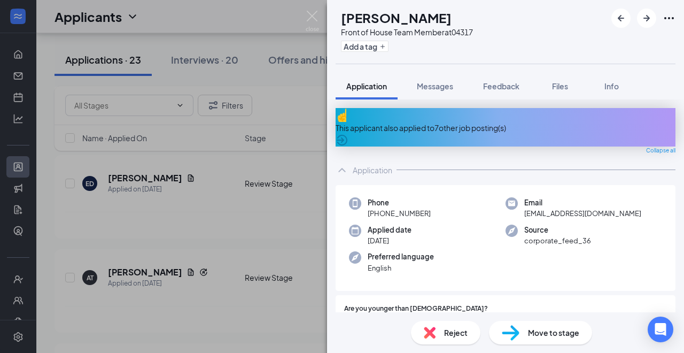
click at [431, 124] on div "This applicant also applied to 7 other job posting(s)" at bounding box center [506, 128] width 340 height 12
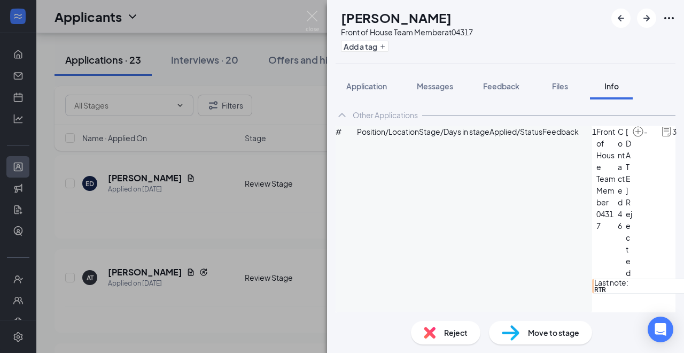
scroll to position [60, 0]
click at [364, 86] on span "Application" at bounding box center [366, 86] width 41 height 10
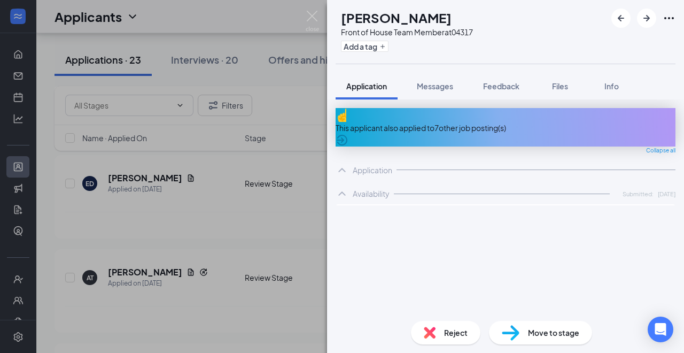
click at [441, 330] on div "Reject" at bounding box center [445, 333] width 69 height 24
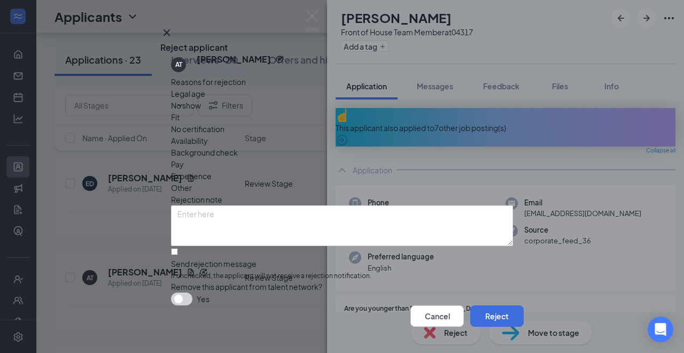
click at [208, 135] on span "Availability" at bounding box center [189, 141] width 37 height 12
click at [192, 182] on span "Other" at bounding box center [181, 188] width 21 height 12
click at [178, 254] on input "Send rejection message If unchecked, the applicant will not receive a rejection…" at bounding box center [174, 251] width 7 height 7
checkbox input "true"
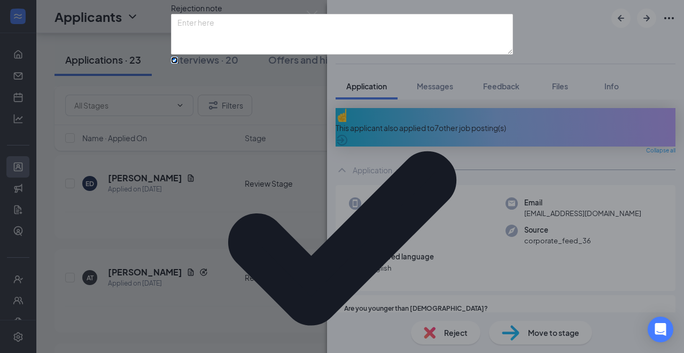
scroll to position [98, 0]
click at [265, 191] on div "Reasons for rejection Legal age No show Fit No certification Availability Backg…" at bounding box center [342, 191] width 342 height 612
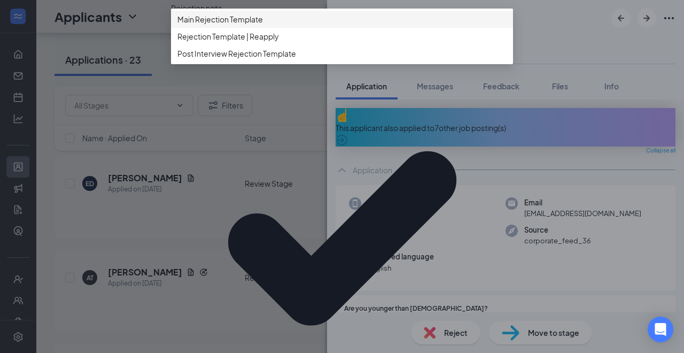
click at [263, 25] on span "Main Rejection Template" at bounding box center [220, 19] width 86 height 12
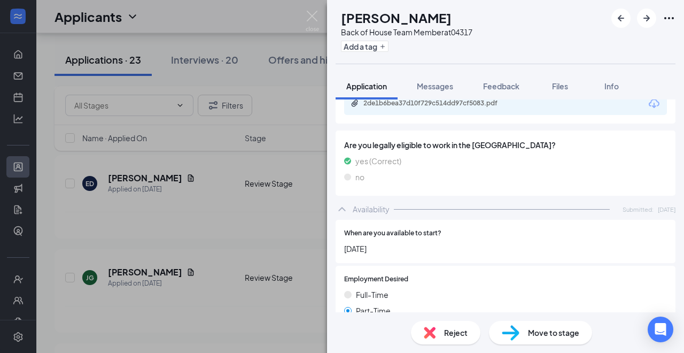
scroll to position [742, 0]
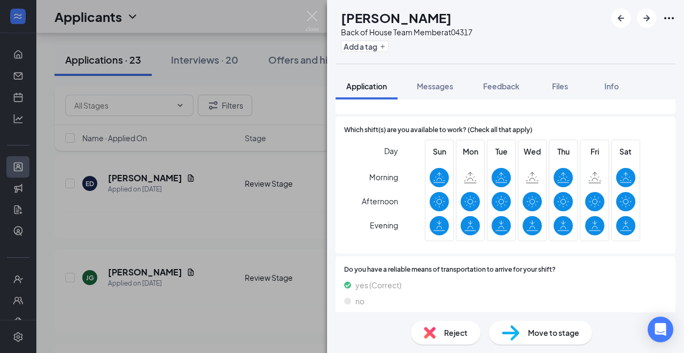
click at [312, 18] on img at bounding box center [312, 21] width 13 height 21
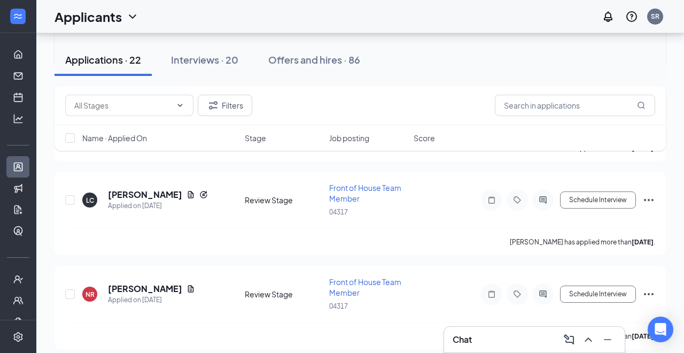
scroll to position [1517, 0]
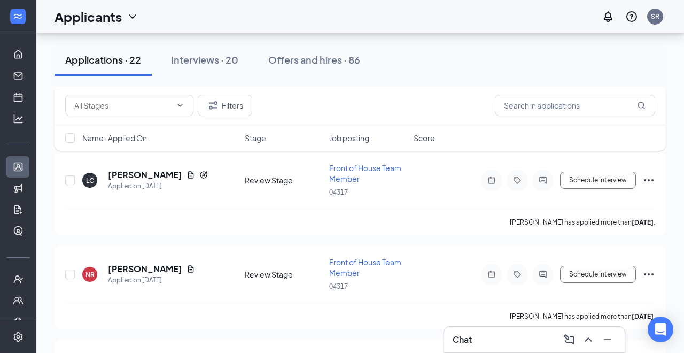
click at [145, 160] on div "Filters Name · Applied On Stage Job posting Score" at bounding box center [360, 123] width 611 height 75
click at [155, 169] on h5 "Leonl Cepeda" at bounding box center [145, 175] width 74 height 12
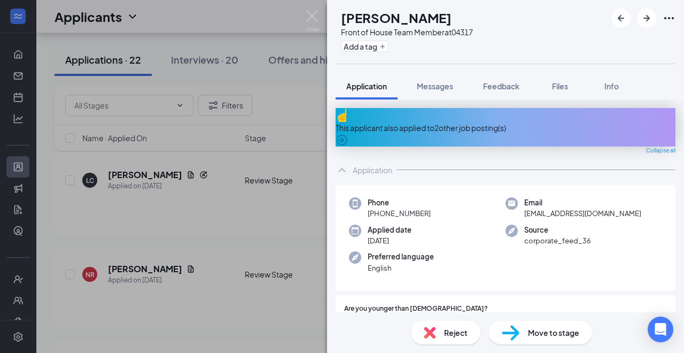
click at [464, 127] on div "This applicant also applied to 2 other job posting(s)" at bounding box center [506, 127] width 340 height 38
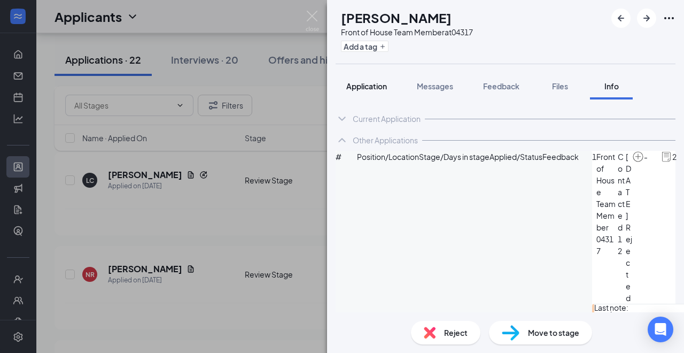
click at [376, 89] on span "Application" at bounding box center [366, 86] width 41 height 10
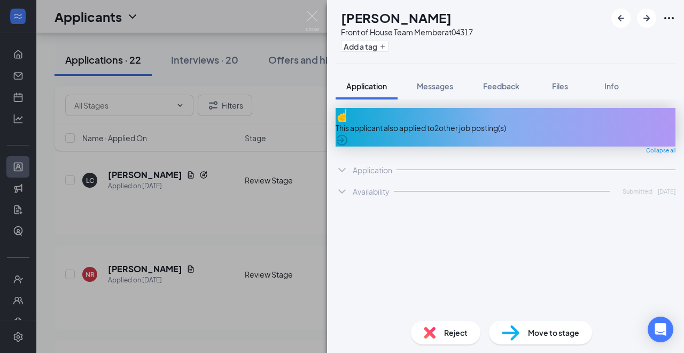
click at [376, 88] on span "Application" at bounding box center [366, 86] width 41 height 10
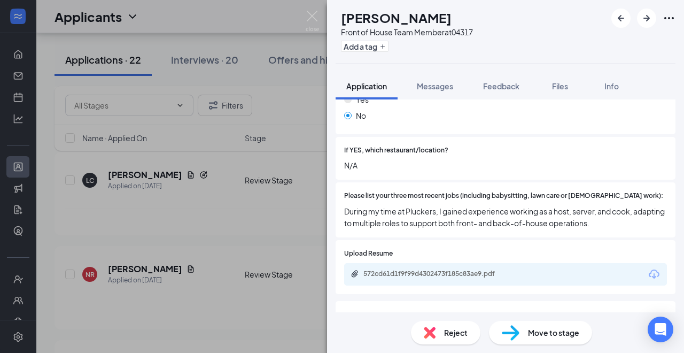
scroll to position [367, 0]
click at [642, 21] on icon "ArrowRight" at bounding box center [646, 18] width 13 height 13
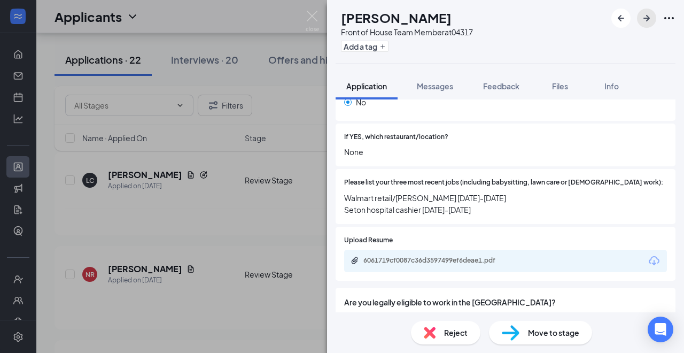
scroll to position [366, 0]
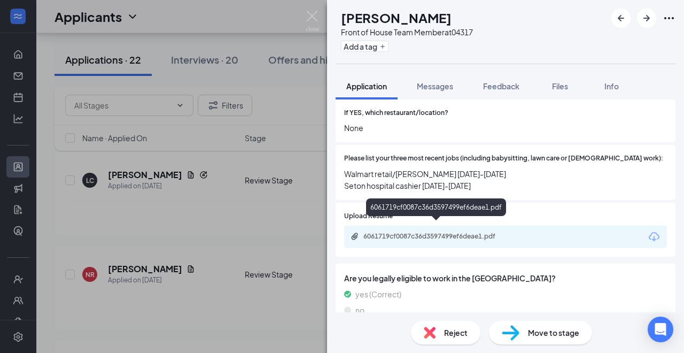
click at [439, 232] on div "6061719cf0087c36d3597499ef6deae1.pdf" at bounding box center [438, 236] width 150 height 9
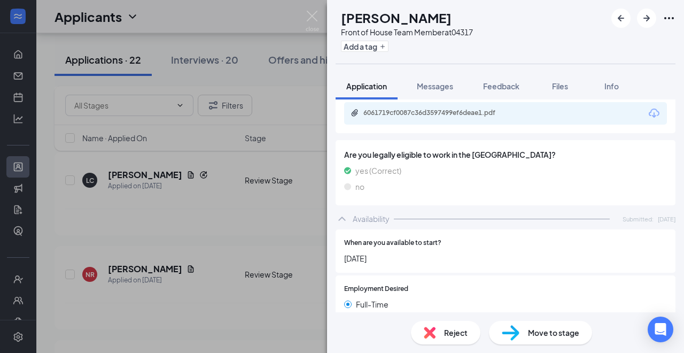
scroll to position [731, 0]
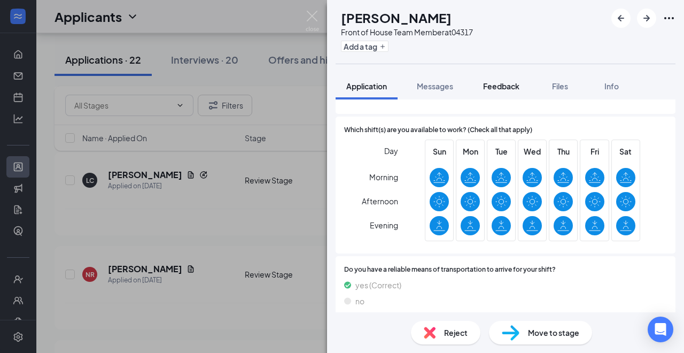
click at [509, 88] on span "Feedback" at bounding box center [501, 86] width 36 height 10
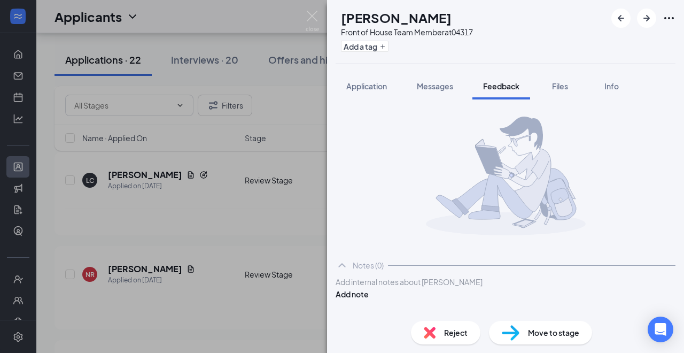
scroll to position [10, 0]
click at [394, 288] on div at bounding box center [505, 281] width 339 height 11
click at [361, 87] on span "Application" at bounding box center [366, 86] width 41 height 10
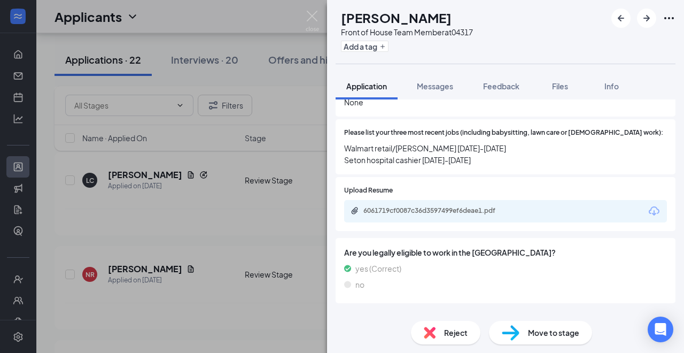
scroll to position [394, 0]
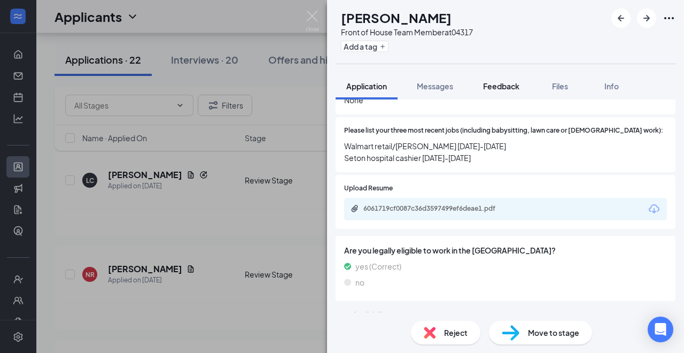
click at [500, 92] on button "Feedback" at bounding box center [501, 86] width 58 height 27
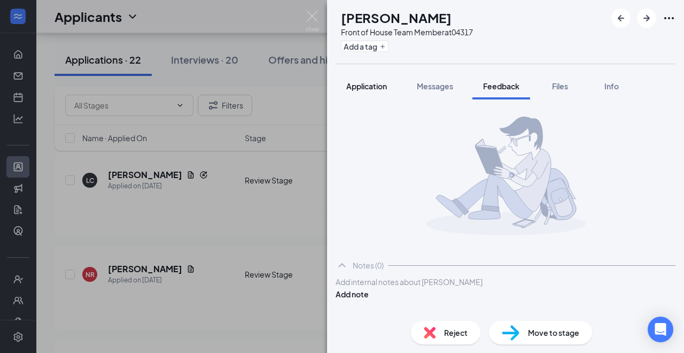
click at [378, 90] on div "Application" at bounding box center [366, 86] width 41 height 11
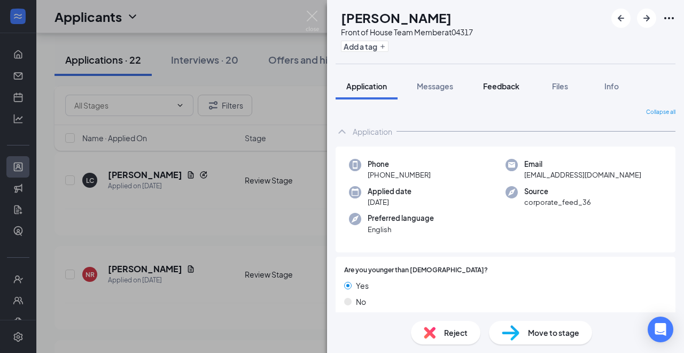
click at [510, 84] on span "Feedback" at bounding box center [501, 86] width 36 height 10
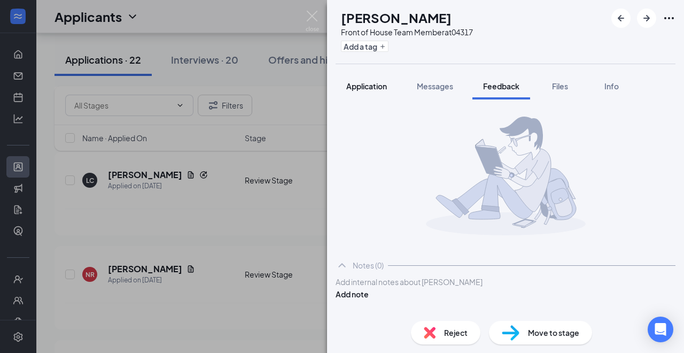
click at [381, 81] on span "Application" at bounding box center [366, 86] width 41 height 10
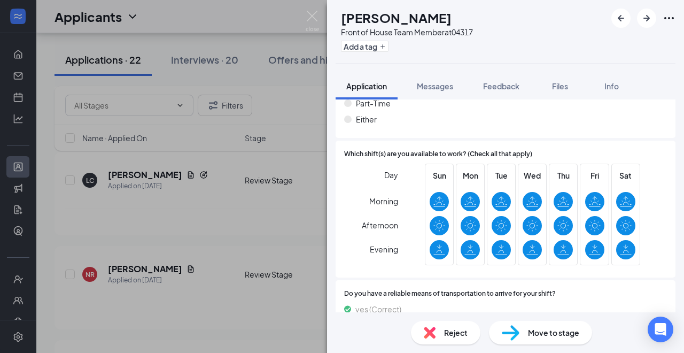
scroll to position [731, 0]
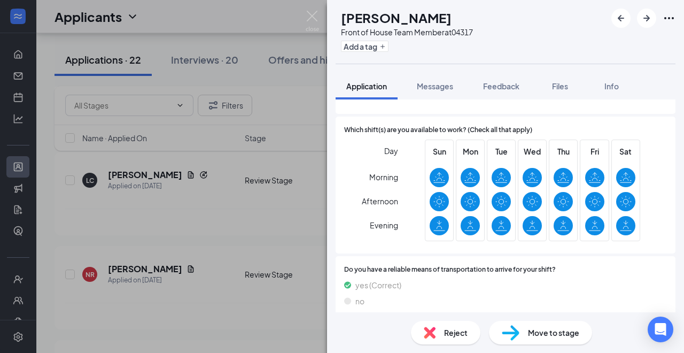
click at [528, 336] on span "Move to stage" at bounding box center [553, 333] width 51 height 12
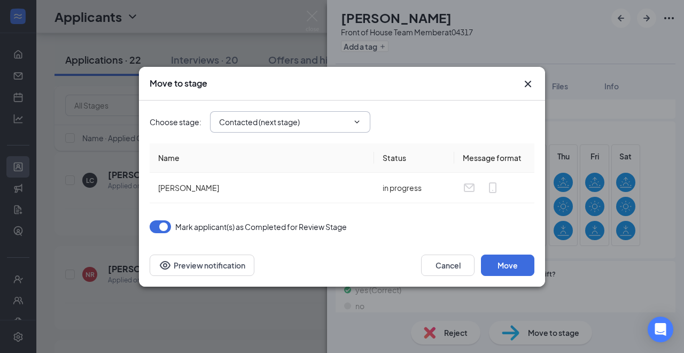
click at [334, 119] on input "Contacted (next stage)" at bounding box center [283, 122] width 129 height 12
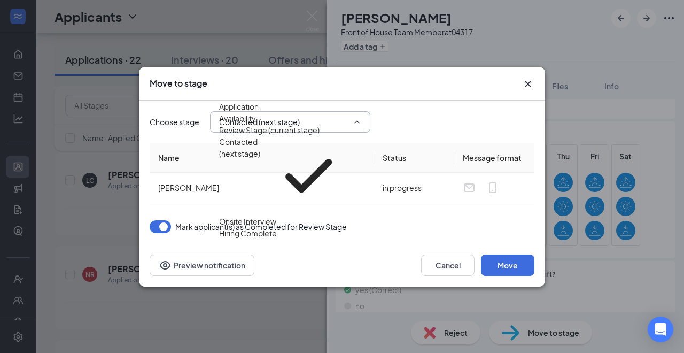
click at [276, 215] on div "Onsite Interview" at bounding box center [247, 221] width 57 height 12
type input "Onsite Interview"
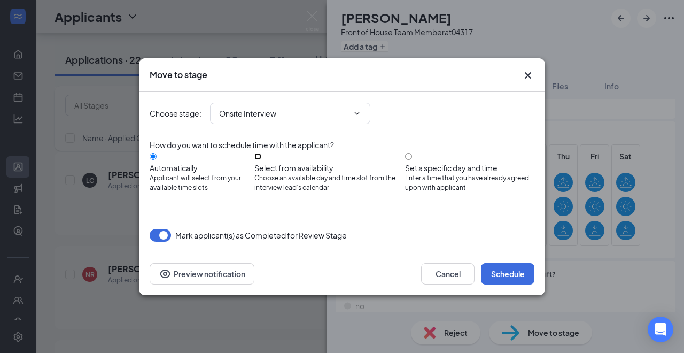
click at [261, 160] on input "Select from availability Choose an available day and time slot from the intervi…" at bounding box center [257, 156] width 7 height 7
radio input "true"
radio input "false"
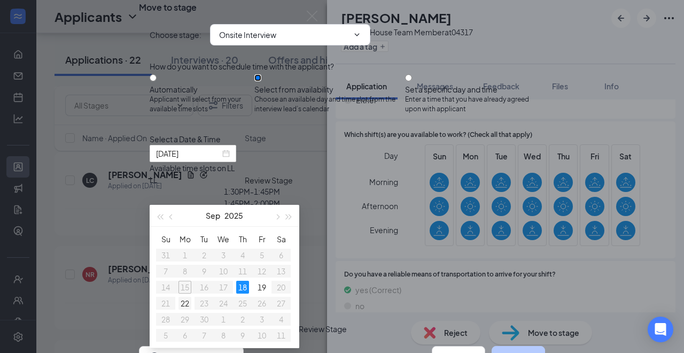
type input "Sep 22, 2025"
click at [185, 302] on div "22" at bounding box center [185, 303] width 13 height 13
click at [354, 232] on div "12:00PM - 12:15PM" at bounding box center [252, 238] width 205 height 12
click at [509, 346] on button "Schedule" at bounding box center [518, 356] width 53 height 21
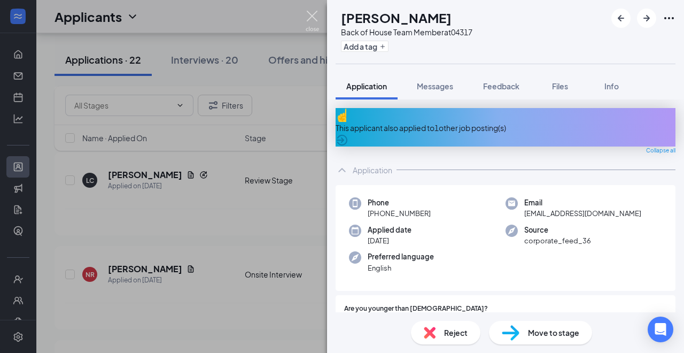
click at [315, 19] on img at bounding box center [312, 21] width 13 height 21
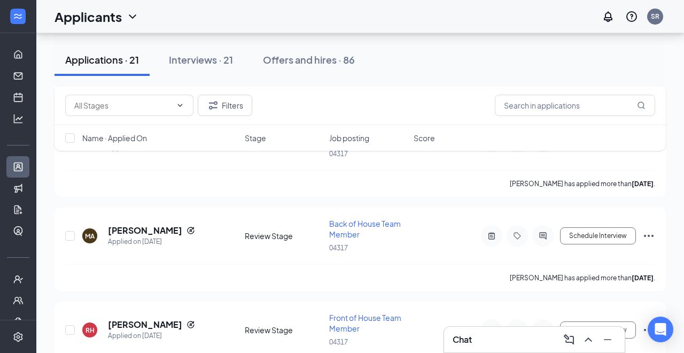
scroll to position [1866, 0]
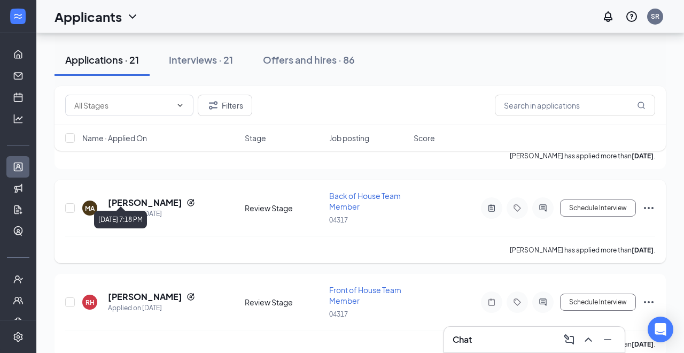
click at [141, 197] on h5 "marta aguilar" at bounding box center [145, 203] width 74 height 12
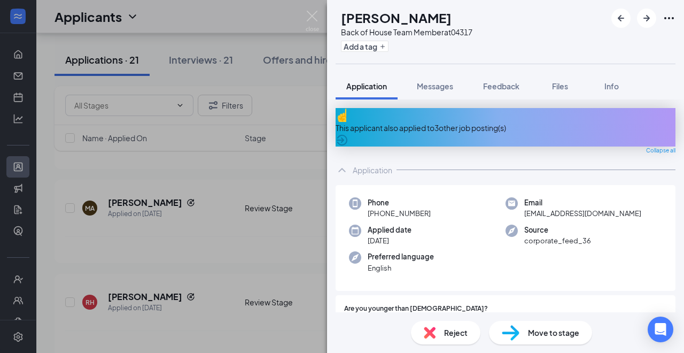
click at [415, 122] on div "This applicant also applied to 3 other job posting(s)" at bounding box center [506, 128] width 340 height 12
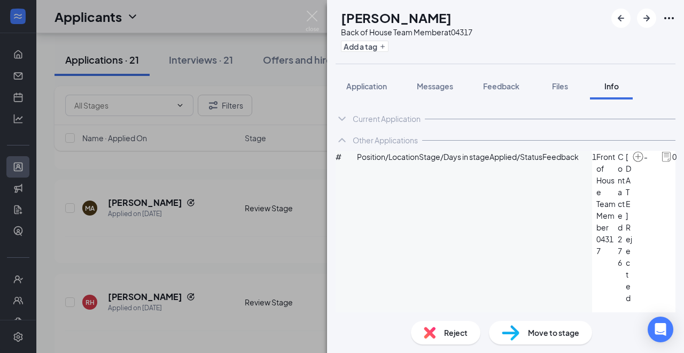
scroll to position [12, 0]
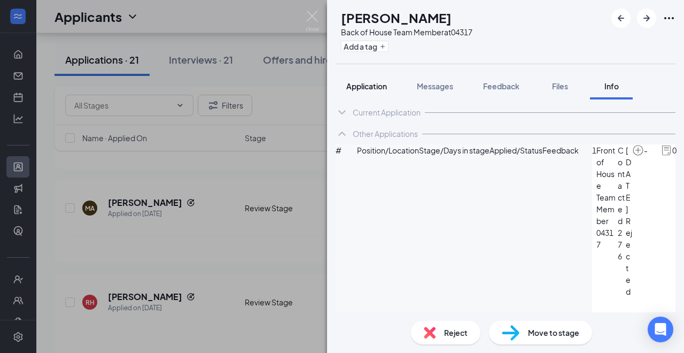
click at [367, 85] on span "Application" at bounding box center [366, 86] width 41 height 10
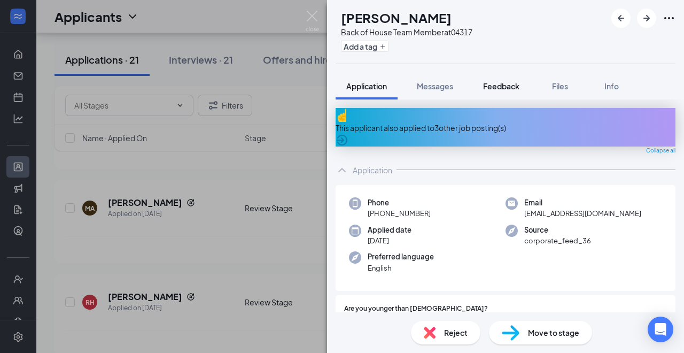
drag, startPoint x: 495, startPoint y: 82, endPoint x: 492, endPoint y: 90, distance: 9.3
click at [495, 82] on span "Feedback" at bounding box center [501, 86] width 36 height 10
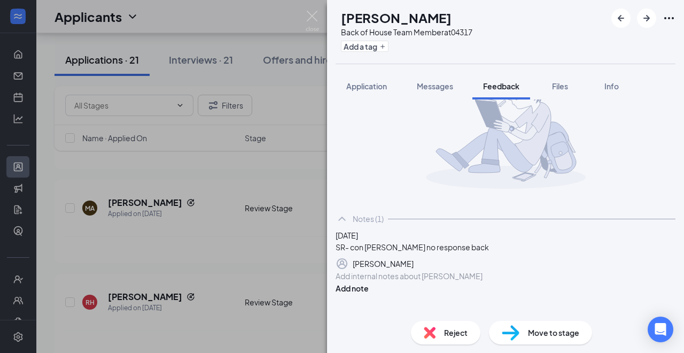
scroll to position [94, 0]
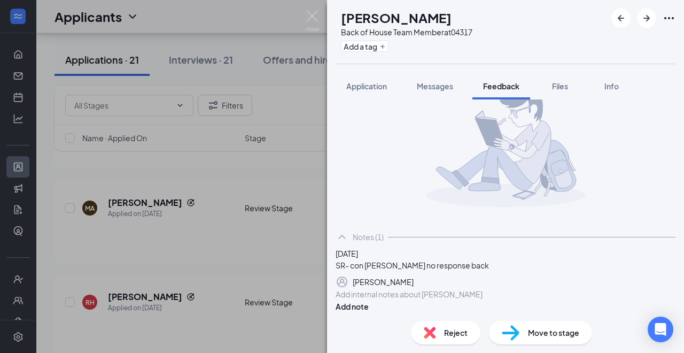
click at [442, 335] on div "Reject" at bounding box center [445, 333] width 69 height 24
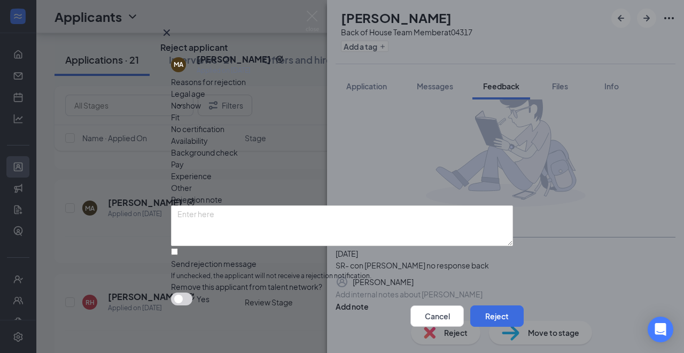
click at [192, 182] on span "Other" at bounding box center [181, 188] width 21 height 12
click at [178, 255] on input "Send rejection message If unchecked, the applicant will not receive a rejection…" at bounding box center [174, 251] width 7 height 7
checkbox input "true"
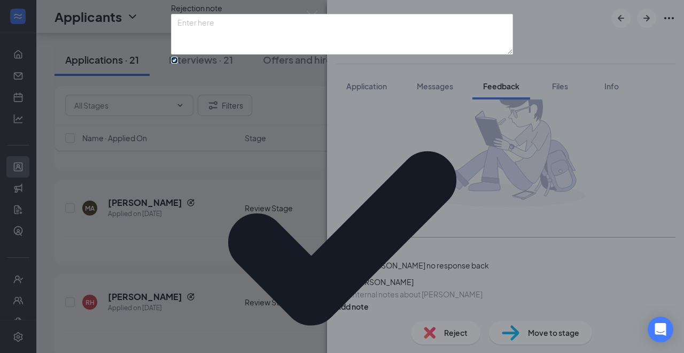
scroll to position [98, 0]
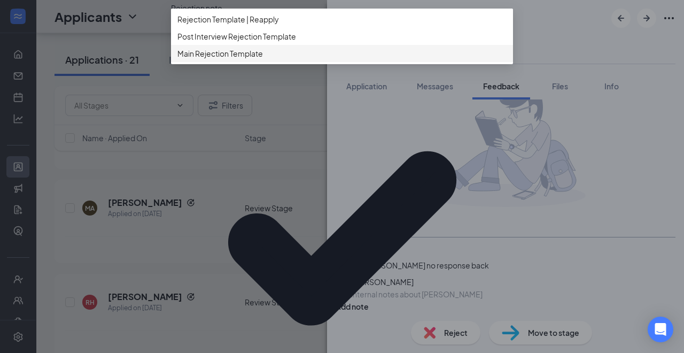
click at [250, 59] on span "Main Rejection Template" at bounding box center [220, 54] width 86 height 12
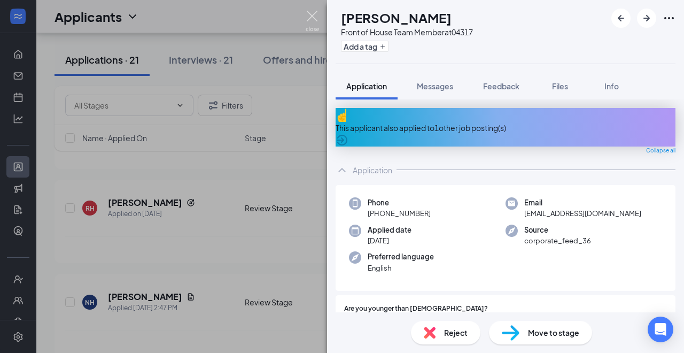
click at [312, 18] on img at bounding box center [312, 21] width 13 height 21
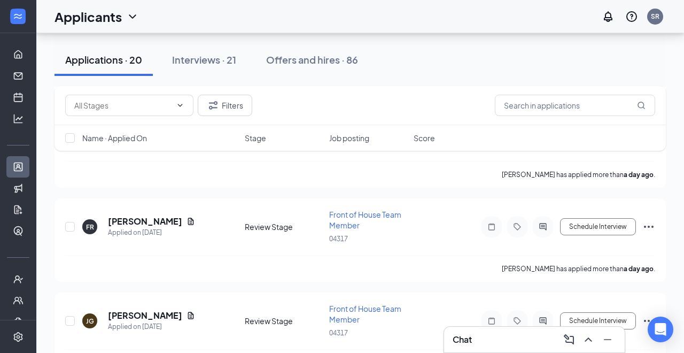
scroll to position [350, 0]
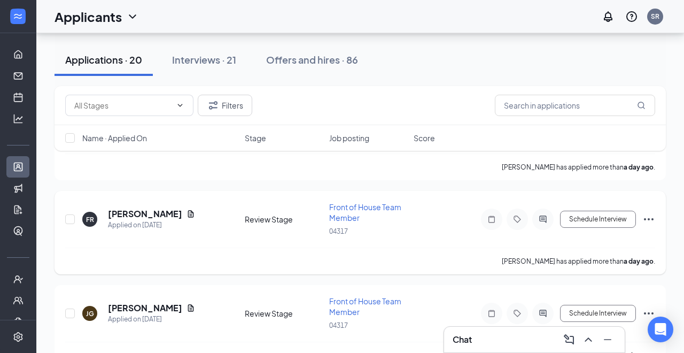
click at [644, 214] on icon "Ellipses" at bounding box center [648, 219] width 13 height 13
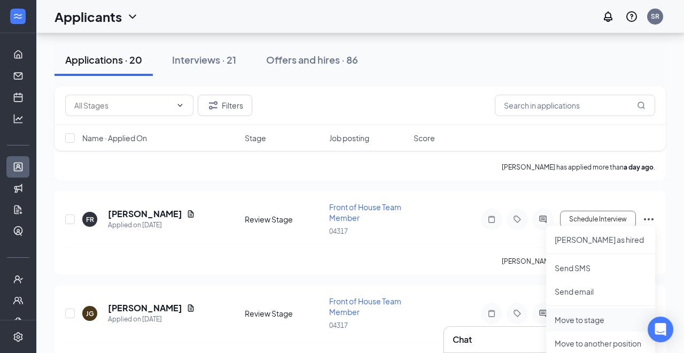
click at [575, 313] on li "Move to stage" at bounding box center [600, 320] width 109 height 24
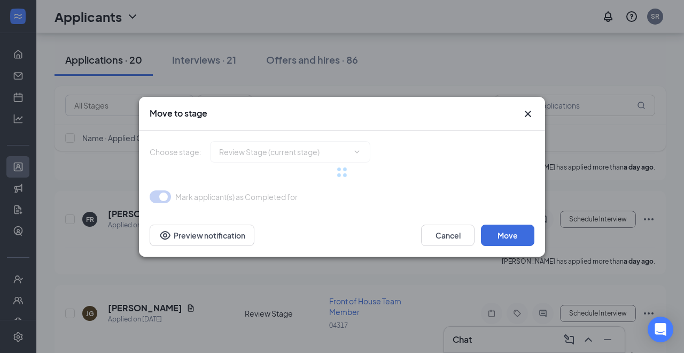
type input "Contacted (next stage)"
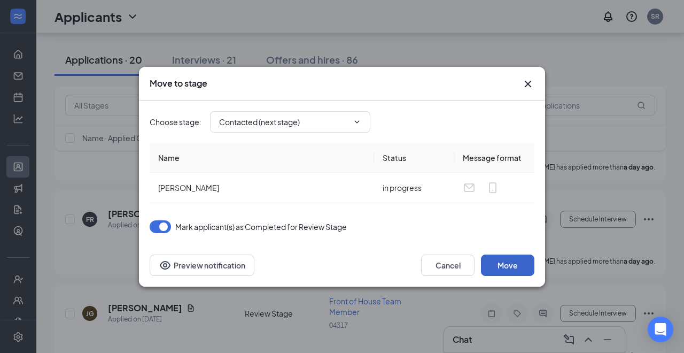
click at [505, 265] on button "Move" at bounding box center [507, 264] width 53 height 21
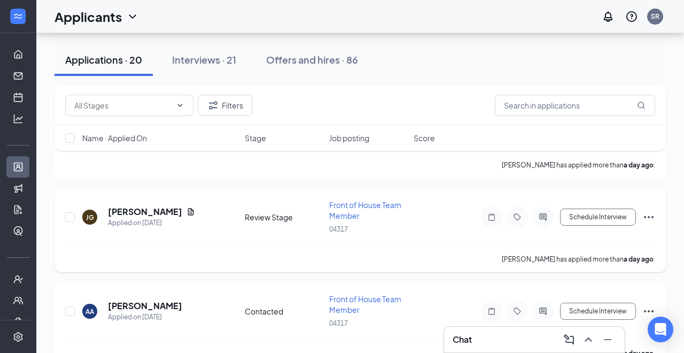
scroll to position [464, 0]
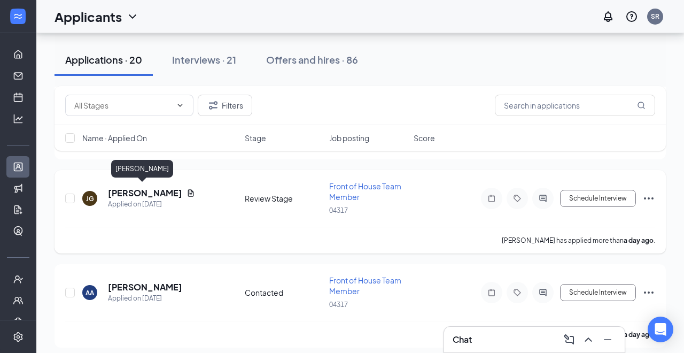
click at [143, 190] on h5 "Jonah Garcia" at bounding box center [145, 193] width 74 height 12
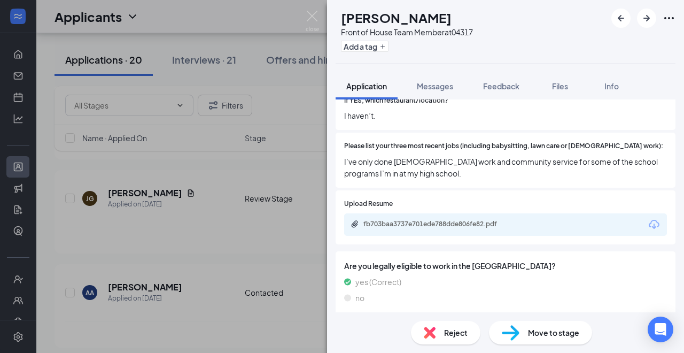
scroll to position [377, 0]
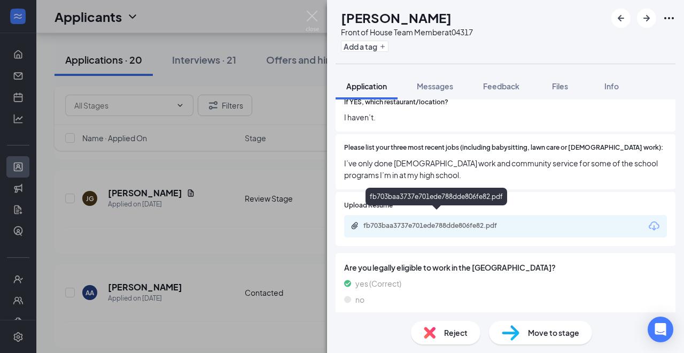
click at [493, 221] on div "fb703baa3737e701ede788dde806fe82.pdf" at bounding box center [438, 225] width 150 height 9
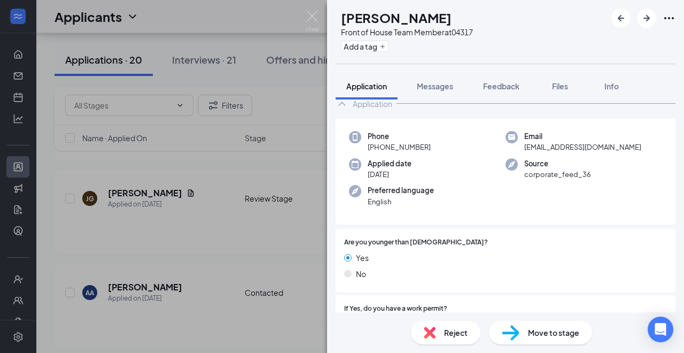
scroll to position [25, 0]
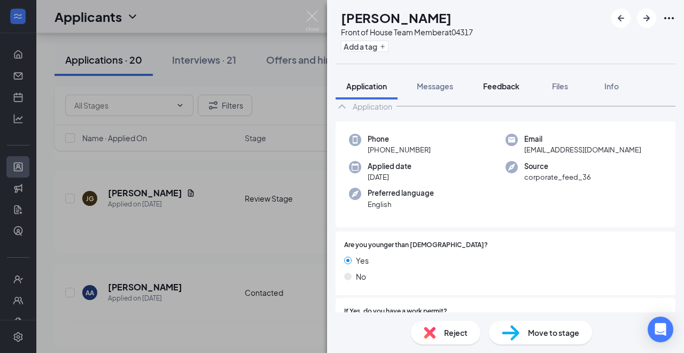
click at [495, 86] on span "Feedback" at bounding box center [501, 86] width 36 height 10
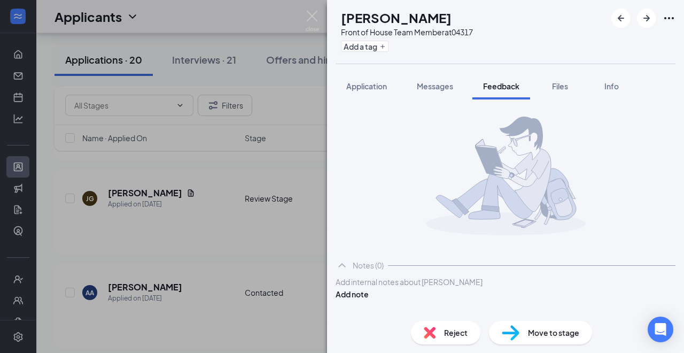
click at [395, 288] on div at bounding box center [505, 281] width 339 height 11
click at [369, 298] on button "Add note" at bounding box center [352, 294] width 33 height 12
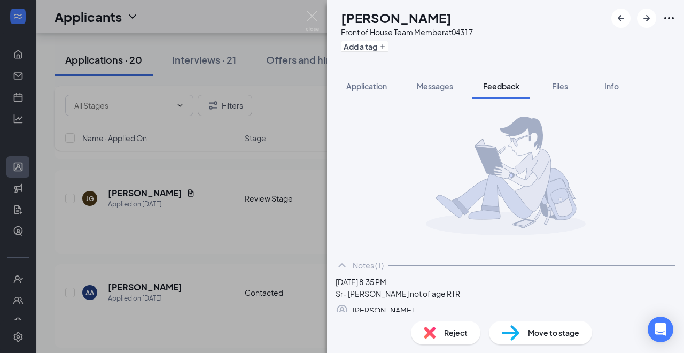
click at [434, 339] on div "JG Jonah Garcia Front of House Team Member at 04317 Add a tag Application Messa…" at bounding box center [505, 176] width 357 height 353
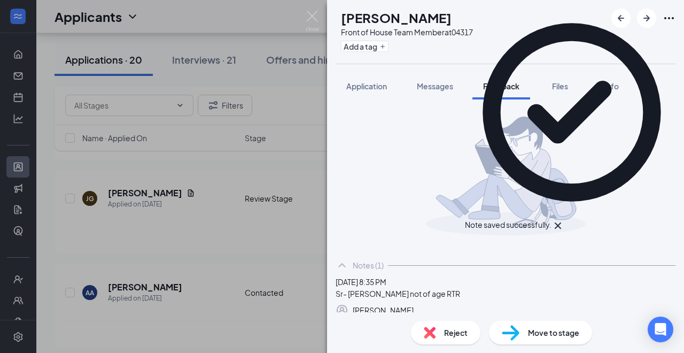
click at [432, 330] on img at bounding box center [430, 333] width 12 height 12
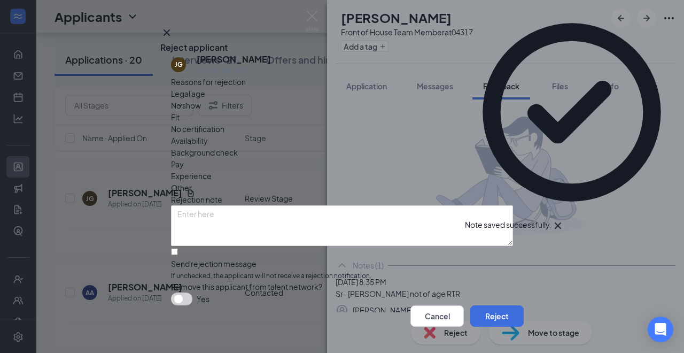
click at [192, 182] on span "Other" at bounding box center [181, 188] width 21 height 12
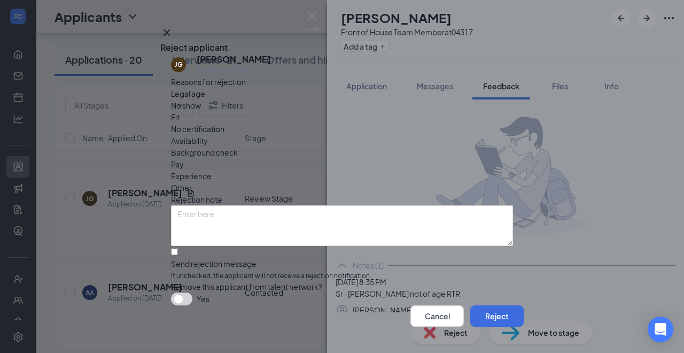
click at [180, 123] on span "Fit" at bounding box center [175, 117] width 9 height 12
click at [178, 255] on input "Send rejection message If unchecked, the applicant will not receive a rejection…" at bounding box center [174, 251] width 7 height 7
checkbox input "true"
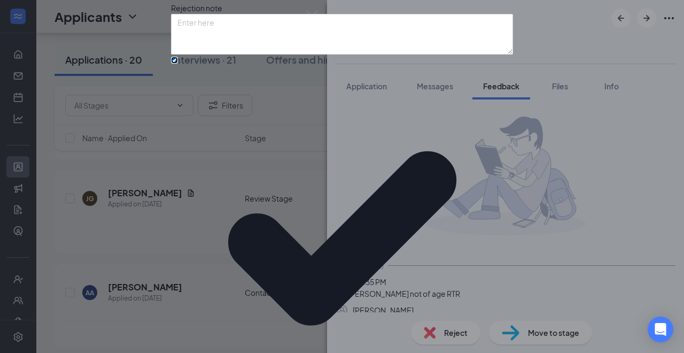
scroll to position [98, 0]
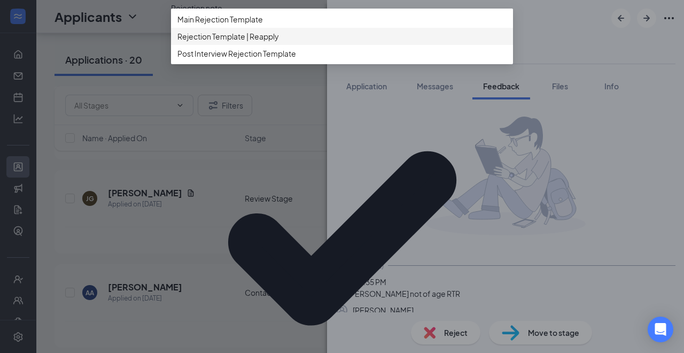
click at [265, 42] on span "Rejection Template | Reapply" at bounding box center [228, 36] width 102 height 12
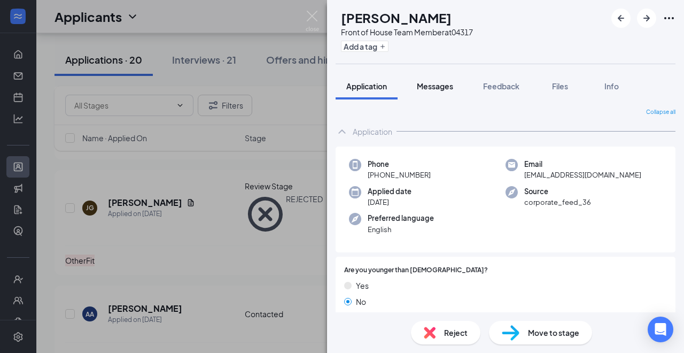
click at [447, 86] on span "Messages" at bounding box center [435, 86] width 36 height 10
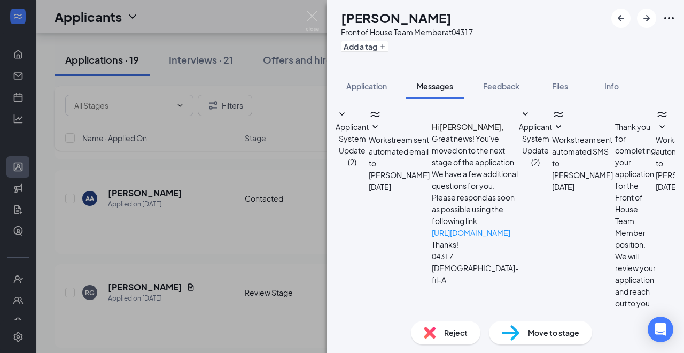
scroll to position [149, 0]
click at [308, 16] on img at bounding box center [312, 21] width 13 height 21
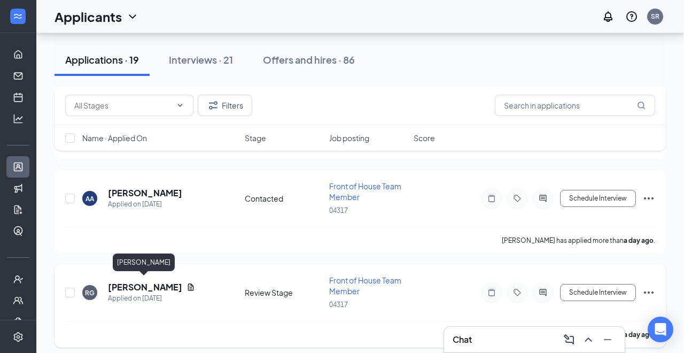
click at [147, 285] on h5 "Ruben Gonzales" at bounding box center [145, 287] width 74 height 12
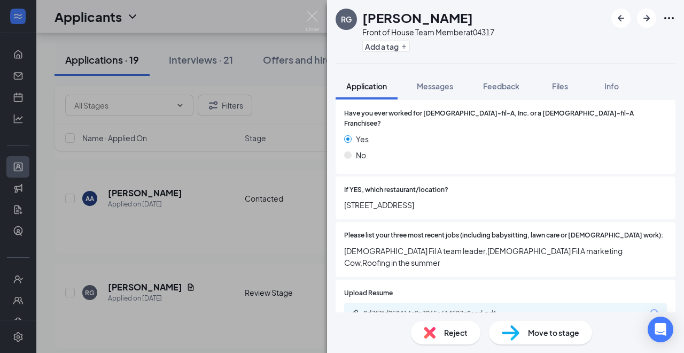
scroll to position [307, 0]
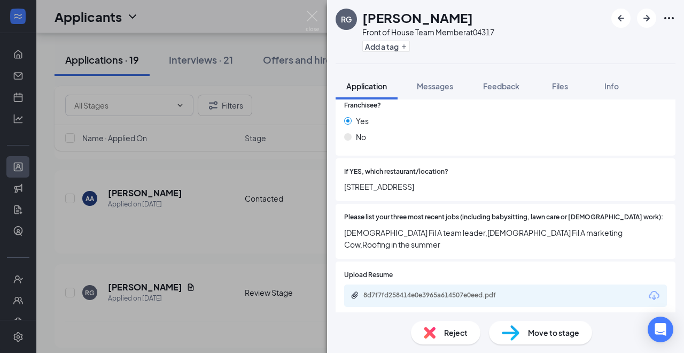
click at [516, 326] on img at bounding box center [511, 332] width 18 height 15
type input "Contacted (next stage)"
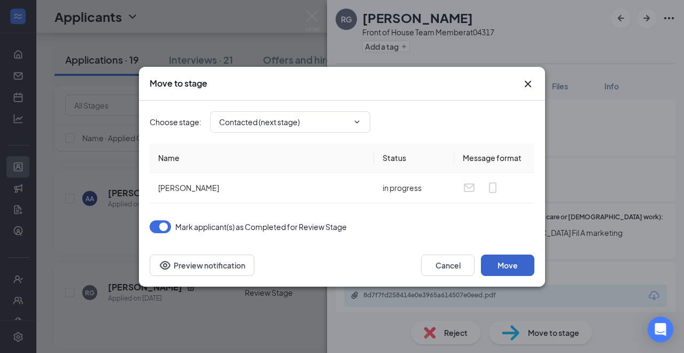
click at [489, 269] on button "Move" at bounding box center [507, 264] width 53 height 21
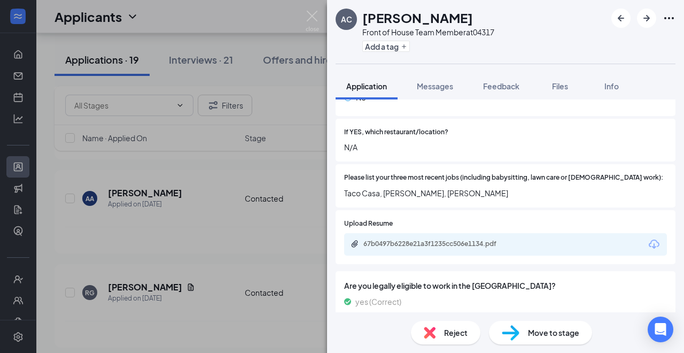
scroll to position [355, 0]
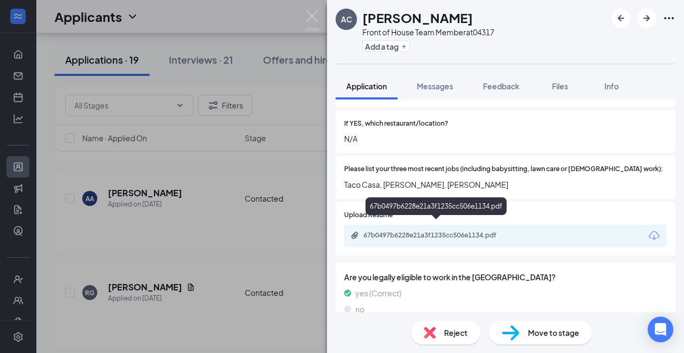
click at [437, 231] on div "67b0497b6228e21a3f1235cc506e1134.pdf" at bounding box center [438, 235] width 150 height 9
click at [508, 88] on span "Feedback" at bounding box center [501, 86] width 36 height 10
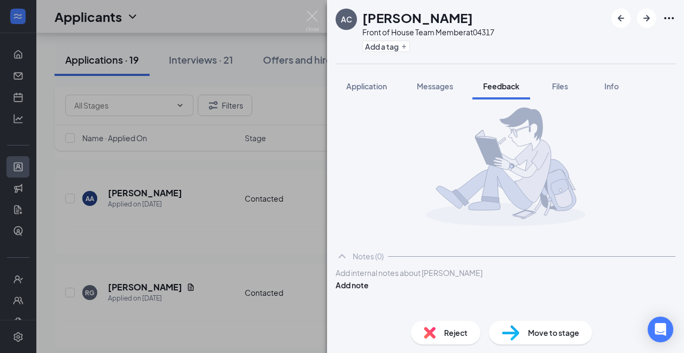
scroll to position [9, 0]
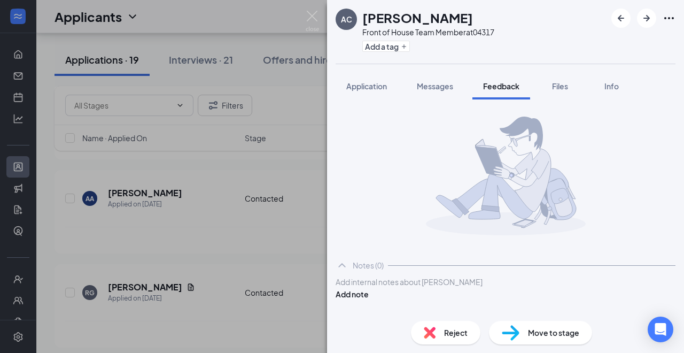
click at [441, 288] on div at bounding box center [505, 281] width 339 height 11
click at [369, 292] on button "Add note" at bounding box center [352, 294] width 33 height 12
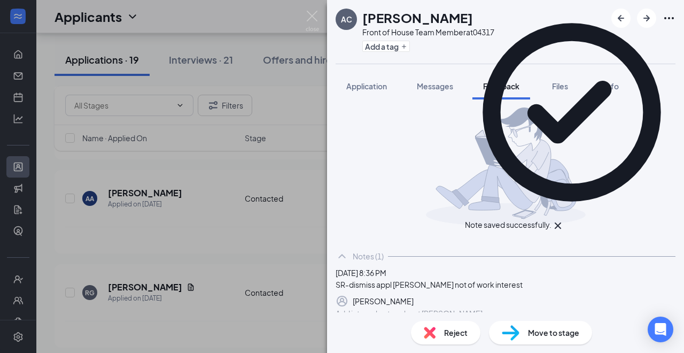
click at [462, 334] on span "Reject" at bounding box center [456, 333] width 24 height 12
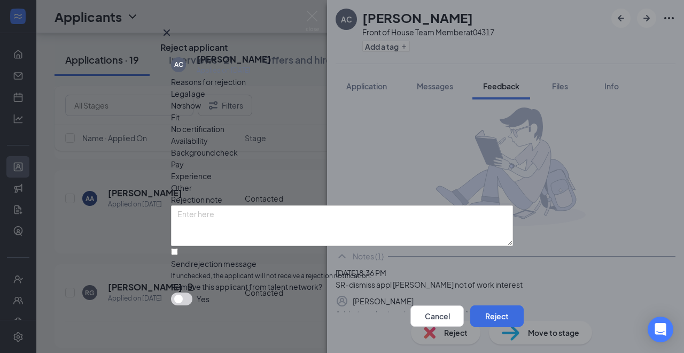
click at [192, 182] on span "Other" at bounding box center [181, 188] width 21 height 12
click at [178, 253] on input "Send rejection message If unchecked, the applicant will not receive a rejection…" at bounding box center [174, 251] width 7 height 7
checkbox input "true"
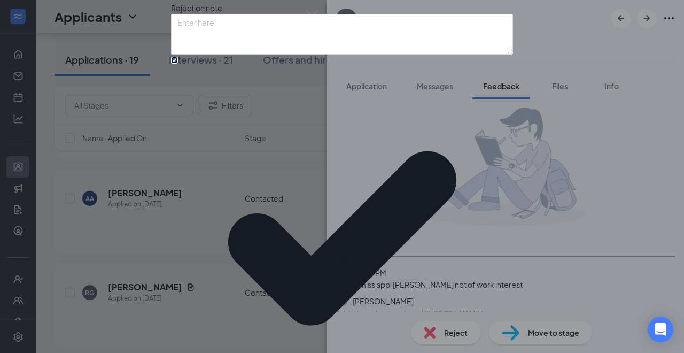
scroll to position [98, 0]
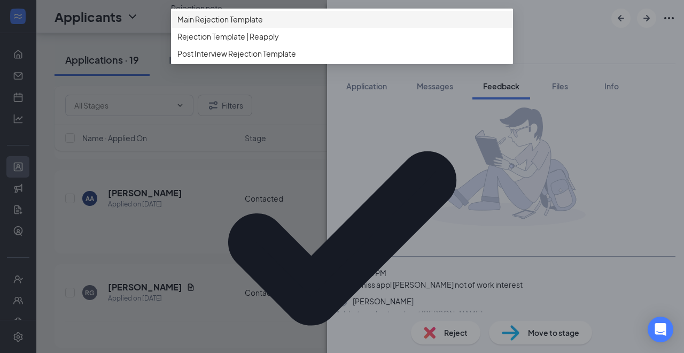
click at [286, 28] on div "Main Rejection Template" at bounding box center [342, 19] width 342 height 17
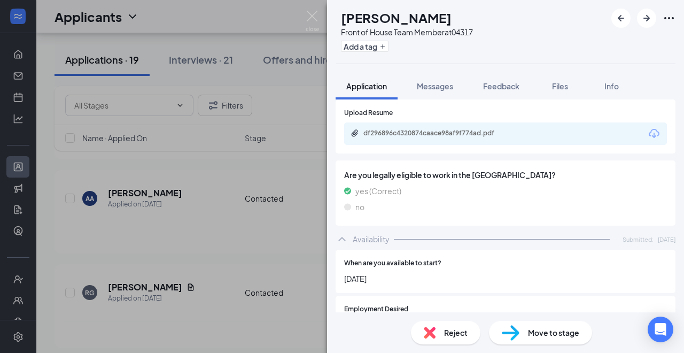
scroll to position [778, 0]
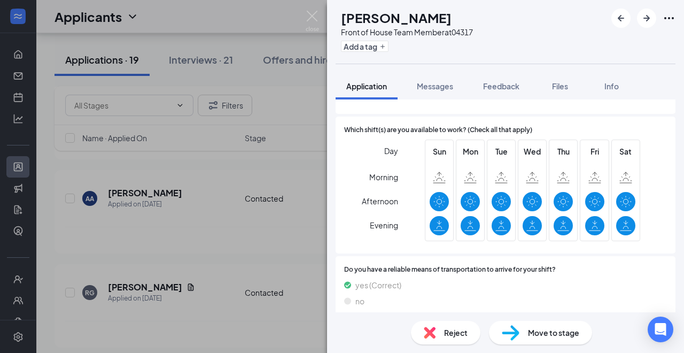
click at [523, 328] on div "Move to stage" at bounding box center [540, 333] width 103 height 24
type input "Contacted (next stage)"
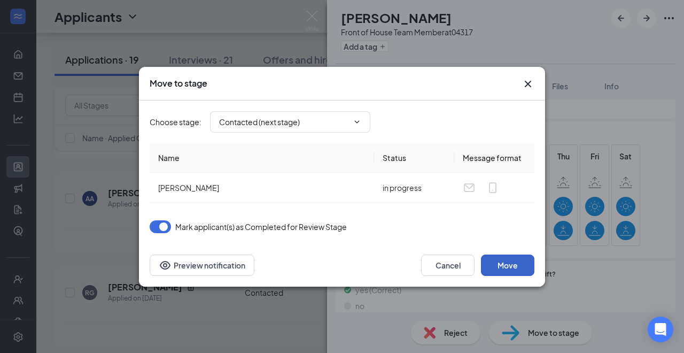
click at [516, 264] on button "Move" at bounding box center [507, 264] width 53 height 21
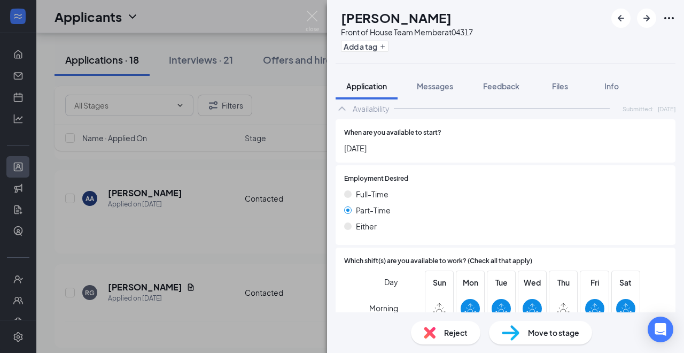
scroll to position [749, 0]
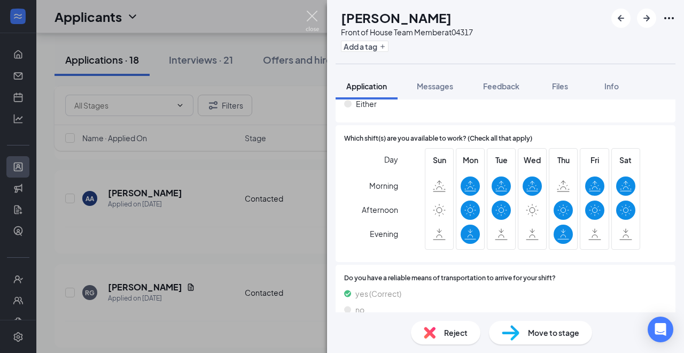
click at [318, 23] on img at bounding box center [312, 21] width 13 height 21
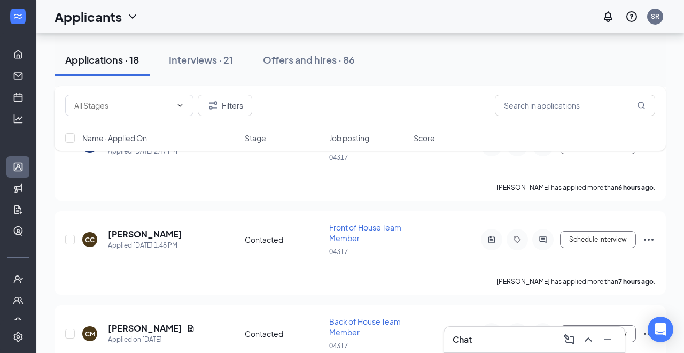
scroll to position [1836, 0]
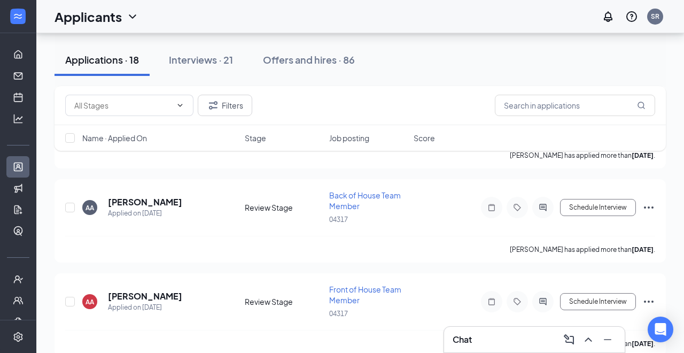
scroll to position [827, 0]
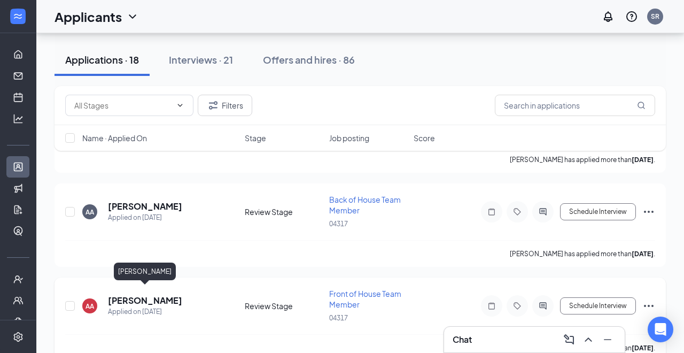
click at [162, 294] on h5 "[PERSON_NAME]" at bounding box center [145, 300] width 74 height 12
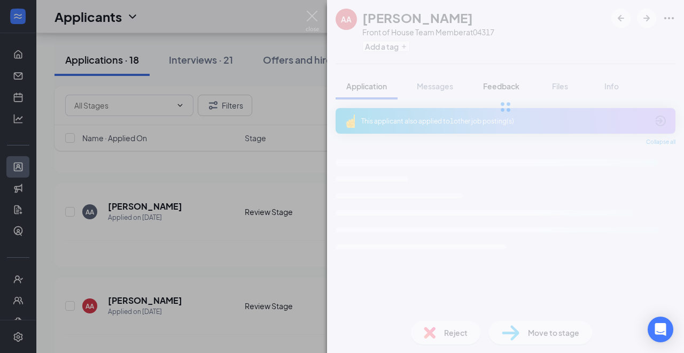
click at [506, 86] on span "Feedback" at bounding box center [501, 86] width 36 height 10
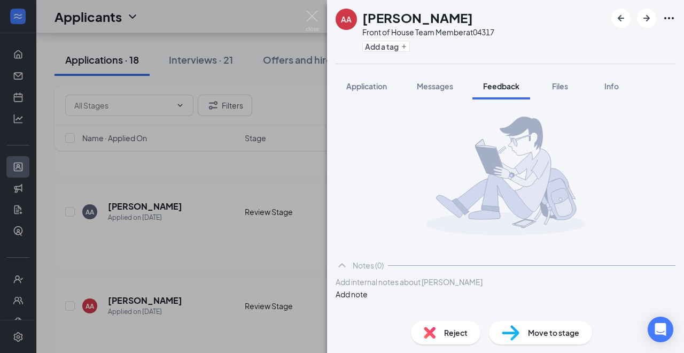
click at [411, 288] on div at bounding box center [505, 281] width 339 height 11
click at [368, 299] on button "Add note" at bounding box center [352, 294] width 32 height 12
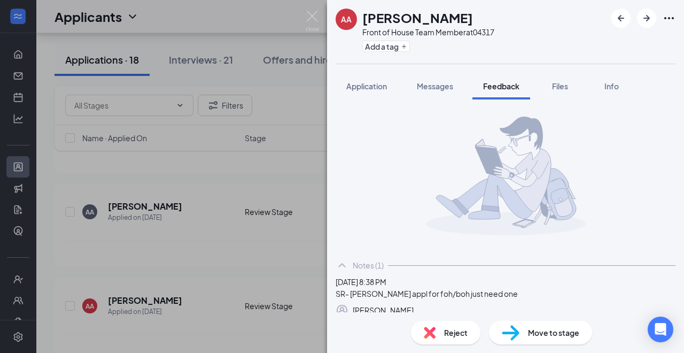
click at [455, 338] on div "AA [PERSON_NAME] Front of House Team Member at 04317 Add a tag Application Mess…" at bounding box center [505, 176] width 357 height 353
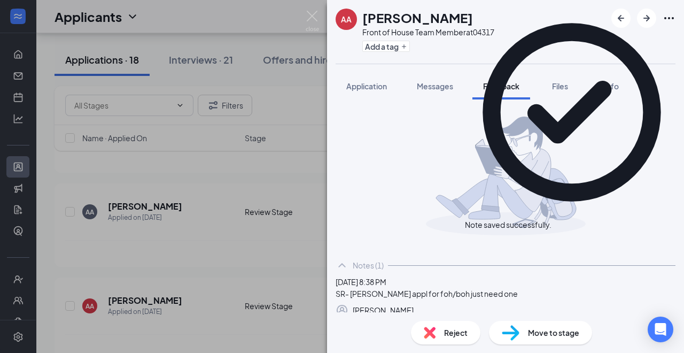
click at [442, 331] on div "Reject" at bounding box center [445, 333] width 69 height 24
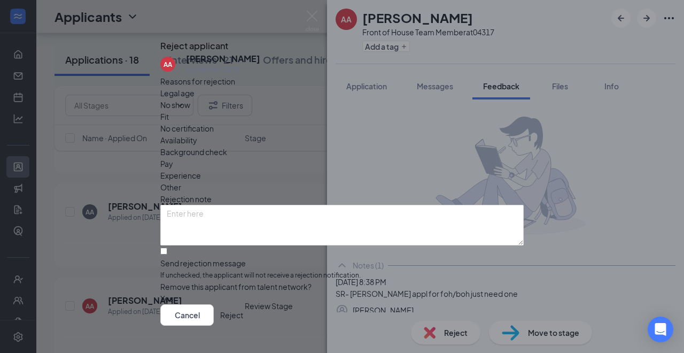
click at [243, 308] on button "Reject" at bounding box center [231, 314] width 23 height 21
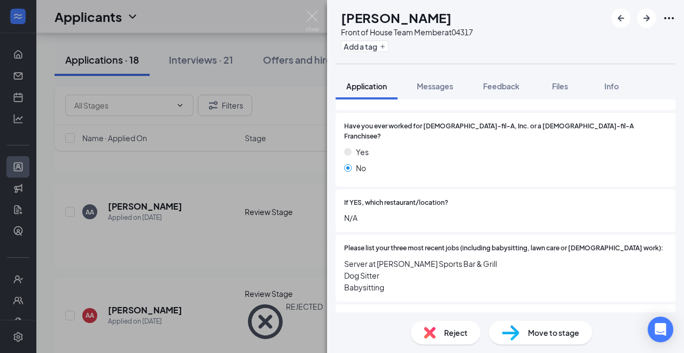
scroll to position [742, 0]
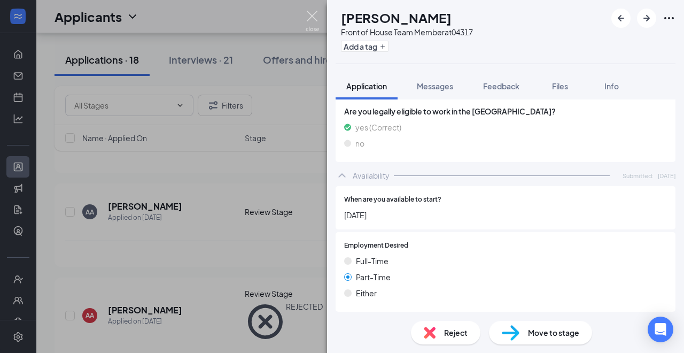
click at [309, 16] on img at bounding box center [312, 21] width 13 height 21
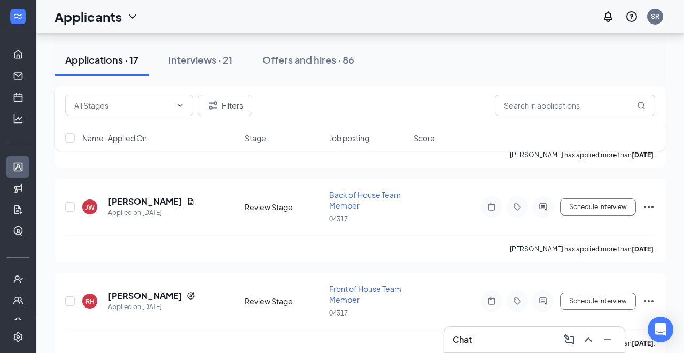
scroll to position [1493, 0]
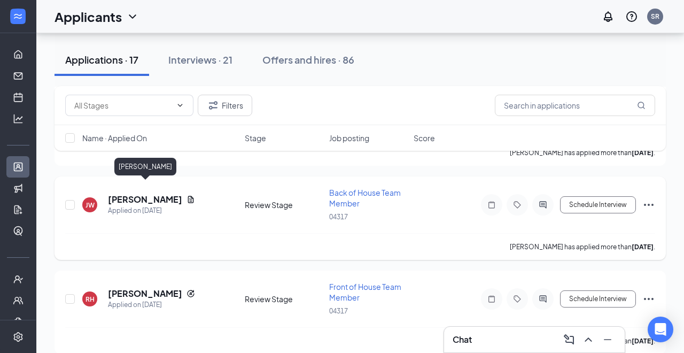
click at [143, 193] on h5 "[PERSON_NAME]" at bounding box center [145, 199] width 74 height 12
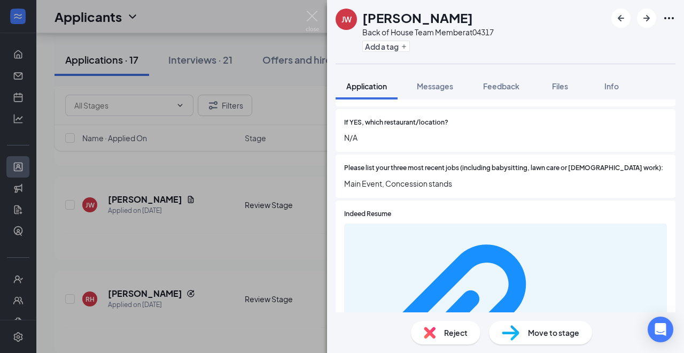
scroll to position [348, 0]
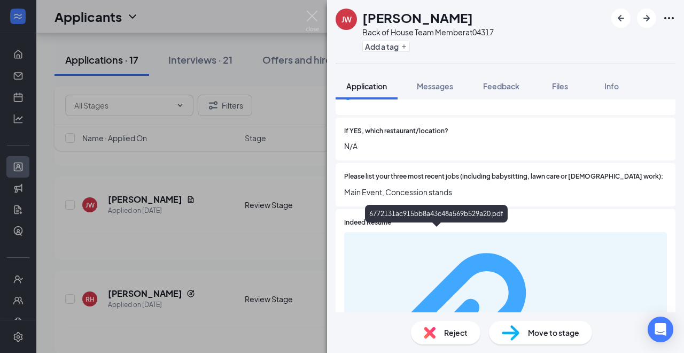
click at [560, 337] on div "6772131ac915bb8a43c48a569b529a20.pdf" at bounding box center [610, 341] width 101 height 9
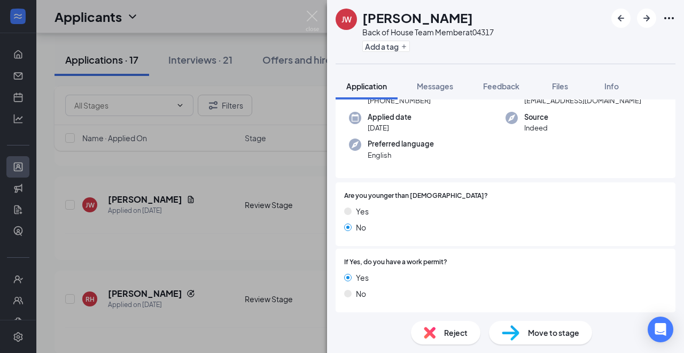
scroll to position [0, 0]
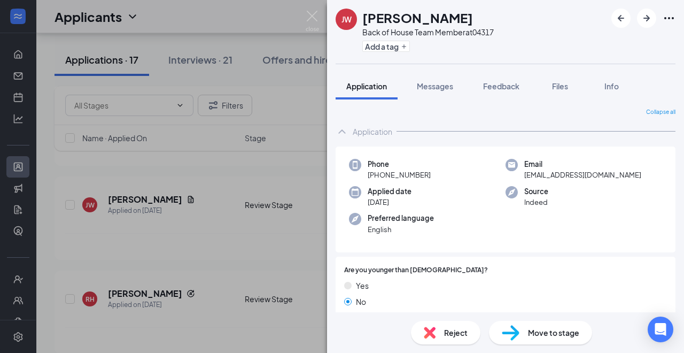
click at [524, 335] on div "Move to stage" at bounding box center [540, 333] width 103 height 24
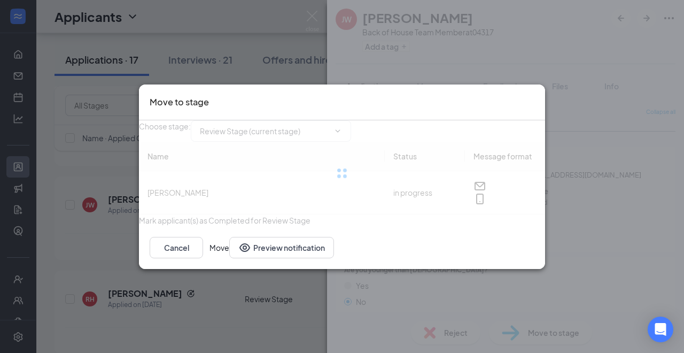
type input "Contacted (next stage)"
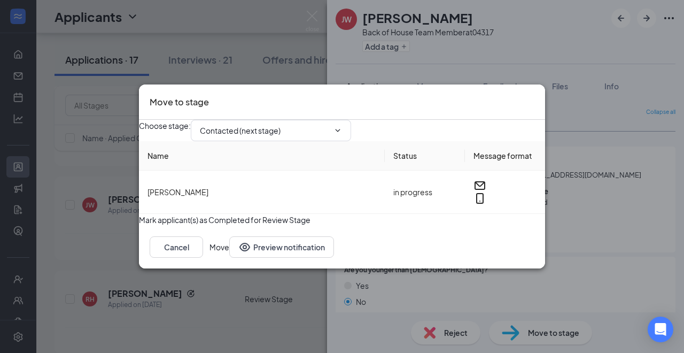
click at [229, 258] on button "Move" at bounding box center [220, 246] width 20 height 21
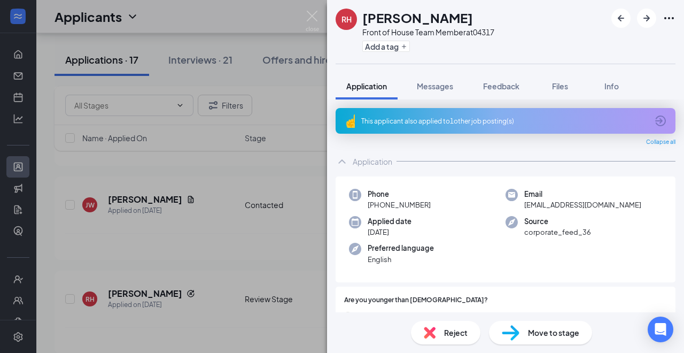
click at [542, 330] on span "Move to stage" at bounding box center [553, 333] width 51 height 12
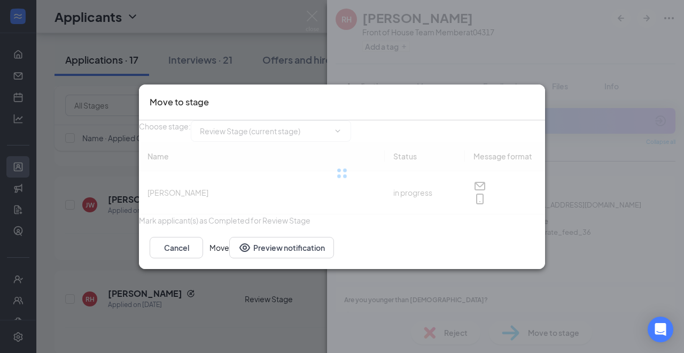
type input "Contacted (next stage)"
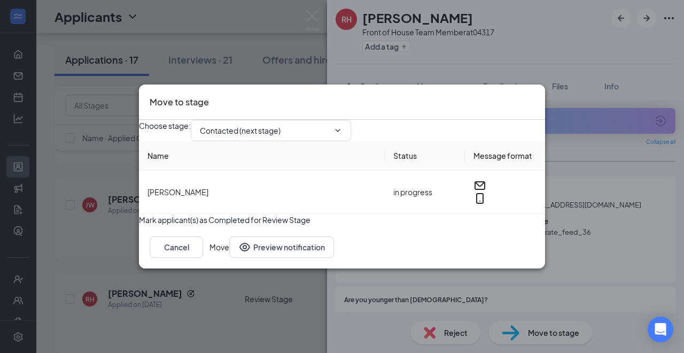
click at [229, 258] on button "Move" at bounding box center [220, 246] width 20 height 21
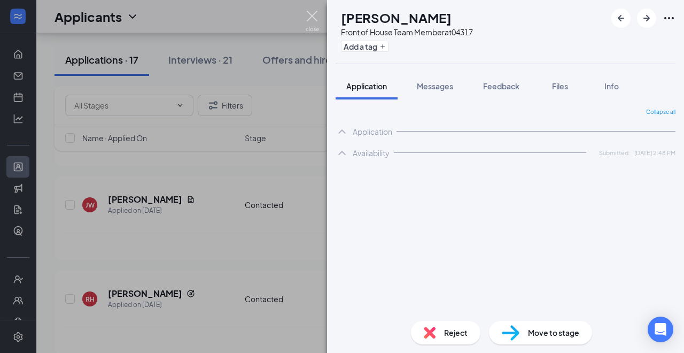
click at [311, 23] on img at bounding box center [312, 21] width 13 height 21
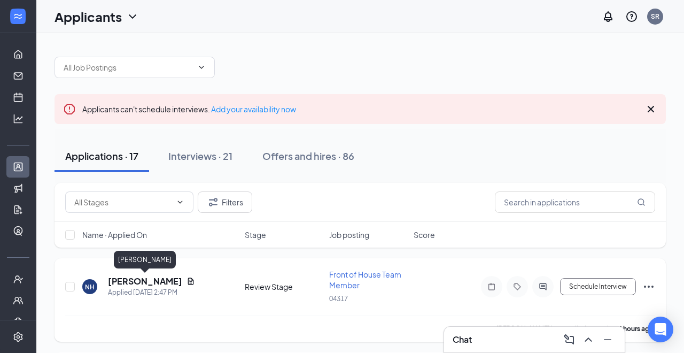
click at [161, 282] on h5 "[PERSON_NAME]" at bounding box center [145, 281] width 74 height 12
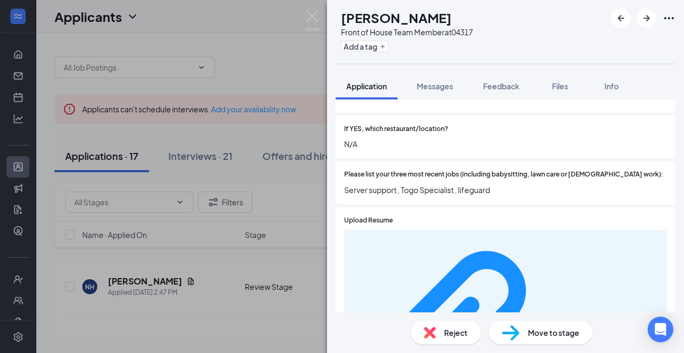
scroll to position [348, 0]
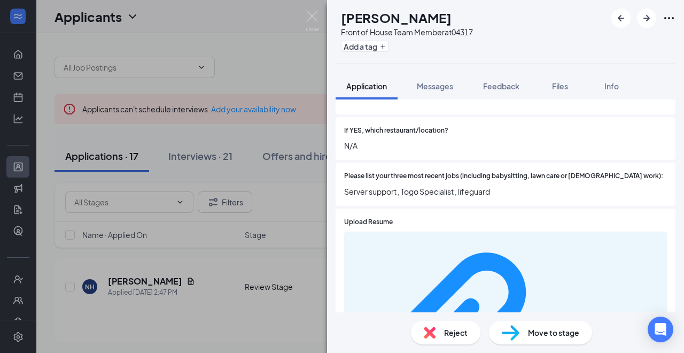
click at [421, 239] on div "b9b94c99aeddcf89e7a201e7d03efed9.pdf" at bounding box center [505, 341] width 323 height 220
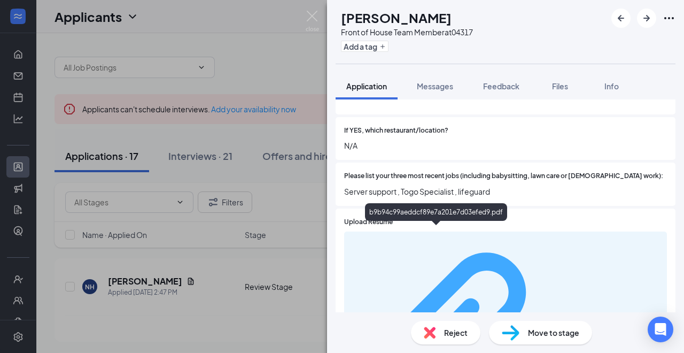
click at [560, 337] on div "b9b94c99aeddcf89e7a201e7d03efed9.pdf" at bounding box center [610, 341] width 101 height 9
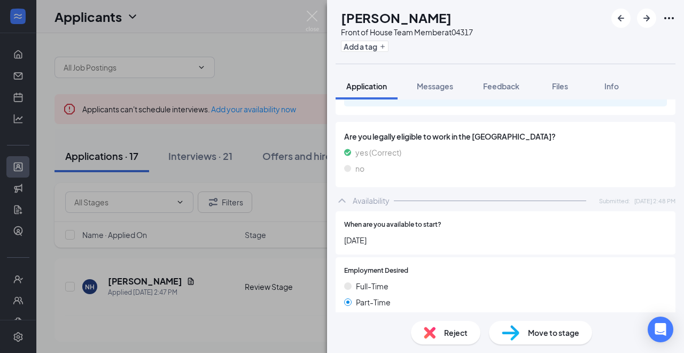
scroll to position [719, 0]
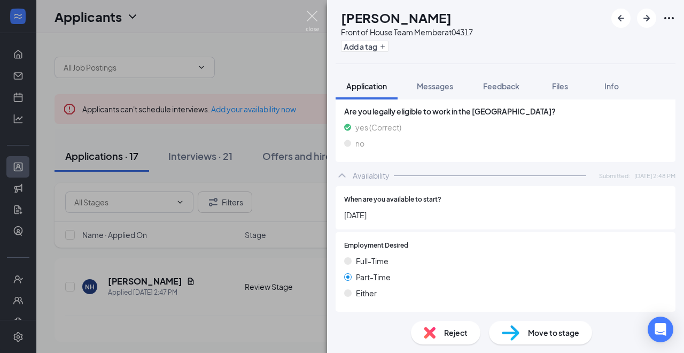
click at [311, 15] on img at bounding box center [312, 21] width 13 height 21
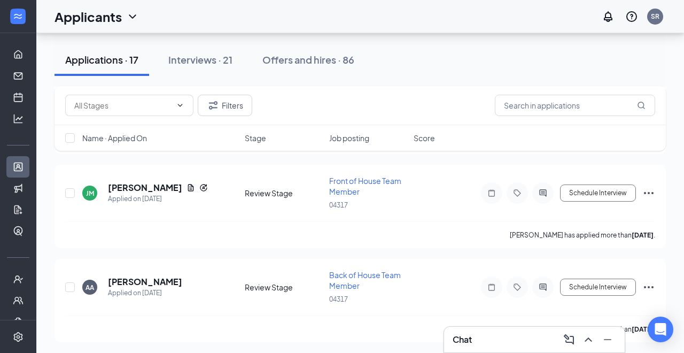
scroll to position [766, 0]
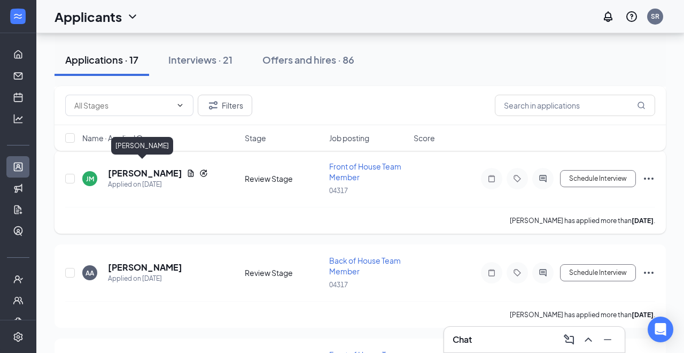
click at [146, 169] on h5 "[PERSON_NAME]" at bounding box center [145, 173] width 74 height 12
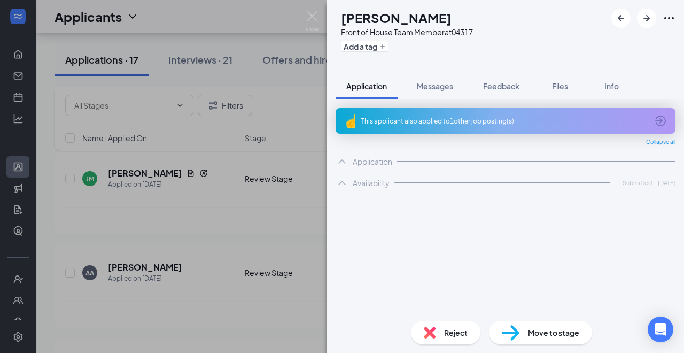
click at [447, 126] on div "This applicant also applied to 1 other job posting(s)" at bounding box center [506, 121] width 340 height 26
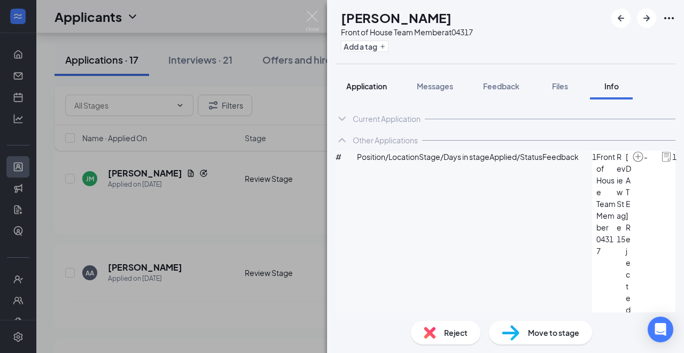
click at [366, 81] on div "Application" at bounding box center [366, 86] width 41 height 11
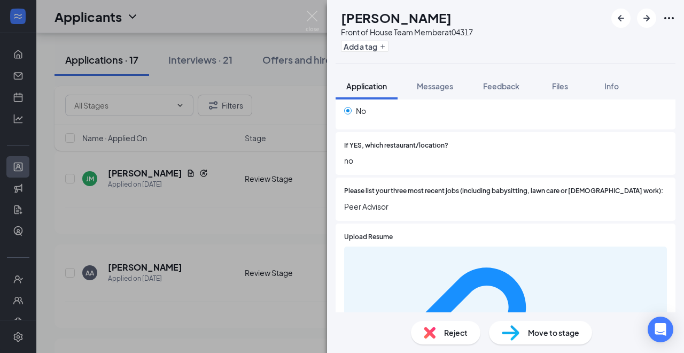
scroll to position [368, 0]
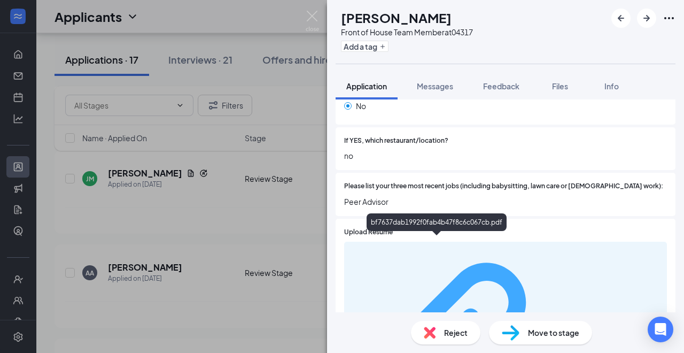
click at [560, 347] on div "bf7637dab1992f0fab4b47f8c6c067cb.pdf" at bounding box center [610, 351] width 101 height 9
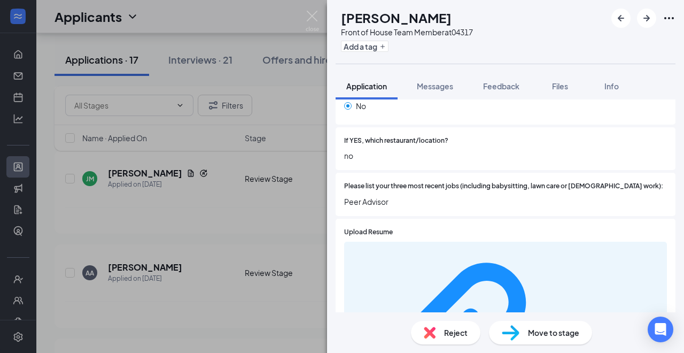
scroll to position [0, 0]
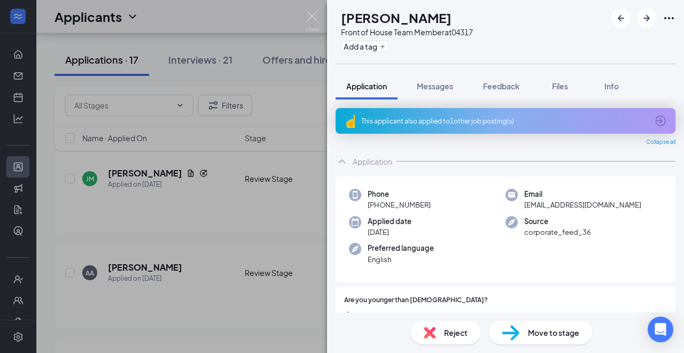
click at [457, 121] on div "This applicant also applied to 1 other job posting(s)" at bounding box center [504, 121] width 286 height 9
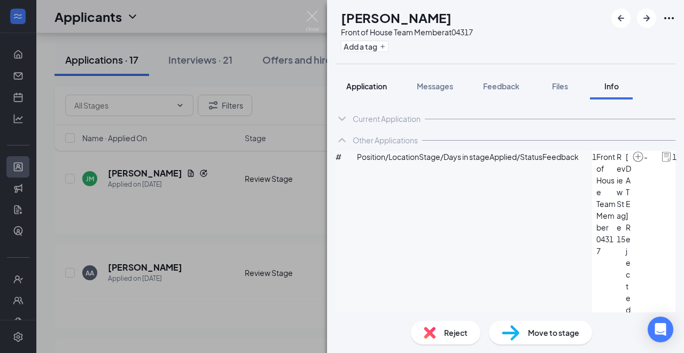
click at [377, 87] on span "Application" at bounding box center [366, 86] width 41 height 10
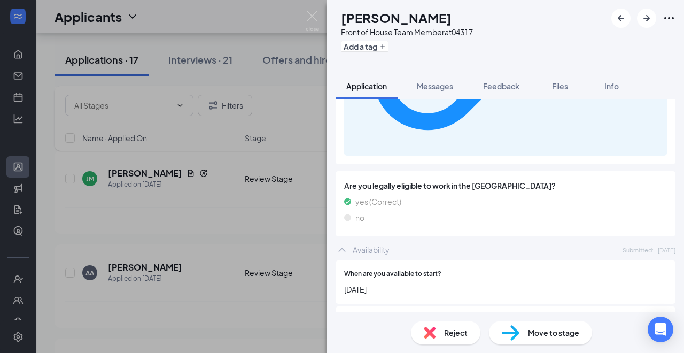
scroll to position [687, 0]
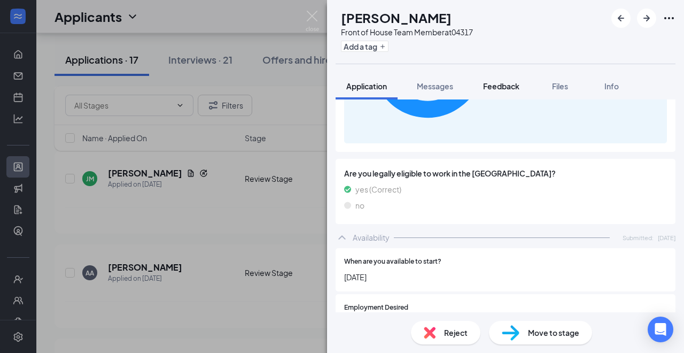
click at [506, 85] on span "Feedback" at bounding box center [501, 86] width 36 height 10
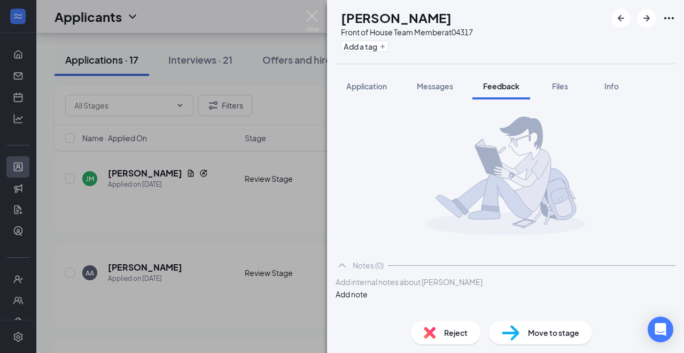
click at [432, 288] on div at bounding box center [505, 281] width 339 height 11
click at [368, 299] on button "Add note" at bounding box center [352, 305] width 32 height 12
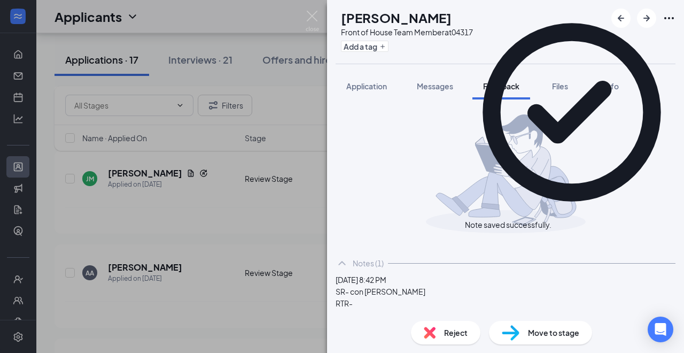
click at [431, 329] on img at bounding box center [430, 333] width 12 height 12
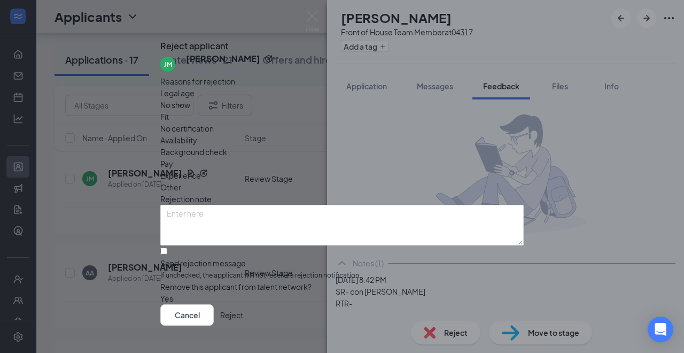
click at [181, 181] on span "Other" at bounding box center [170, 187] width 21 height 12
click at [201, 169] on span "Experience" at bounding box center [180, 175] width 41 height 12
click at [167, 254] on input "Send rejection message If unchecked, the applicant will not receive a rejection…" at bounding box center [163, 250] width 7 height 7
checkbox input "true"
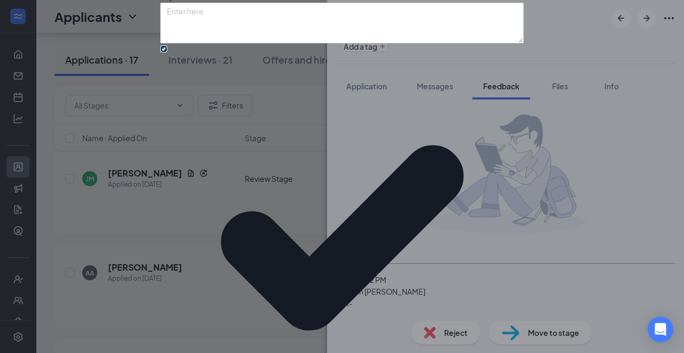
scroll to position [94, 0]
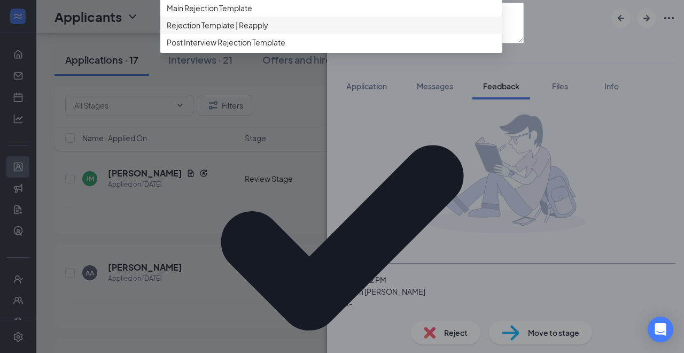
click at [268, 31] on span "Rejection Template | Reapply" at bounding box center [218, 25] width 102 height 12
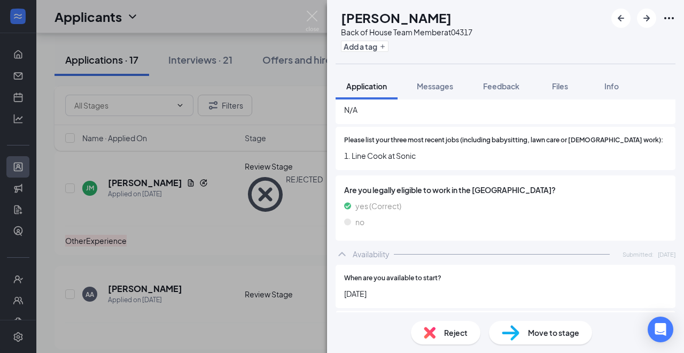
scroll to position [690, 0]
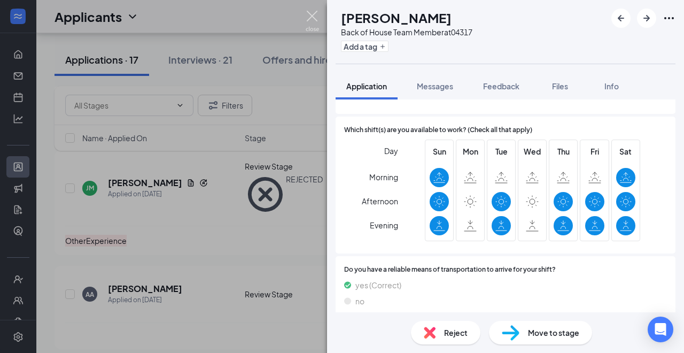
click at [315, 14] on img at bounding box center [312, 21] width 13 height 21
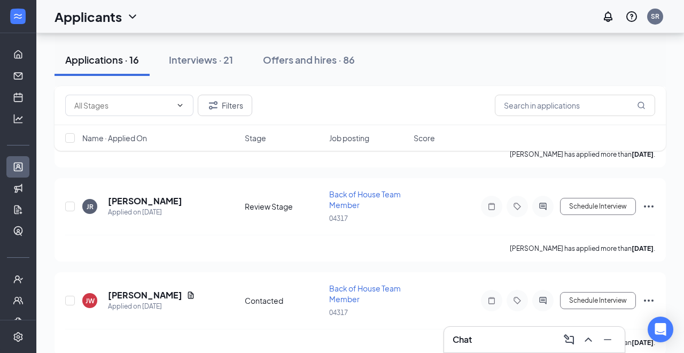
scroll to position [1305, 0]
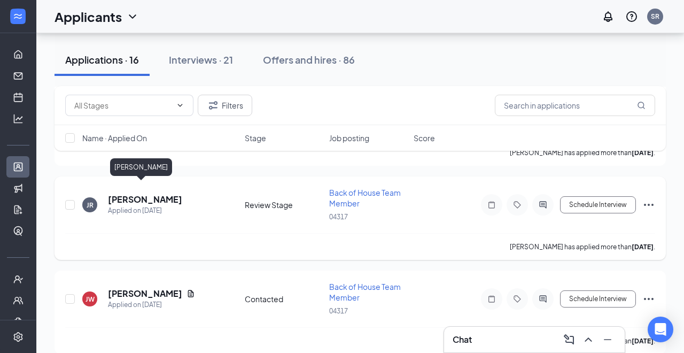
click at [136, 193] on h5 "[PERSON_NAME]" at bounding box center [145, 199] width 74 height 12
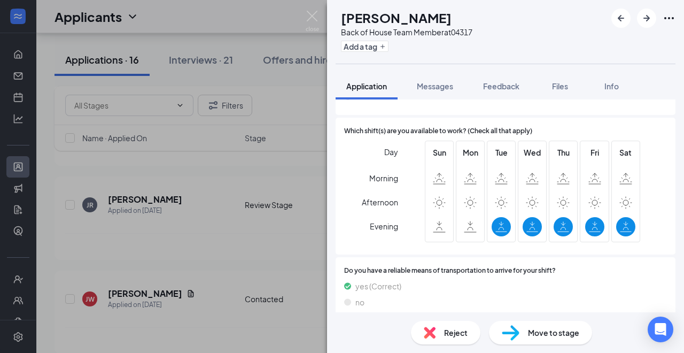
scroll to position [661, 0]
click at [491, 87] on span "Feedback" at bounding box center [501, 86] width 36 height 10
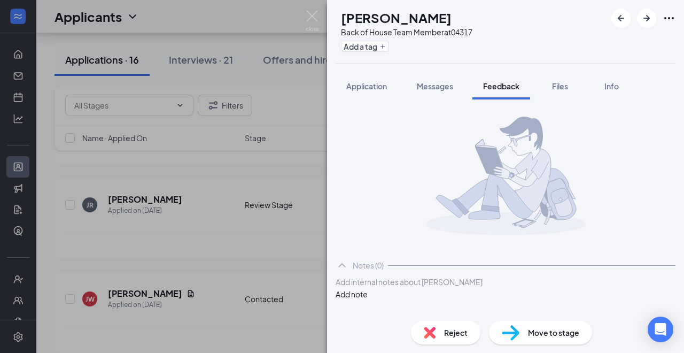
scroll to position [10, 0]
click at [439, 288] on div at bounding box center [505, 281] width 339 height 11
click at [368, 291] on button "Add note" at bounding box center [352, 294] width 32 height 12
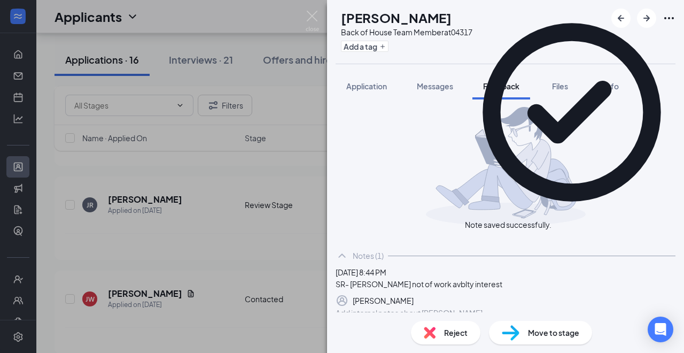
click at [438, 332] on div "Reject" at bounding box center [445, 333] width 69 height 24
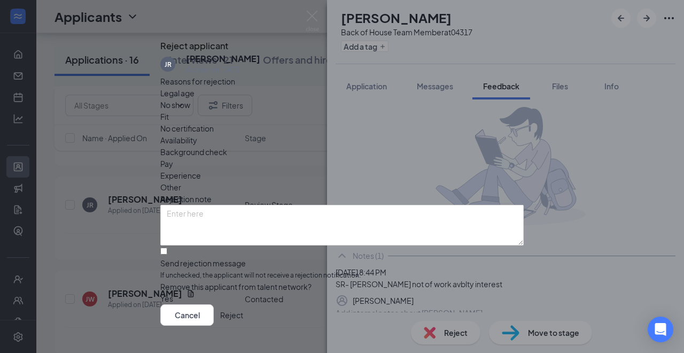
click at [197, 134] on span "Availability" at bounding box center [178, 140] width 37 height 12
click at [167, 254] on input "Send rejection message If unchecked, the applicant will not receive a rejection…" at bounding box center [163, 250] width 7 height 7
checkbox input "true"
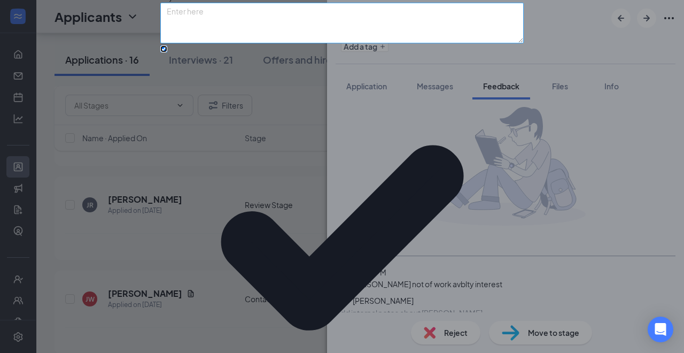
scroll to position [98, 0]
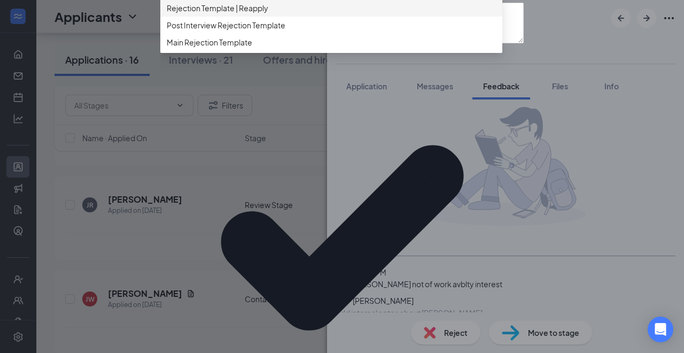
click at [282, 17] on div "Rejection Template | Reapply" at bounding box center [331, 7] width 342 height 17
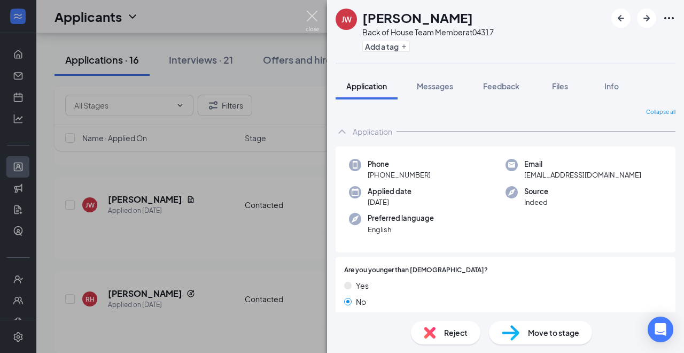
click at [315, 18] on img at bounding box center [312, 21] width 13 height 21
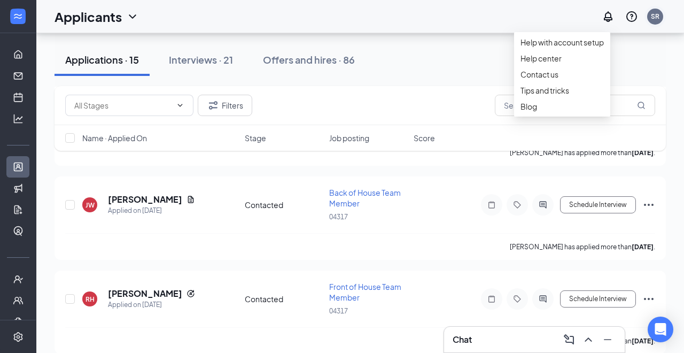
click at [653, 12] on div "SR" at bounding box center [655, 16] width 9 height 9
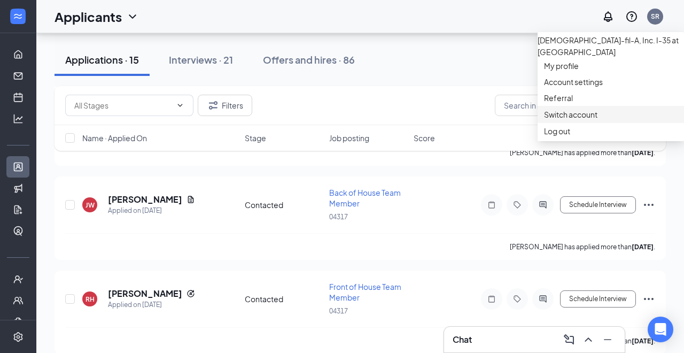
click at [568, 119] on link "Switch account" at bounding box center [570, 115] width 53 height 10
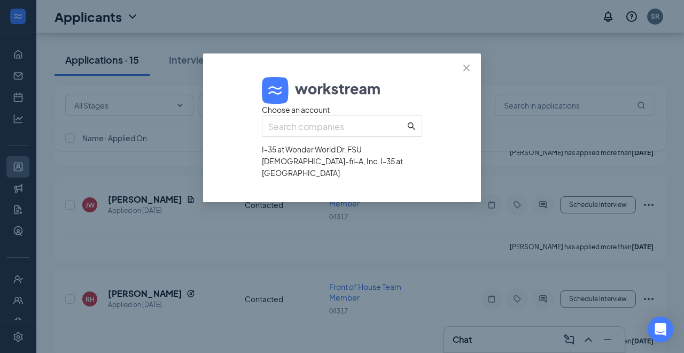
click at [346, 155] on div "I-35 at Wonder World Dr. FSU" at bounding box center [342, 149] width 160 height 12
